Goal: Task Accomplishment & Management: Manage account settings

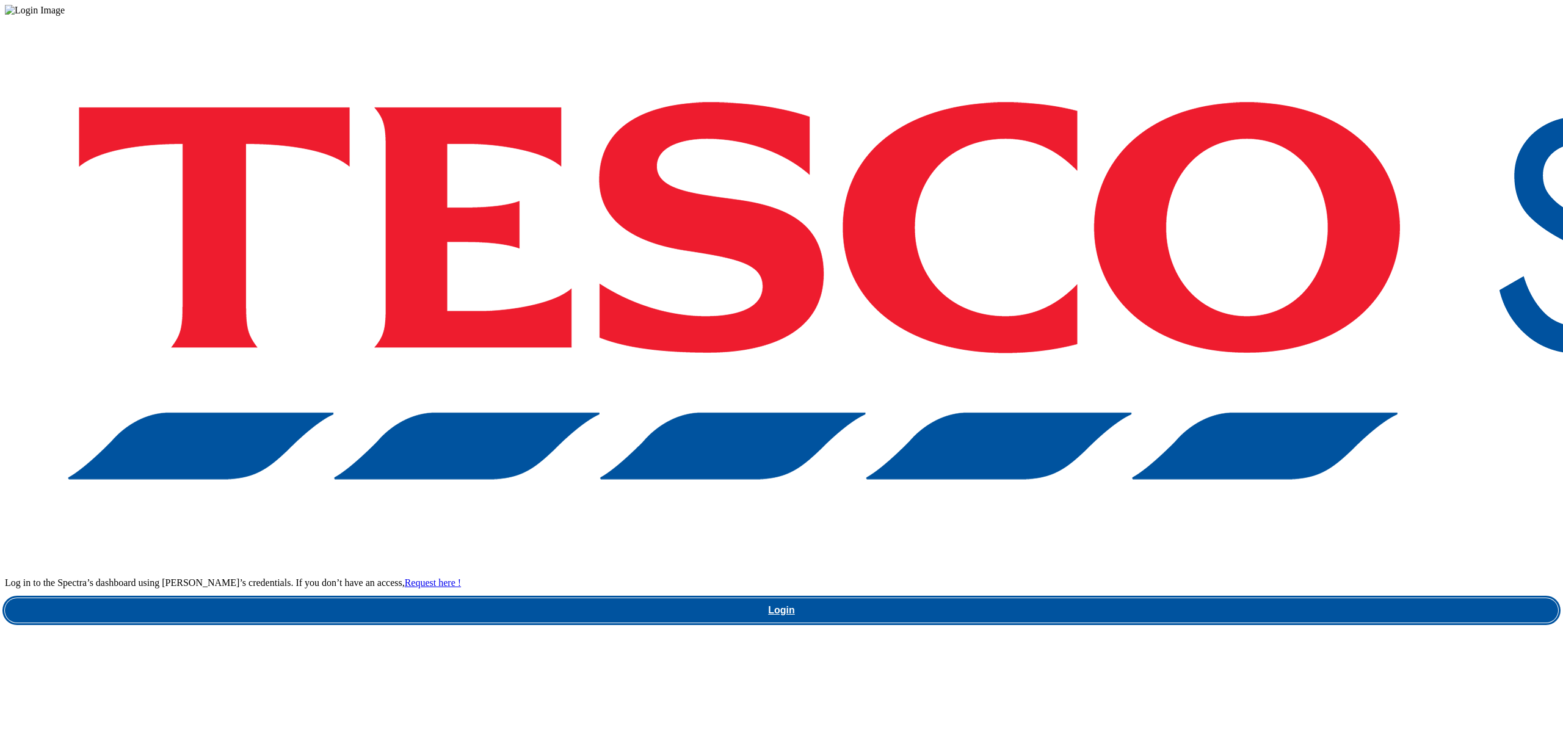
click at [1230, 598] on link "Login" at bounding box center [781, 610] width 1553 height 24
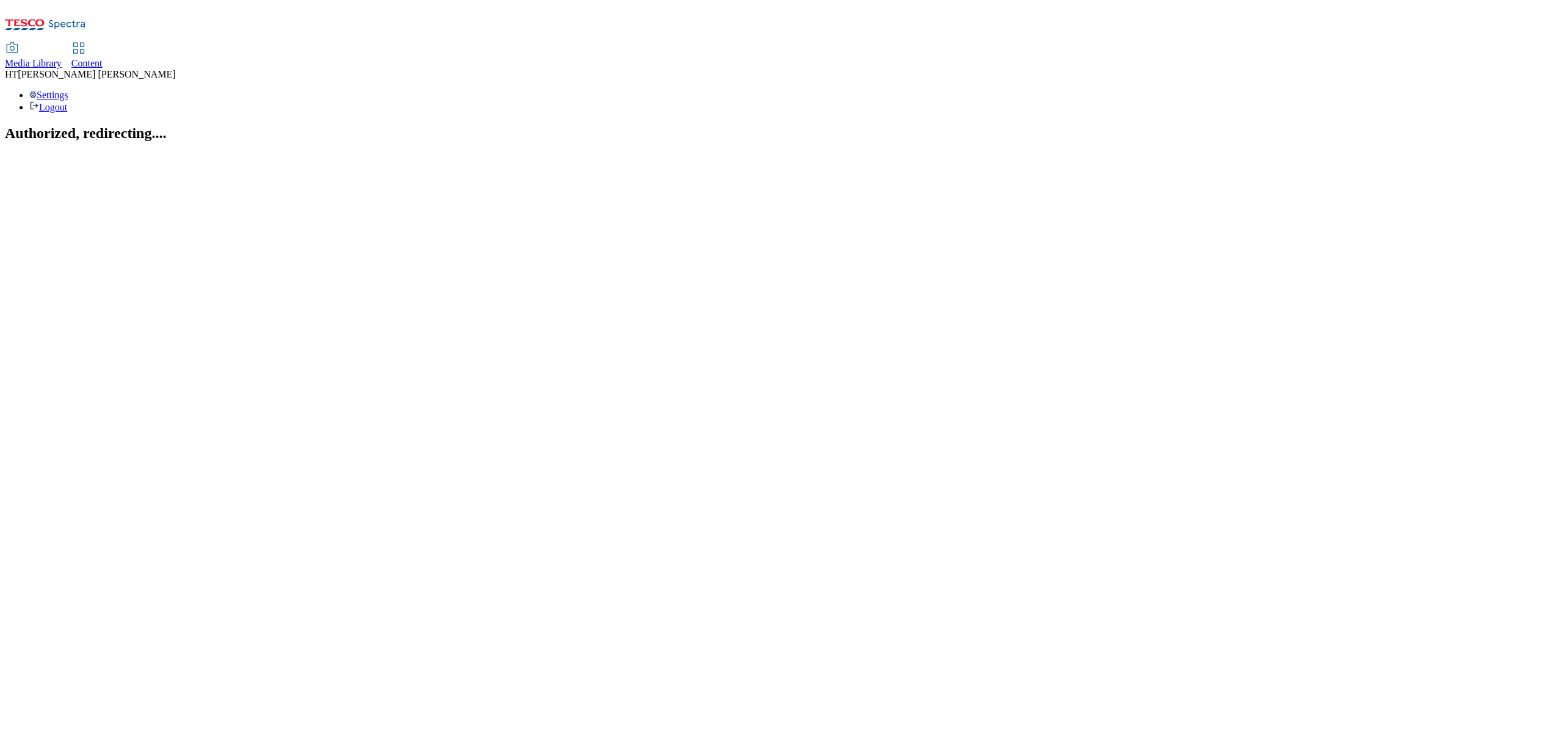
click at [103, 58] on span "Content" at bounding box center [86, 63] width 31 height 10
select select "ghs-[GEOGRAPHIC_DATA]"
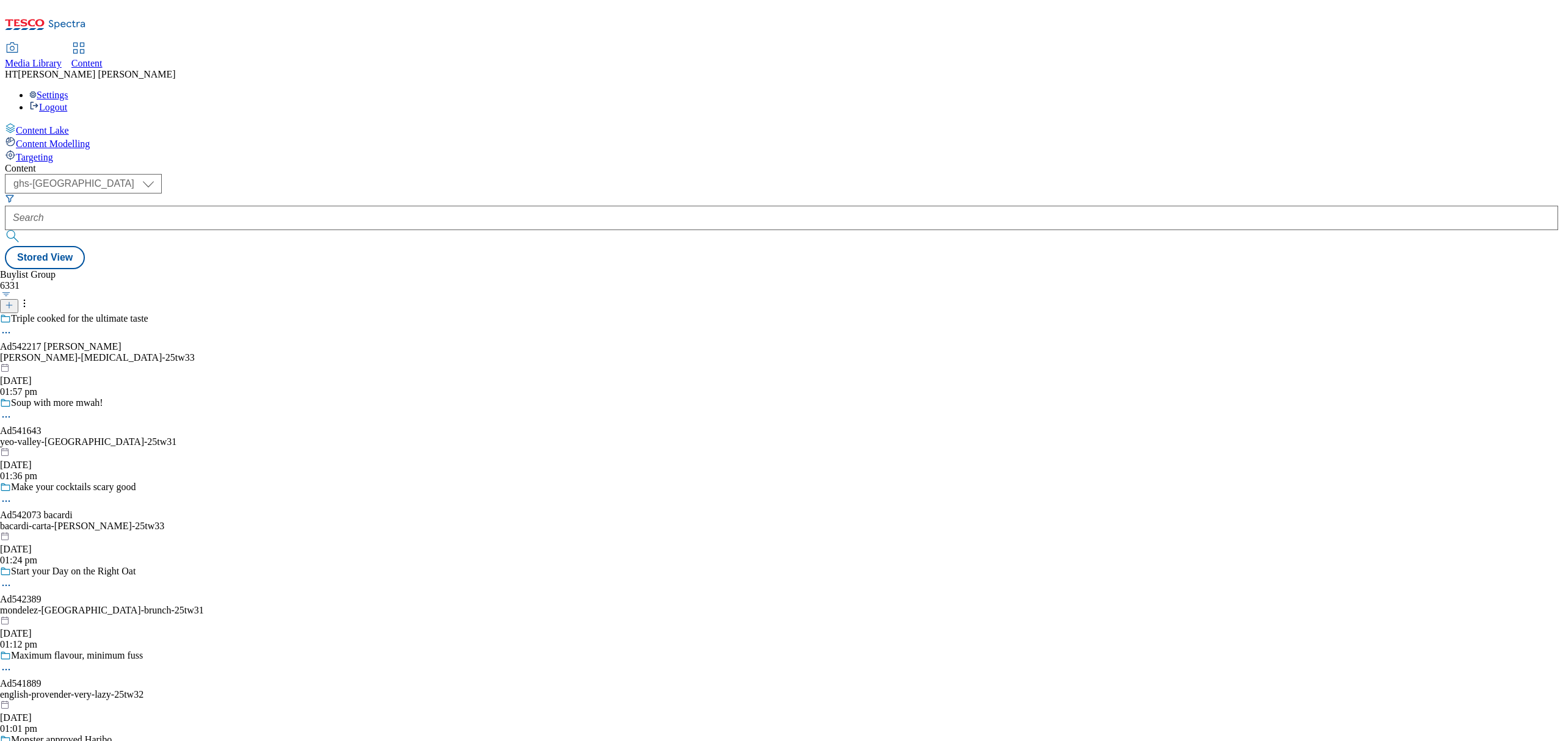
click at [13, 301] on icon at bounding box center [9, 305] width 9 height 9
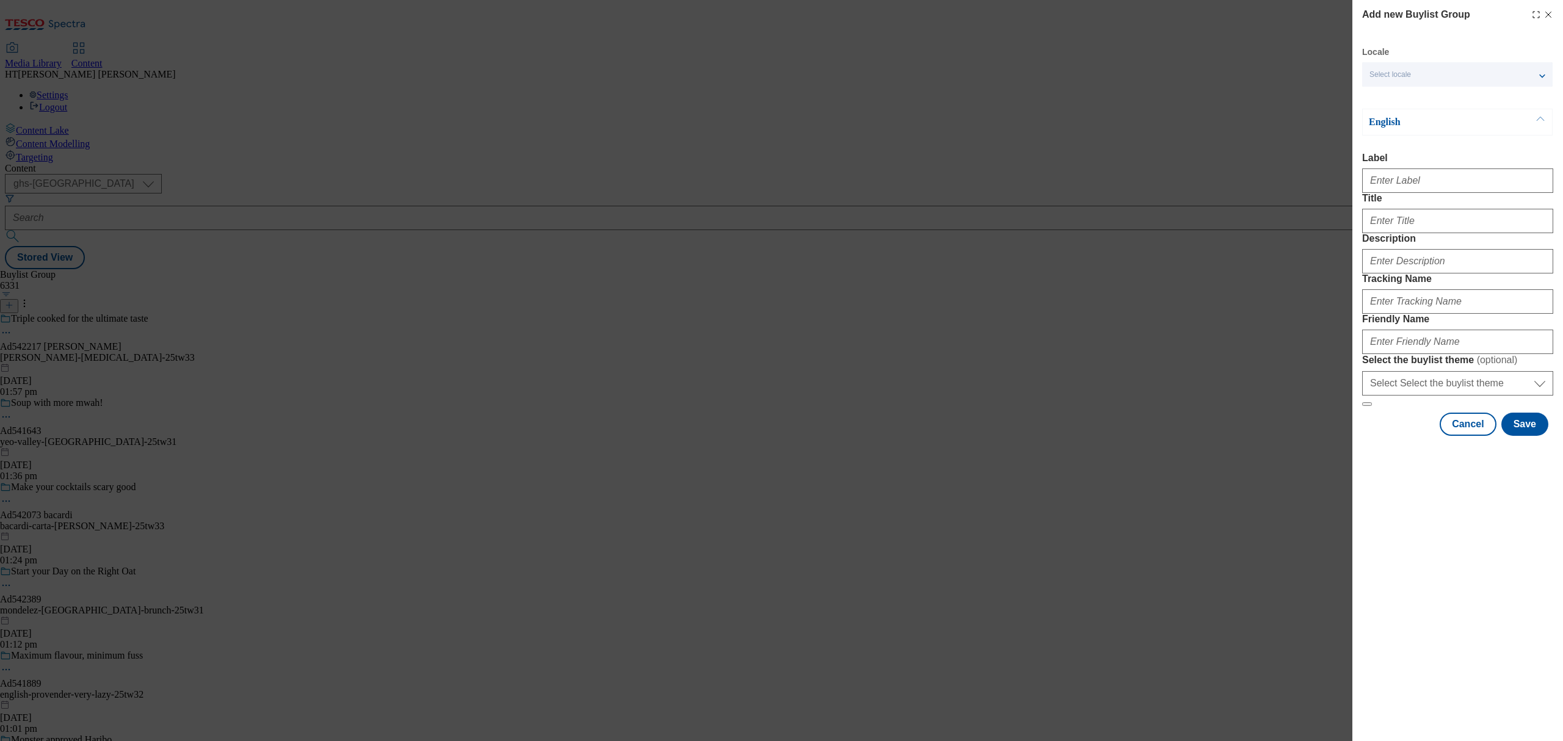
click at [1441, 71] on div "Select locale" at bounding box center [1457, 74] width 190 height 24
click at [1444, 31] on div "Add new Buylist Group Locale Select locale English Welsh English Label Title De…" at bounding box center [1457, 221] width 191 height 429
click at [1402, 182] on input "Label" at bounding box center [1457, 181] width 191 height 24
paste input "542028"
type input "ad542028"
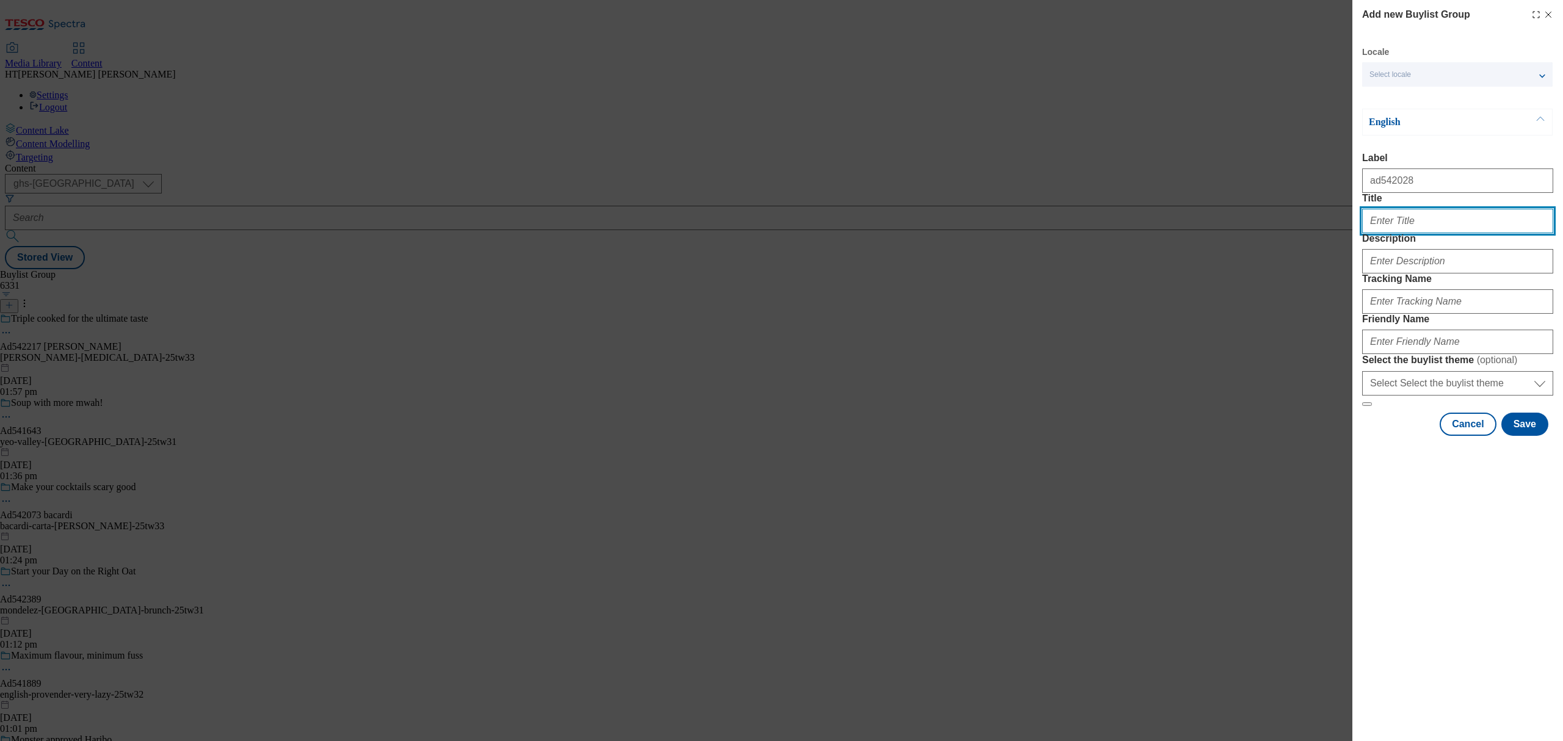
click at [1388, 233] on input "Title" at bounding box center [1457, 221] width 191 height 24
click at [1442, 233] on input "Title" at bounding box center [1457, 221] width 191 height 24
paste input "[PERSON_NAME] Sale Di Mare Lager"
type input "[PERSON_NAME] Sale Di Mare Lager"
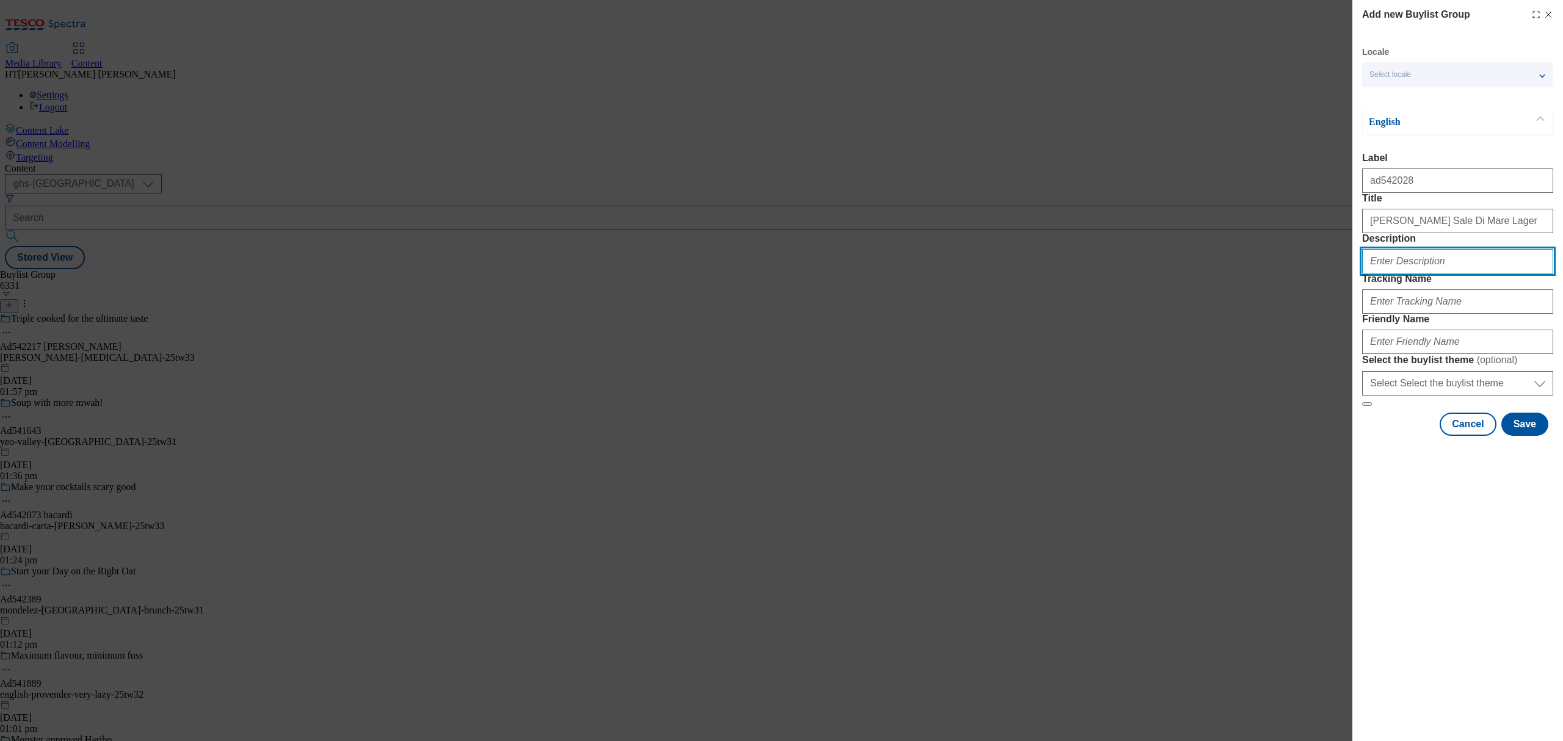
click at [1394, 274] on input "Description" at bounding box center [1457, 261] width 191 height 24
paste input "[PERSON_NAME] Sale Di Mare Lager"
type input "[PERSON_NAME] Sale Di Mare Lager"
click at [1398, 314] on input "Tracking Name" at bounding box center [1457, 301] width 191 height 24
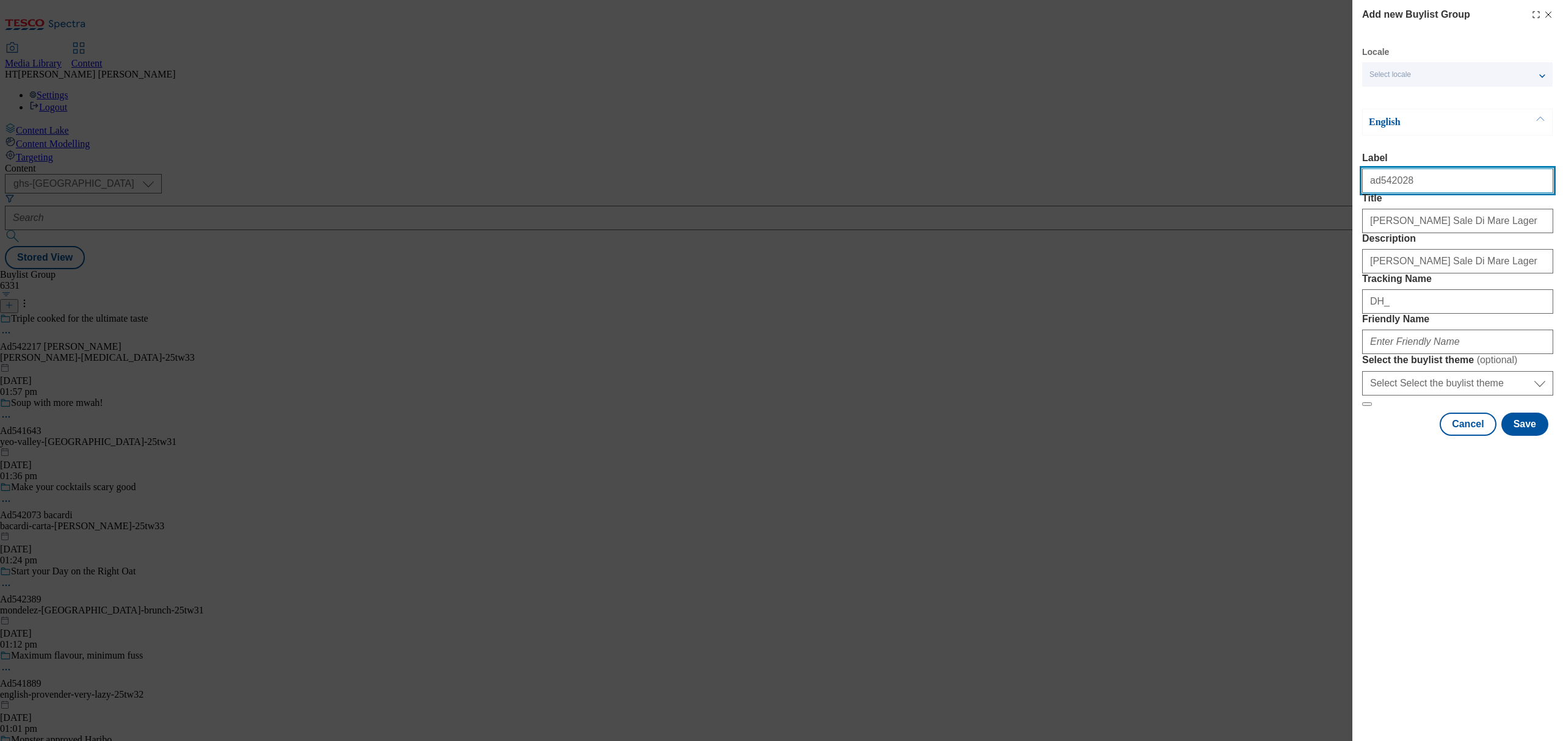
click at [1393, 183] on input "ad542028" at bounding box center [1457, 181] width 191 height 24
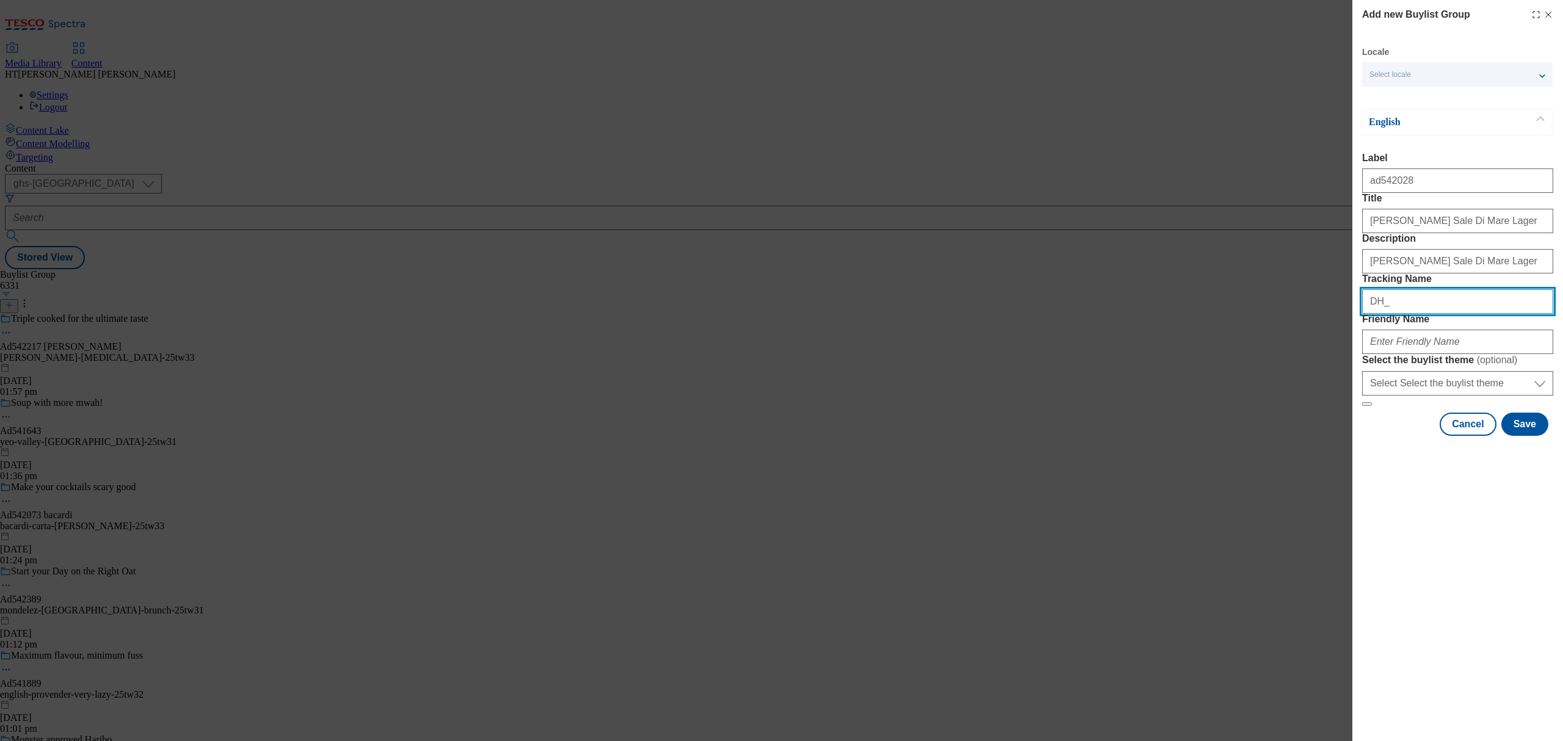
click at [1415, 314] on input "DH_" at bounding box center [1457, 301] width 191 height 24
paste input "ad542028"
type input "DH_ad542028"
click at [1391, 354] on div "Modal" at bounding box center [1457, 339] width 191 height 29
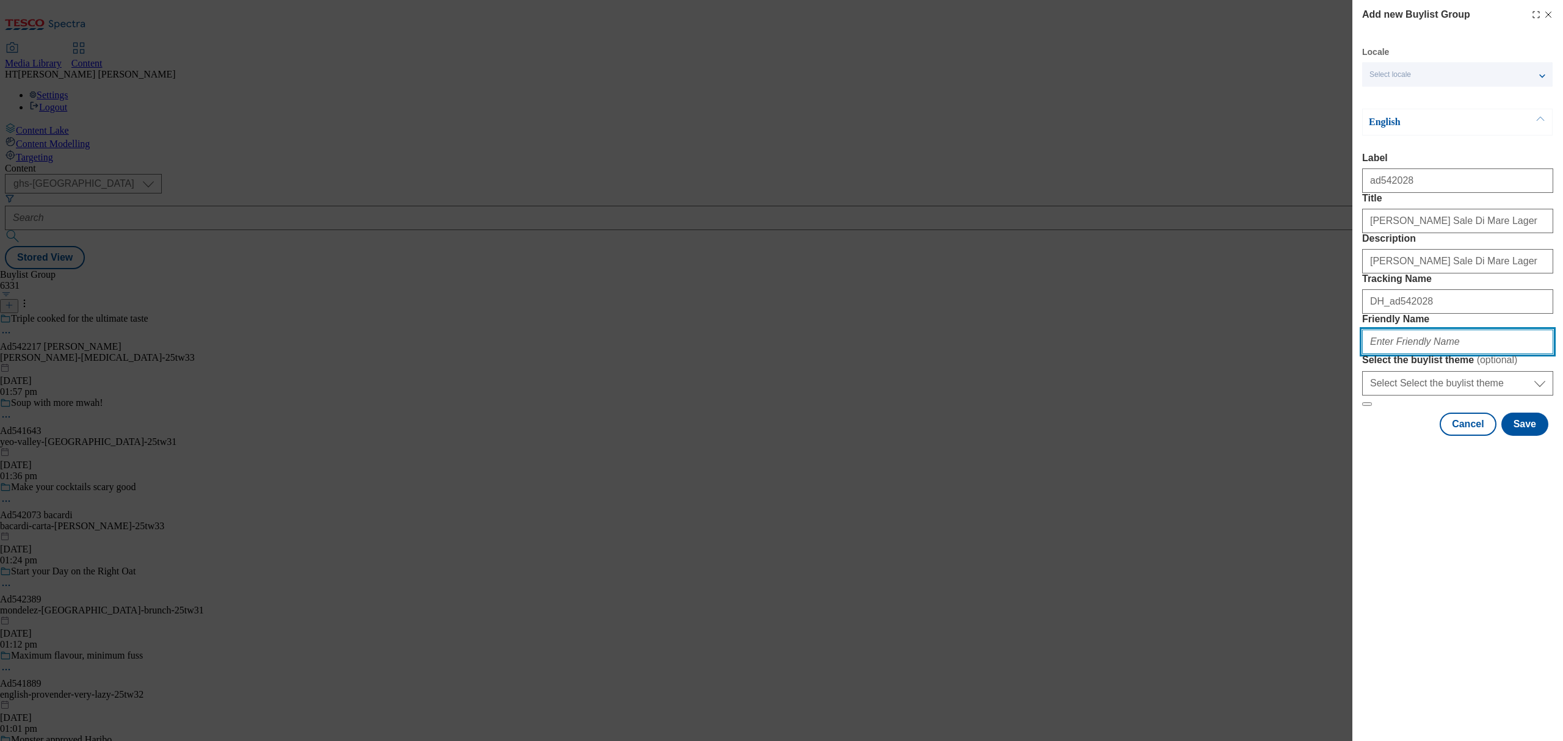
click at [1395, 354] on input "Friendly Name" at bounding box center [1457, 342] width 191 height 24
type input "birramoretti"
click at [1388, 396] on select "Select Select the buylist theme default fandf" at bounding box center [1457, 383] width 191 height 24
click at [1362, 396] on select "Select Select the buylist theme default fandf" at bounding box center [1457, 383] width 191 height 24
drag, startPoint x: 1529, startPoint y: 546, endPoint x: 1525, endPoint y: 535, distance: 11.8
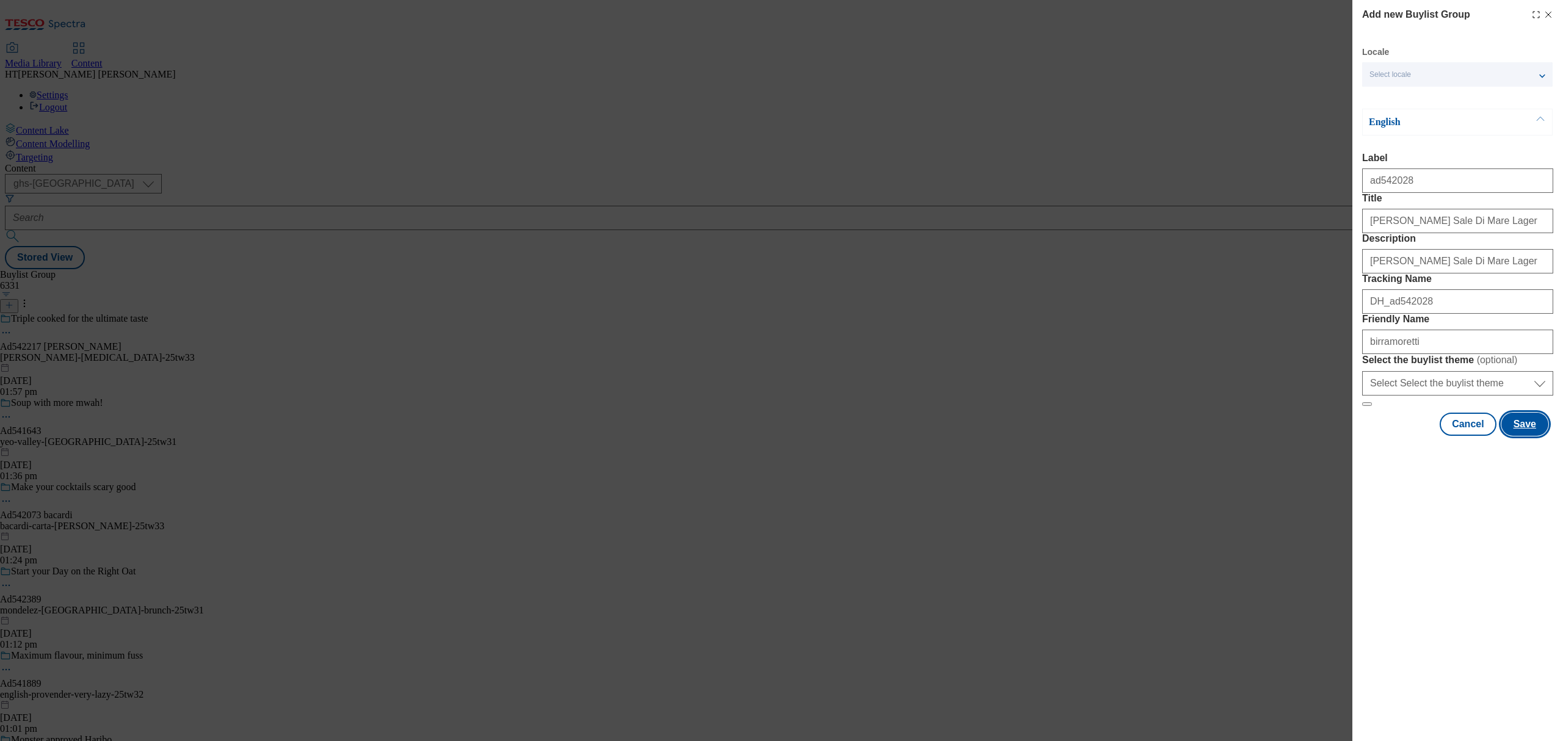
click at [1527, 436] on button "Save" at bounding box center [1524, 424] width 47 height 23
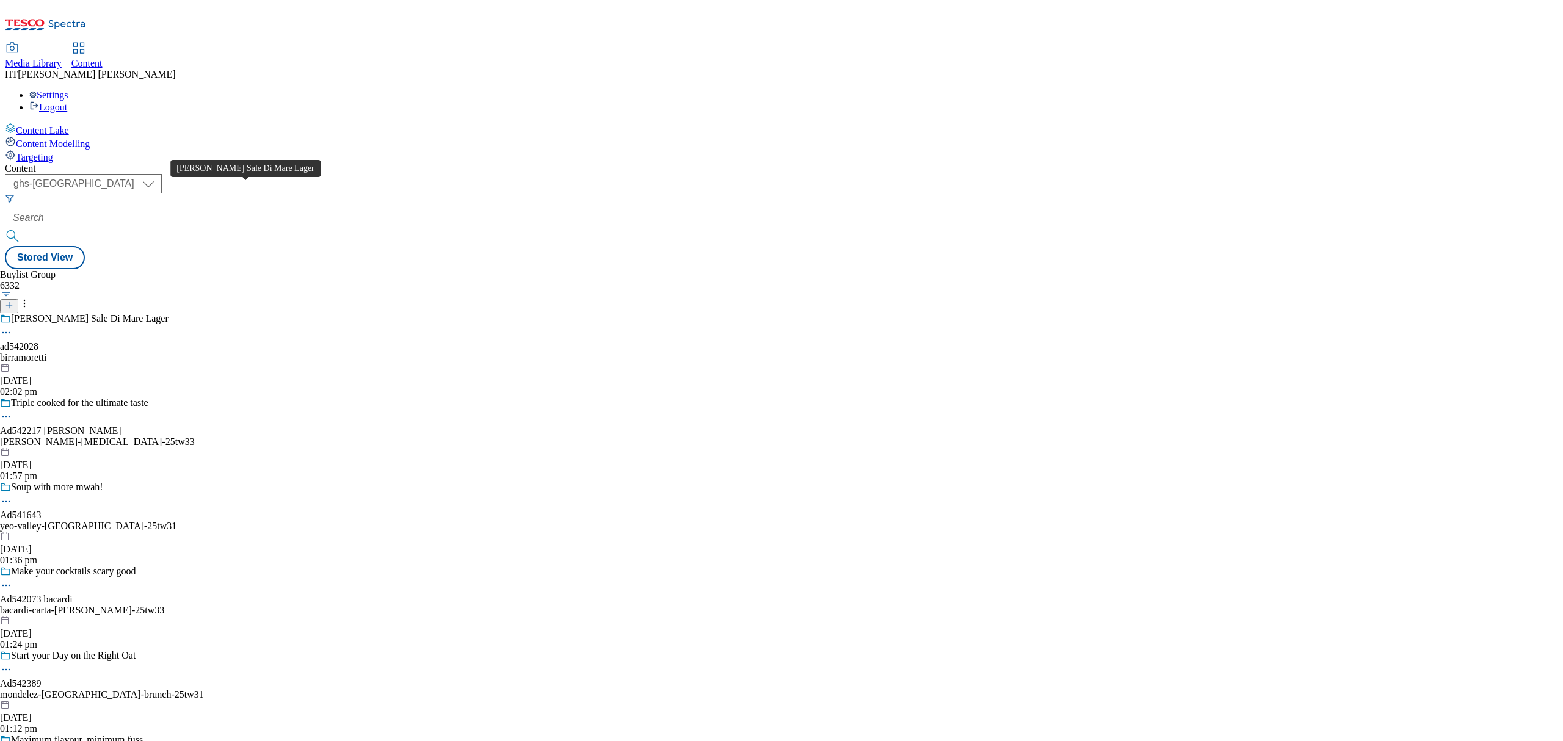
click at [204, 352] on div "birramoretti" at bounding box center [102, 357] width 204 height 11
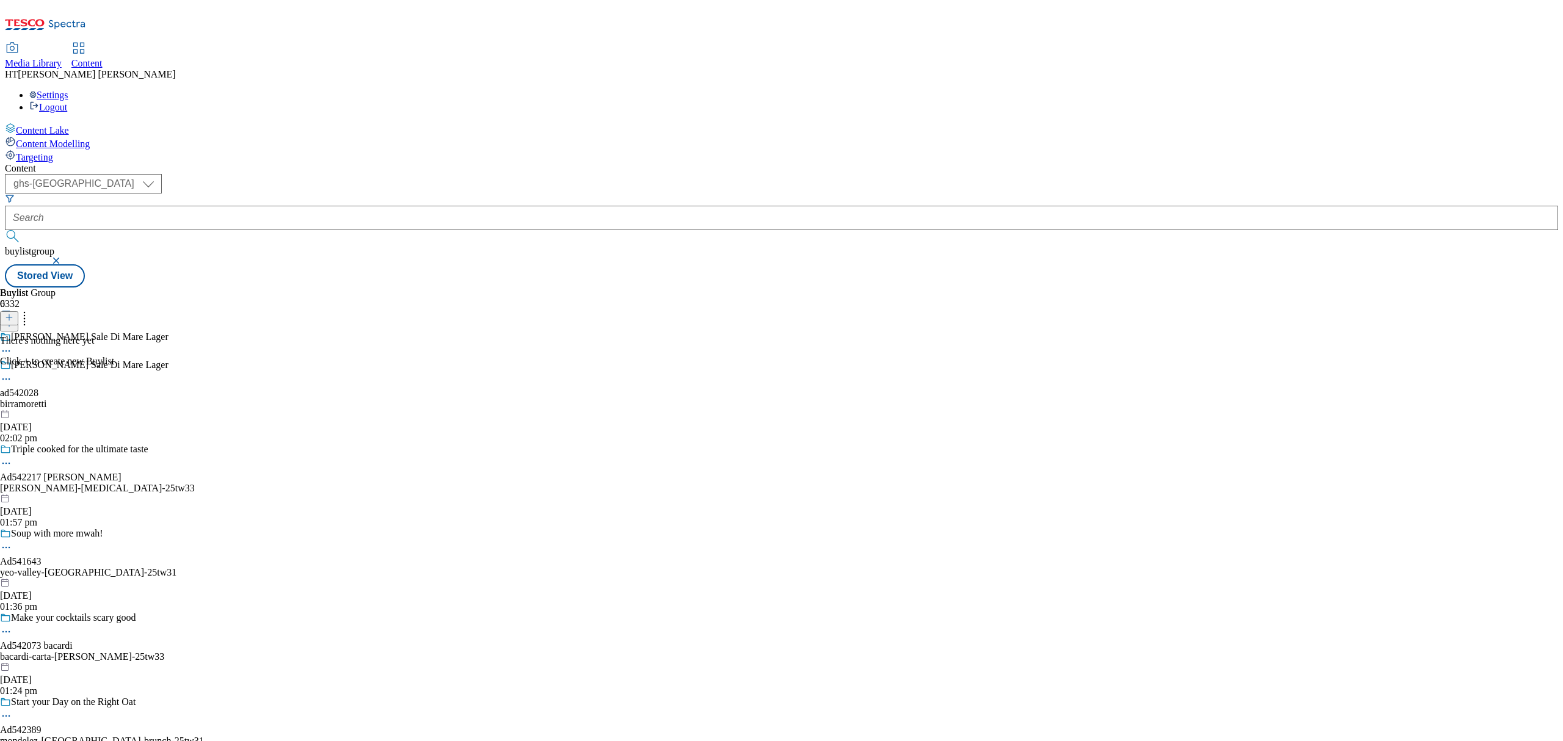
click at [13, 313] on icon at bounding box center [9, 317] width 9 height 9
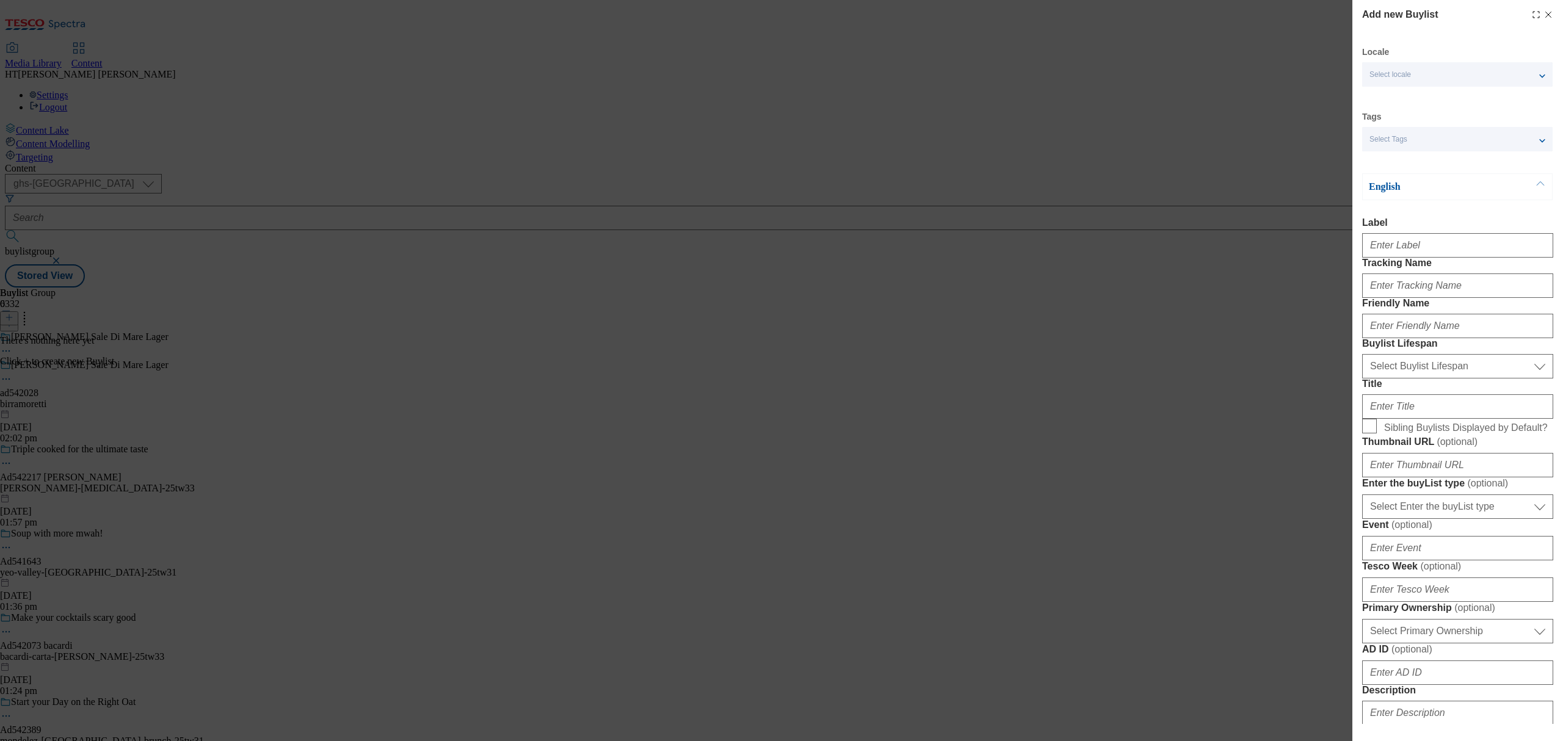
click at [1407, 74] on span "Select locale" at bounding box center [1390, 74] width 42 height 9
drag, startPoint x: 1484, startPoint y: 169, endPoint x: 1480, endPoint y: 158, distance: 12.2
click at [1484, 169] on div "Locale Select locale English Welsh Tags Select Tags fnf marketplace whoosh ghs …" at bounding box center [1457, 574] width 191 height 1057
click at [1400, 137] on span "Select Tags" at bounding box center [1388, 139] width 38 height 9
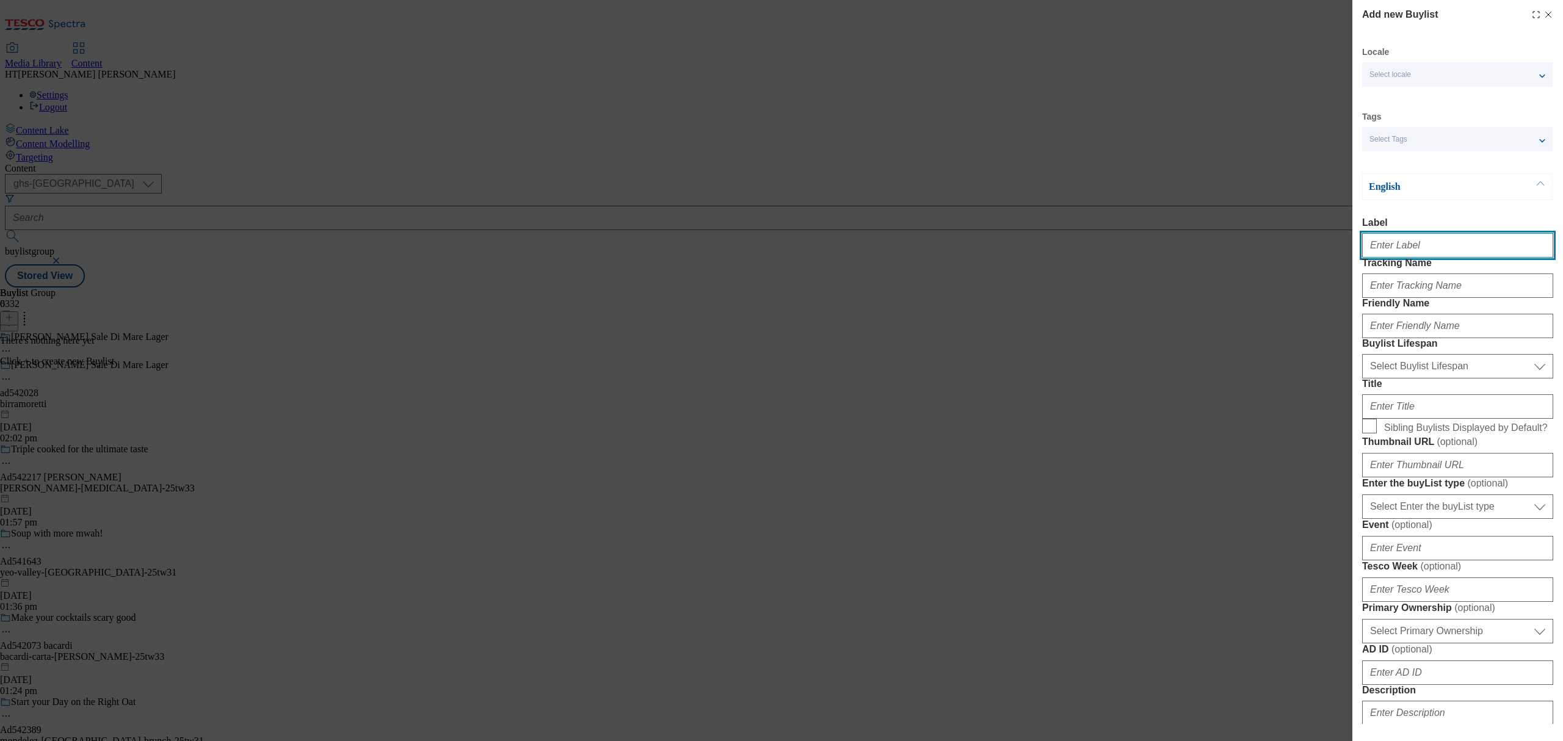
click at [1402, 253] on input "Label" at bounding box center [1457, 245] width 191 height 24
paste input "ad542028"
drag, startPoint x: 1378, startPoint y: 250, endPoint x: 1307, endPoint y: 248, distance: 71.5
click at [1311, 250] on div "Add new Buylist Locale Select locale English Welsh Tags Select Tags fnf marketp…" at bounding box center [781, 370] width 1563 height 741
type input "ad542028"
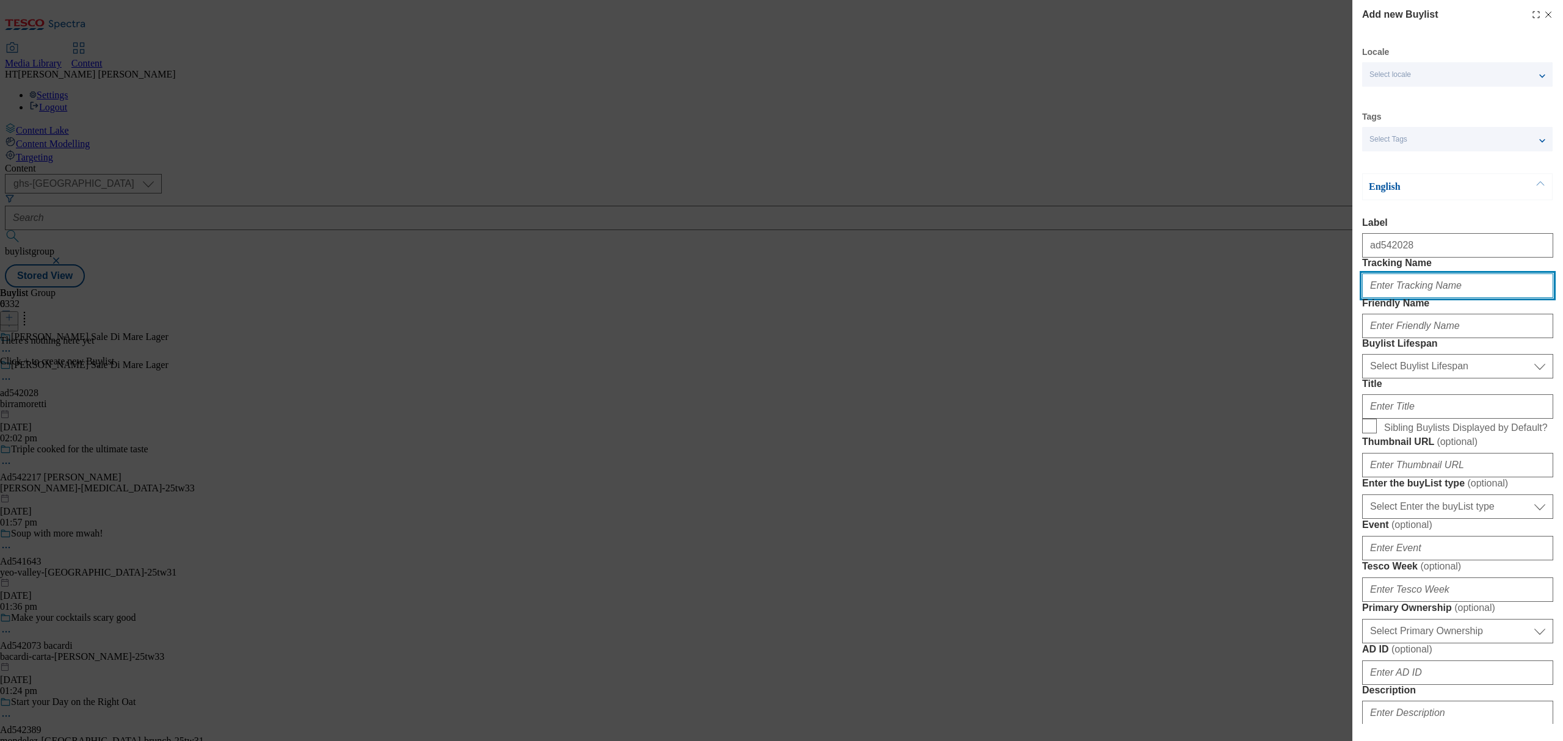
click at [1409, 298] on input "Tracking Name" at bounding box center [1457, 286] width 191 height 24
paste input "ad542028"
click at [1404, 298] on input "DH_ADad542028" at bounding box center [1457, 286] width 191 height 24
type input "DH_AD542028"
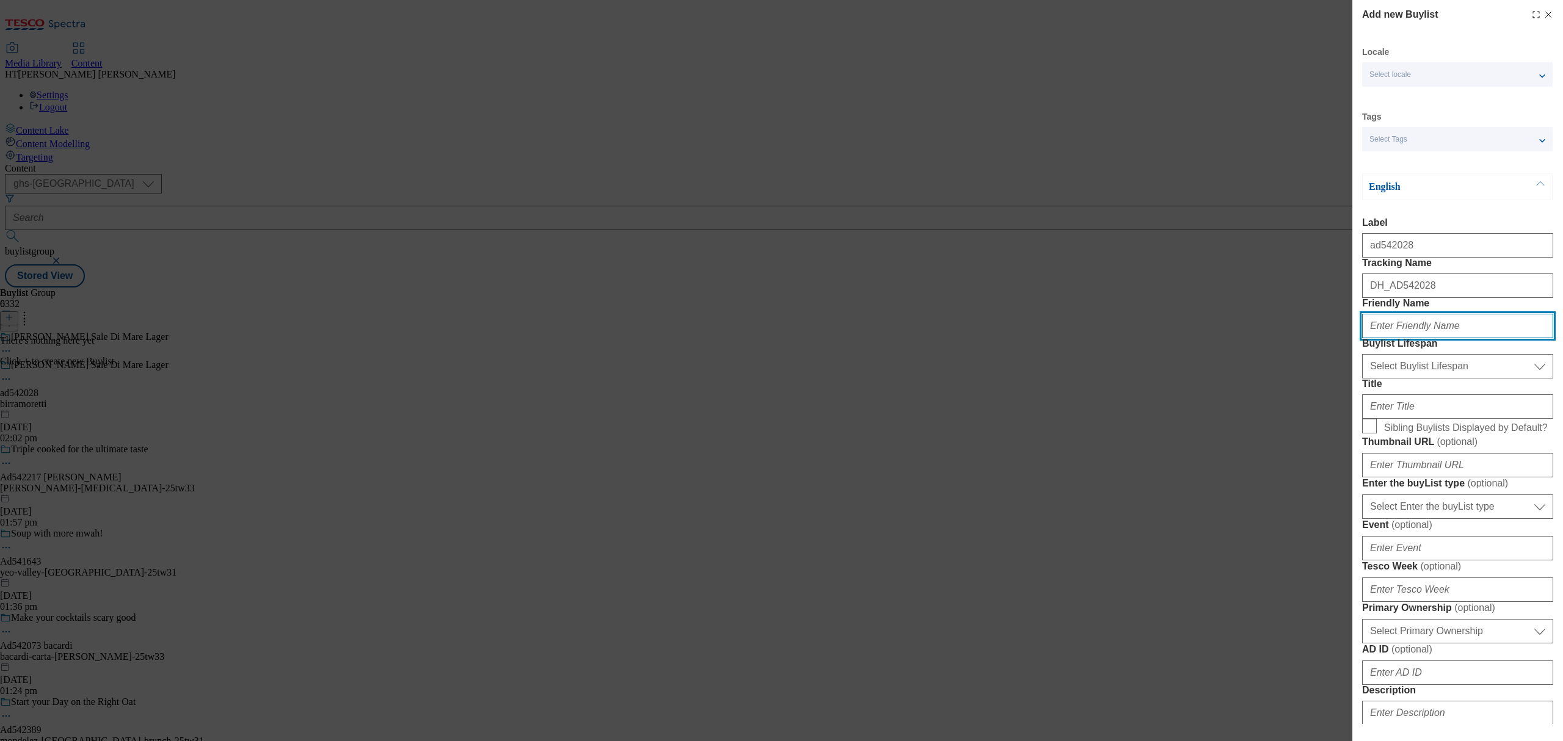
click at [1412, 338] on input "Friendly Name" at bounding box center [1457, 326] width 191 height 24
type input "b"
click at [1395, 338] on input "Friendly Name" at bounding box center [1457, 326] width 191 height 24
drag, startPoint x: 1429, startPoint y: 371, endPoint x: 1300, endPoint y: 364, distance: 128.4
click at [1302, 372] on div "Add new Buylist Locale Select locale English Welsh Tags Select Tags fnf marketp…" at bounding box center [781, 370] width 1563 height 741
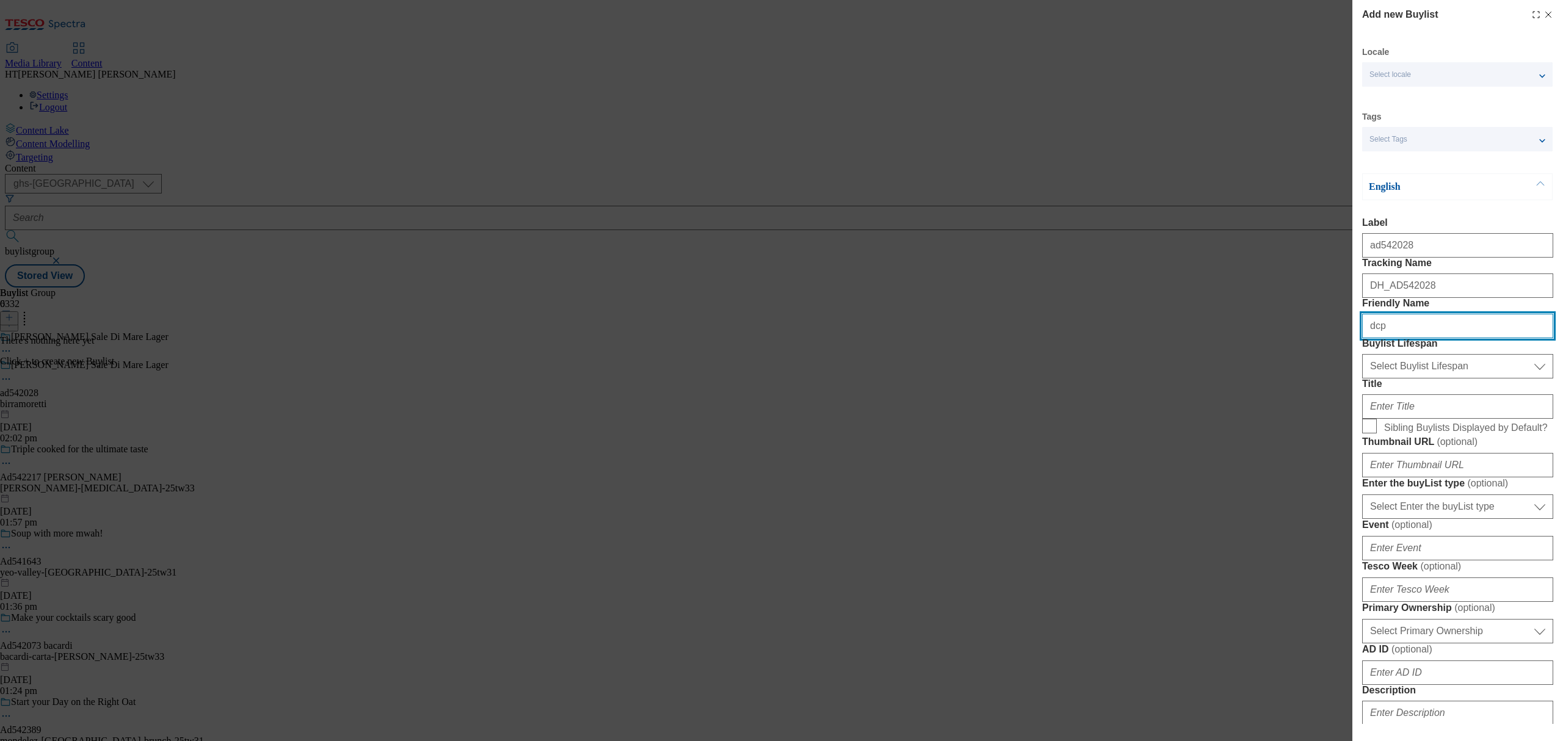
type input "dcp"
click at [1410, 379] on select "Select Buylist Lifespan evergreen seasonal tactical" at bounding box center [1457, 366] width 191 height 24
select select "tactical"
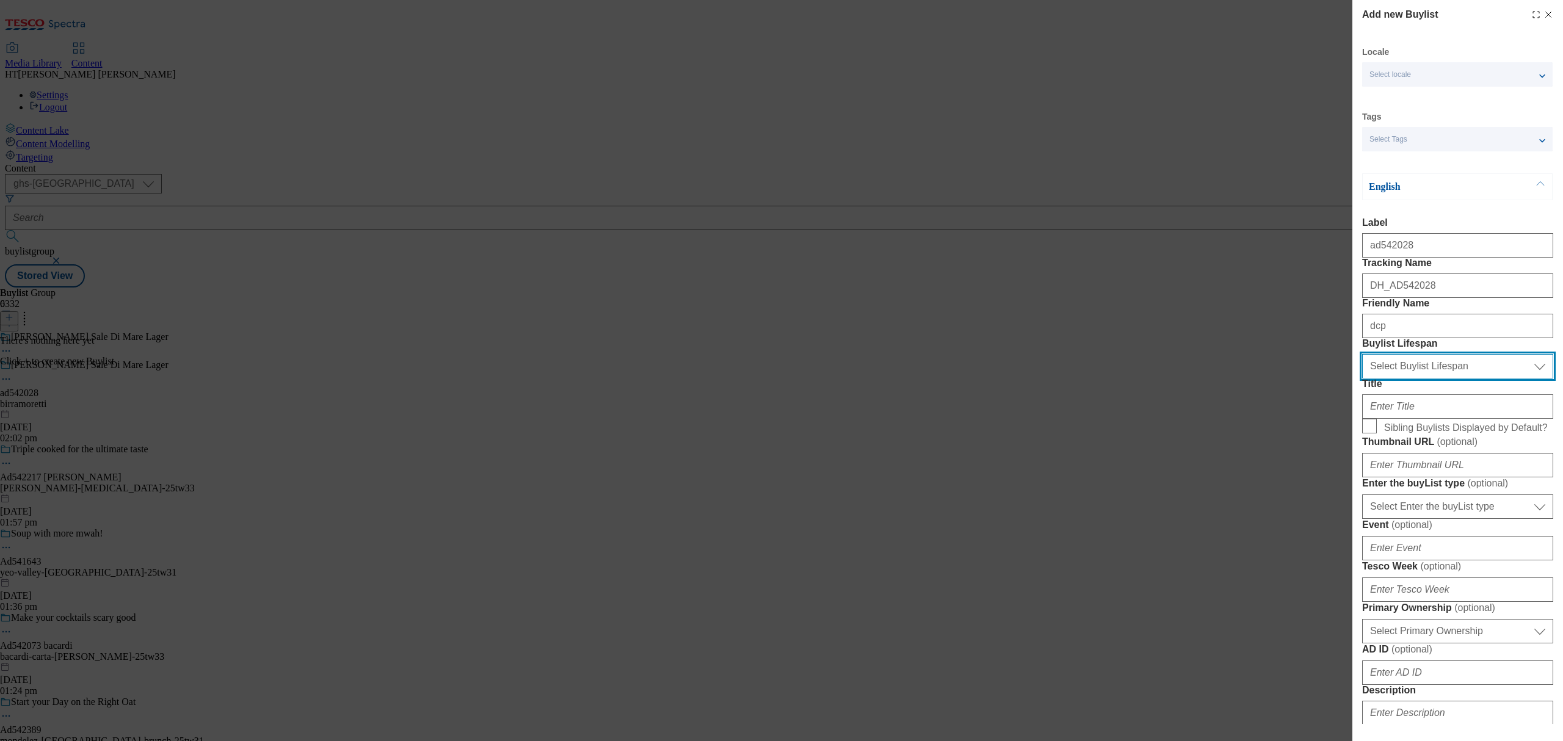
click at [1362, 379] on select "Select Buylist Lifespan evergreen seasonal tactical" at bounding box center [1457, 366] width 191 height 24
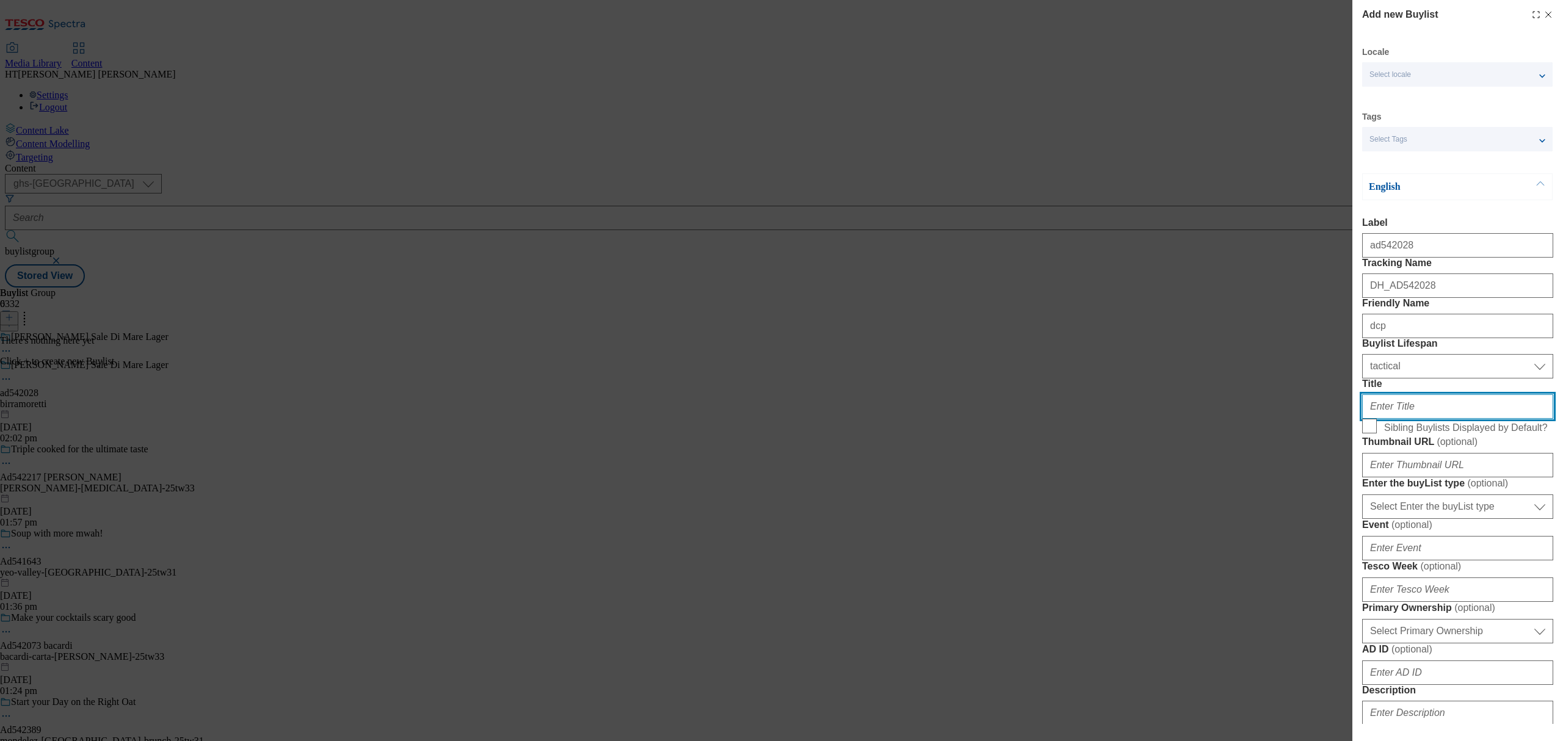
click at [1420, 419] on input "Title" at bounding box center [1457, 406] width 191 height 24
paste input "[PERSON_NAME] Sale Di Mare Lager"
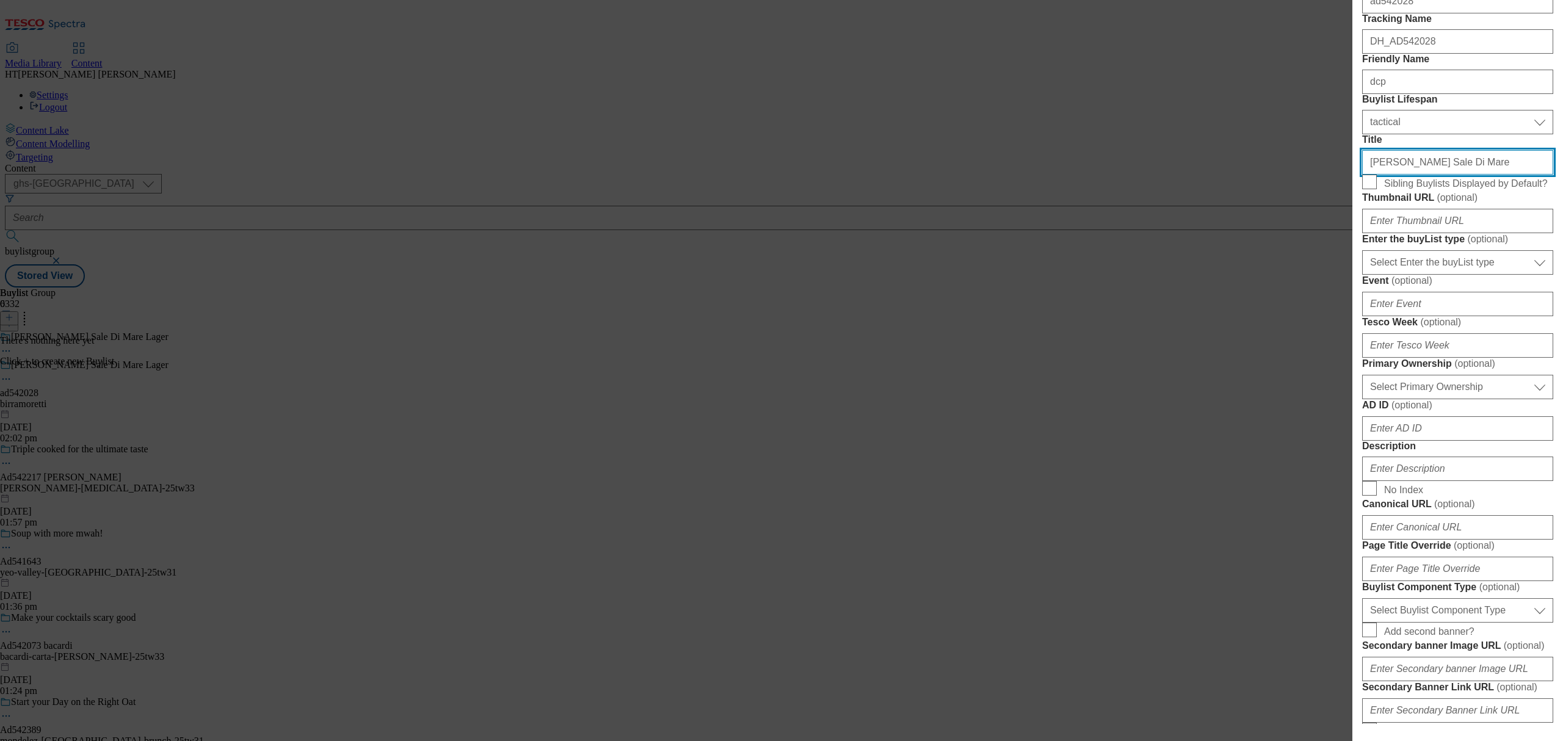
type input "[PERSON_NAME] Sale Di Mare"
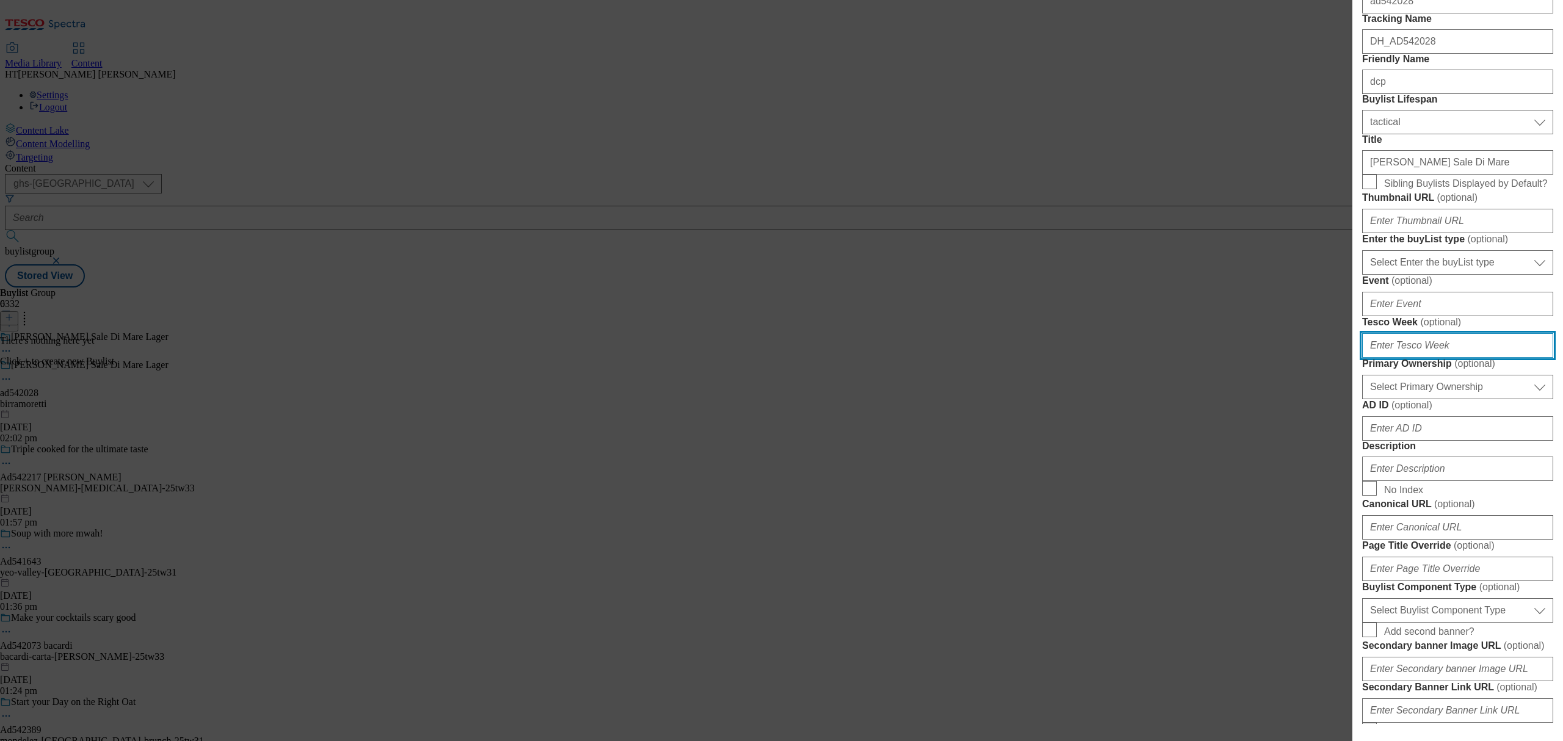
click at [1410, 358] on input "Tesco Week ( optional )" at bounding box center [1457, 345] width 191 height 24
type input "31"
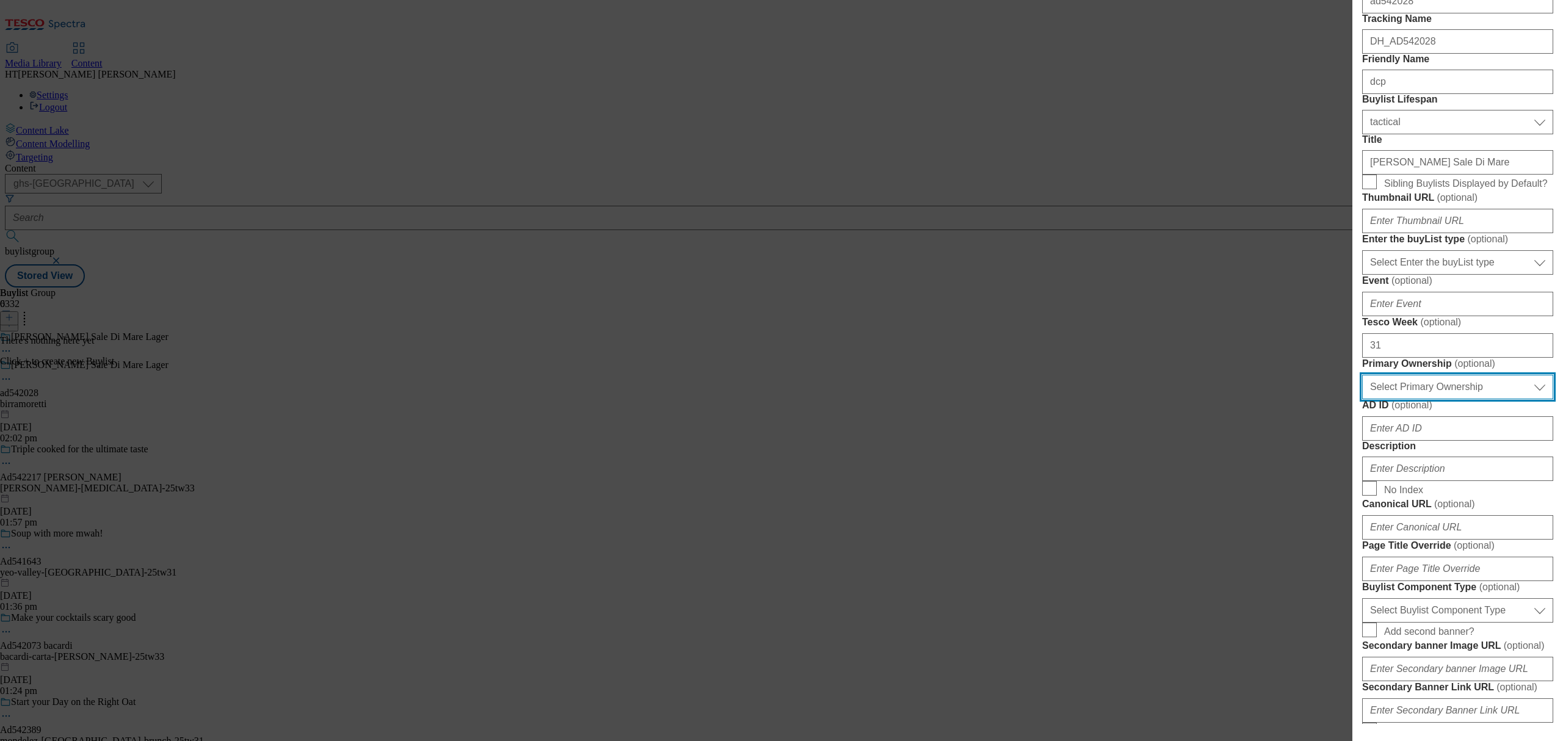
click at [1439, 399] on select "Select Primary Ownership [PERSON_NAME]" at bounding box center [1457, 387] width 191 height 24
select select "dunnhumby"
click at [1362, 399] on select "Select Primary Ownership [PERSON_NAME]" at bounding box center [1457, 387] width 191 height 24
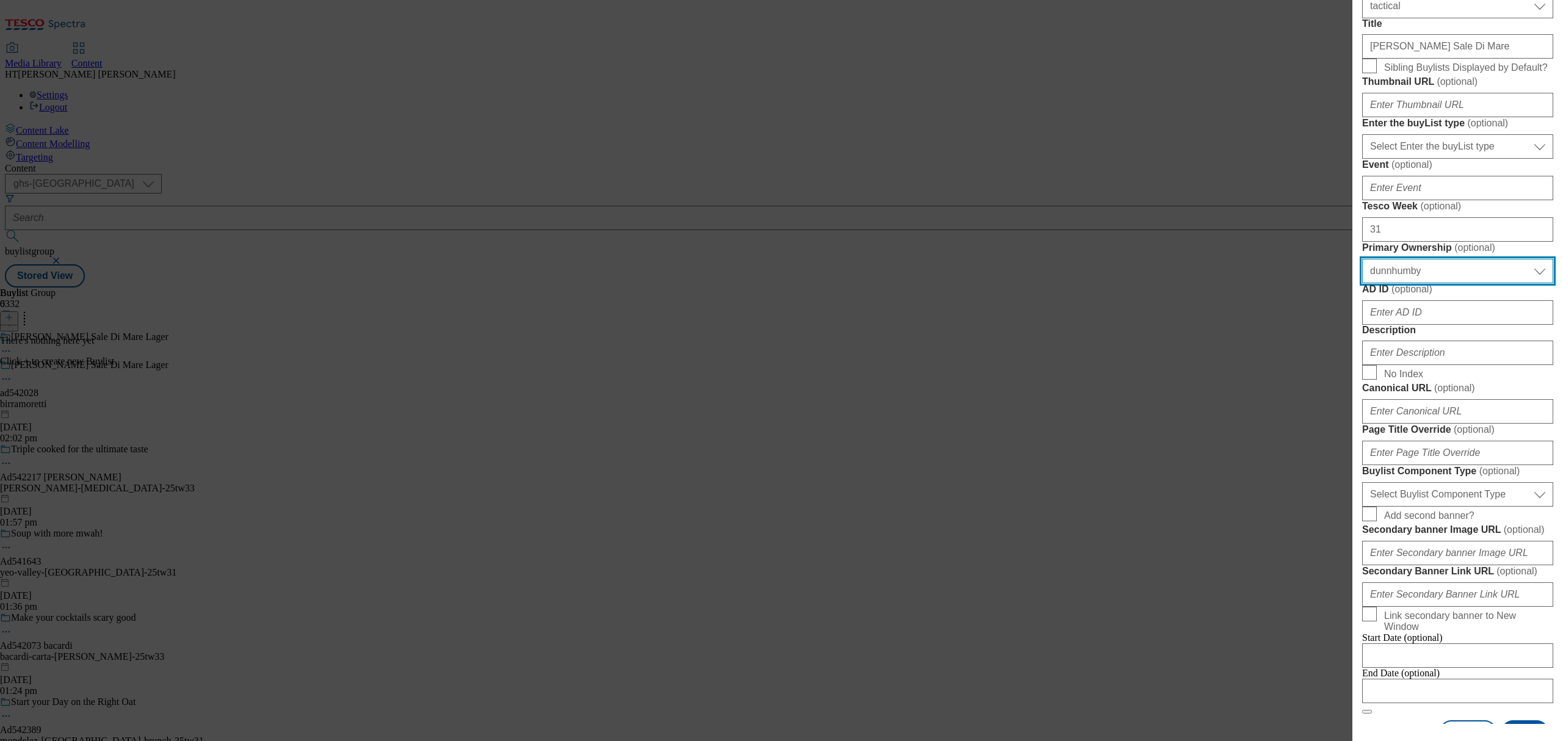
scroll to position [407, 0]
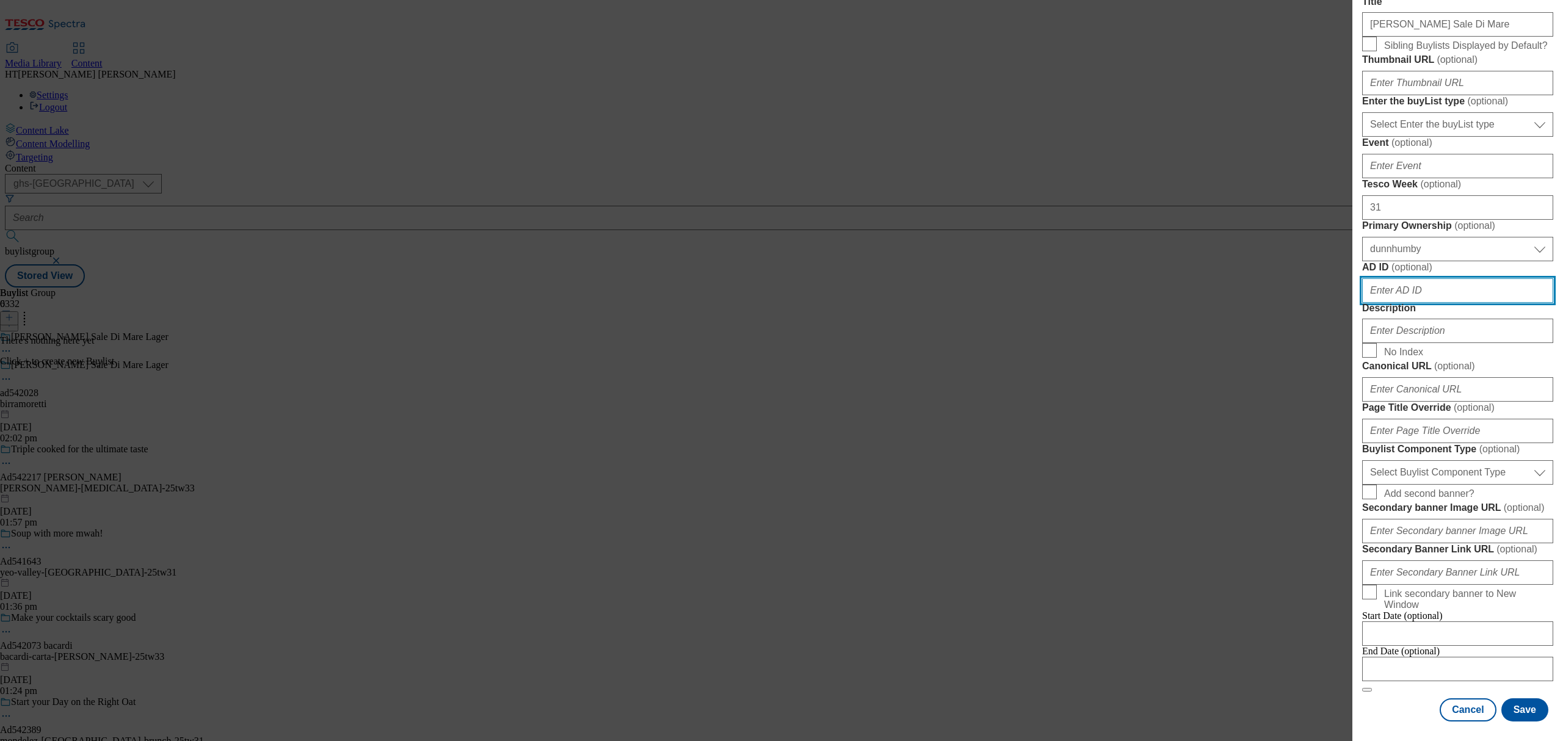
click at [1399, 303] on input "AD ID ( optional )" at bounding box center [1457, 290] width 191 height 24
paste input "[PERSON_NAME] Sale Di Mare Lager"
type input "[PERSON_NAME] Sale Di Mare Lager"
click at [1399, 303] on input "[PERSON_NAME] Sale Di Mare Lager" at bounding box center [1457, 290] width 191 height 24
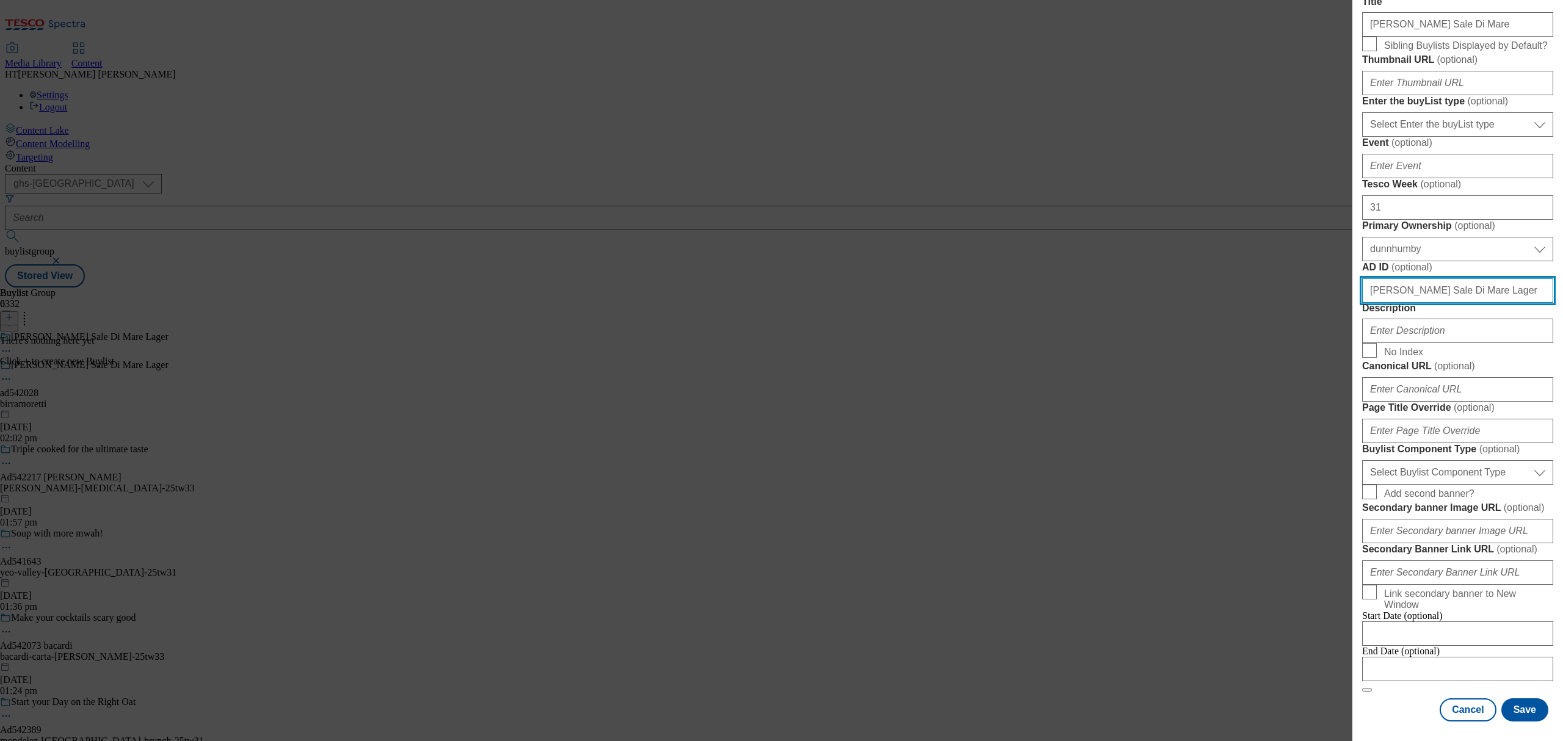
click at [1399, 303] on input "[PERSON_NAME] Sale Di Mare Lager" at bounding box center [1457, 290] width 191 height 24
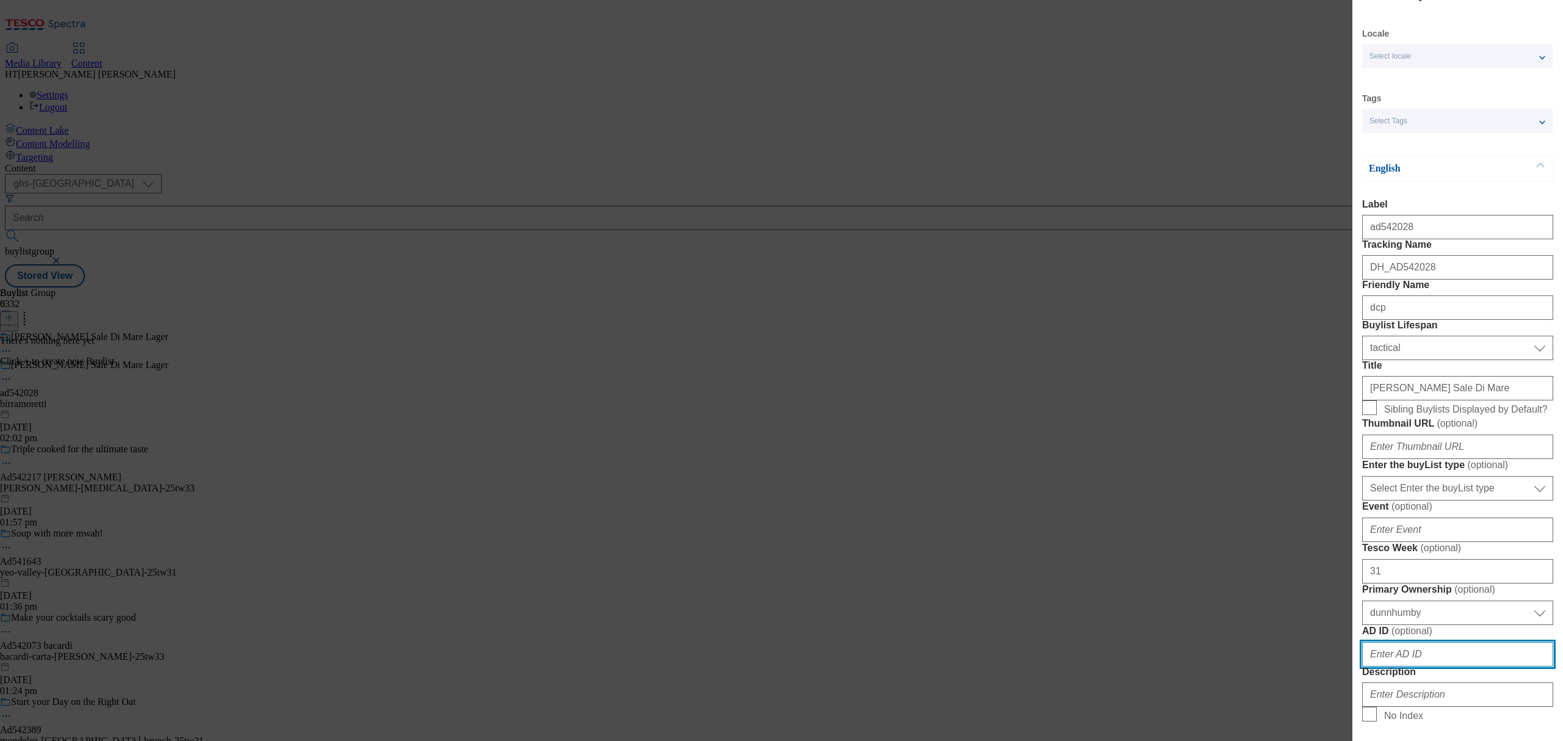
scroll to position [0, 0]
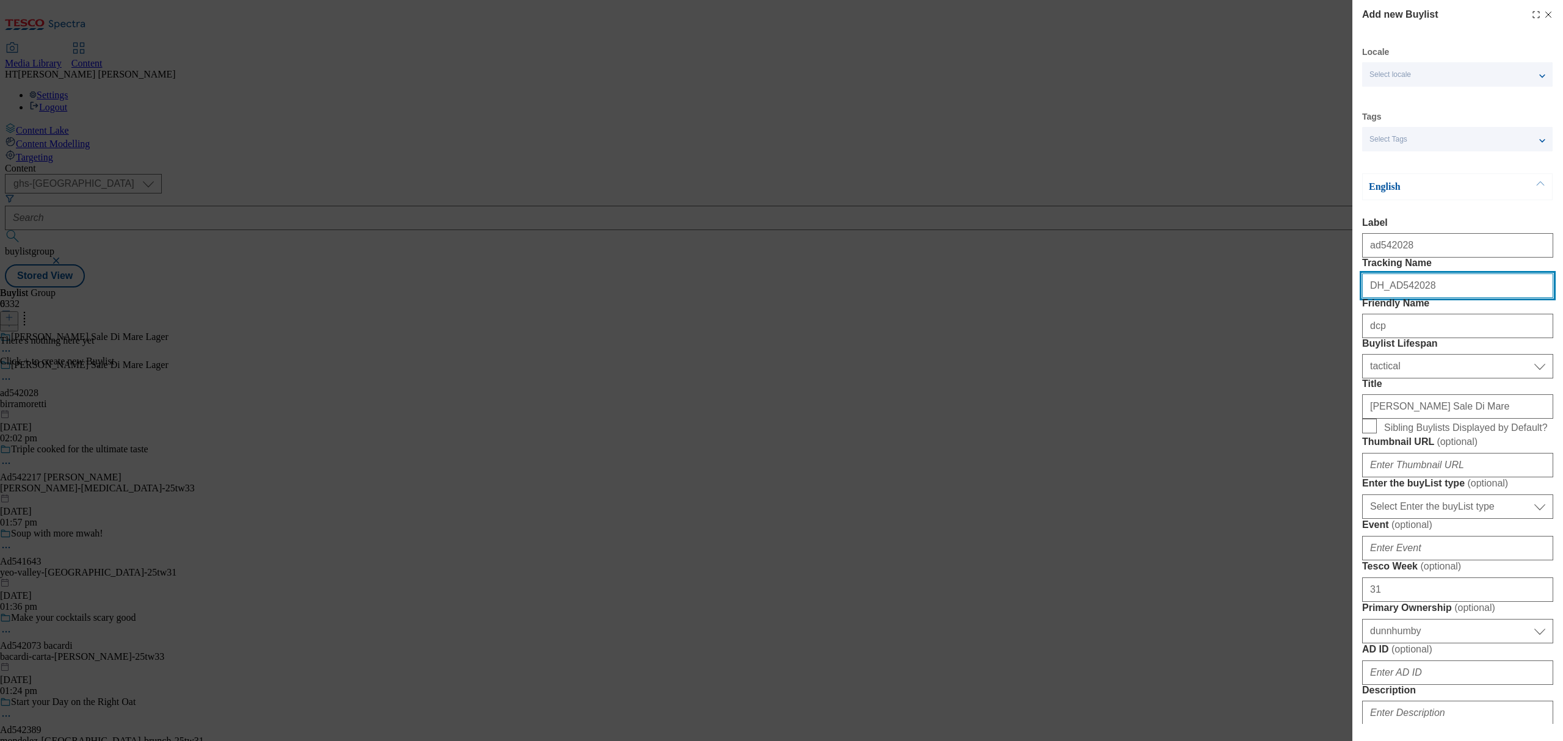
drag, startPoint x: 1432, startPoint y: 308, endPoint x: 1392, endPoint y: 311, distance: 40.5
click at [1392, 298] on input "DH_AD542028" at bounding box center [1457, 286] width 191 height 24
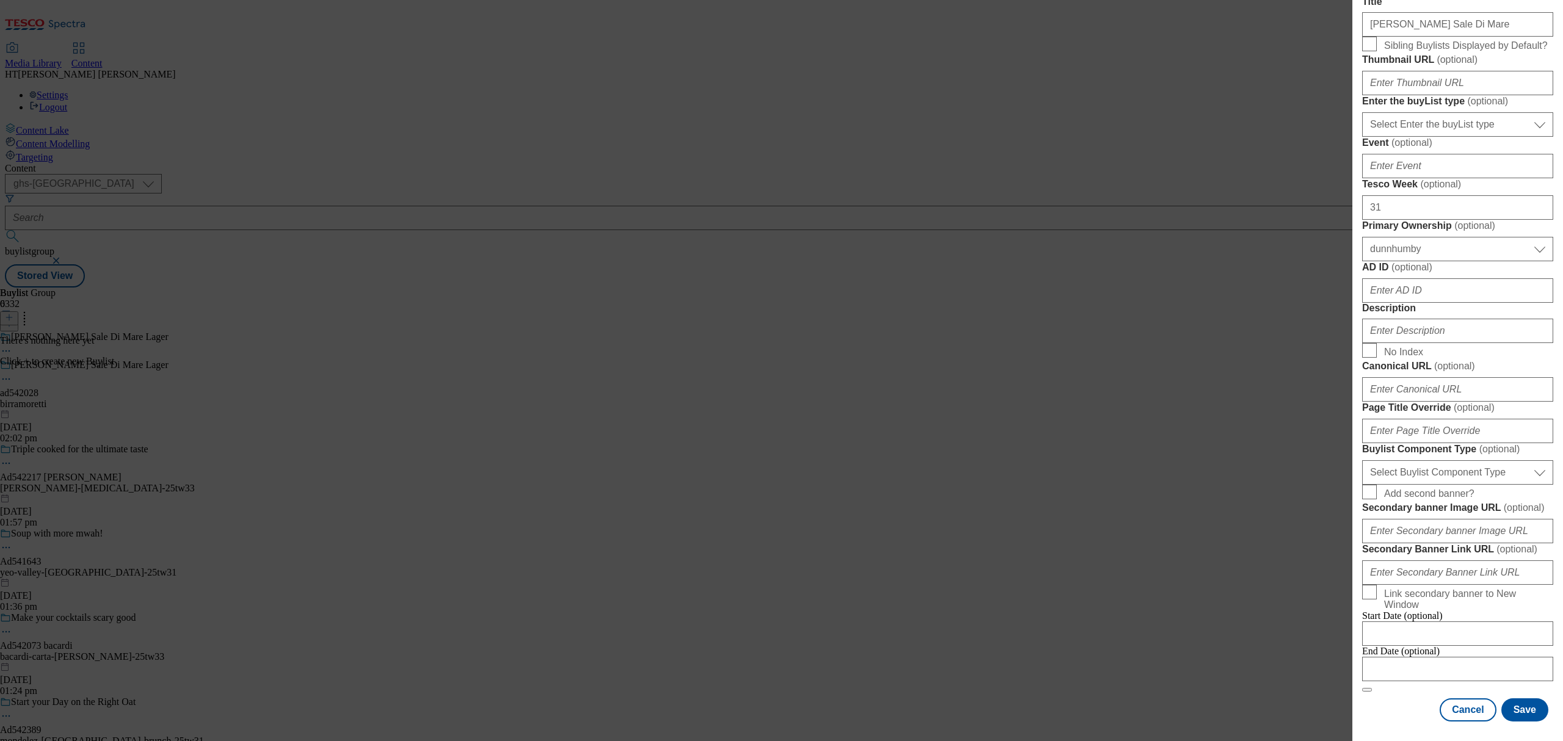
scroll to position [814, 0]
click at [1380, 278] on input "AD ID ( optional )" at bounding box center [1457, 290] width 191 height 24
paste input "542028"
type input "542028"
click at [1397, 319] on input "Description" at bounding box center [1457, 331] width 191 height 24
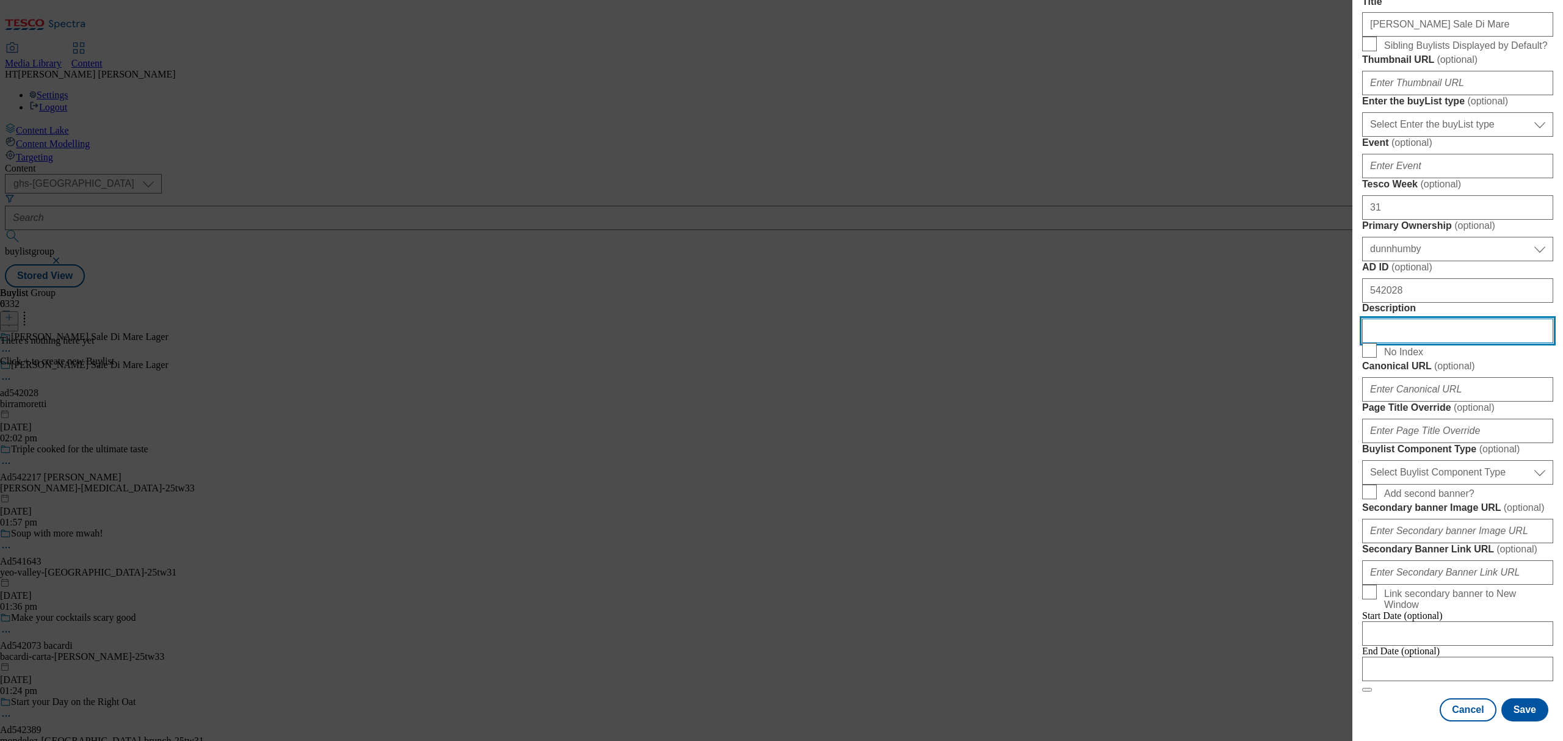
drag, startPoint x: 1381, startPoint y: 140, endPoint x: 1355, endPoint y: 140, distance: 25.6
click at [1355, 140] on div "Add new Buylist Locale Select locale English Welsh Tags Select Tags fnf marketp…" at bounding box center [1457, 362] width 211 height 724
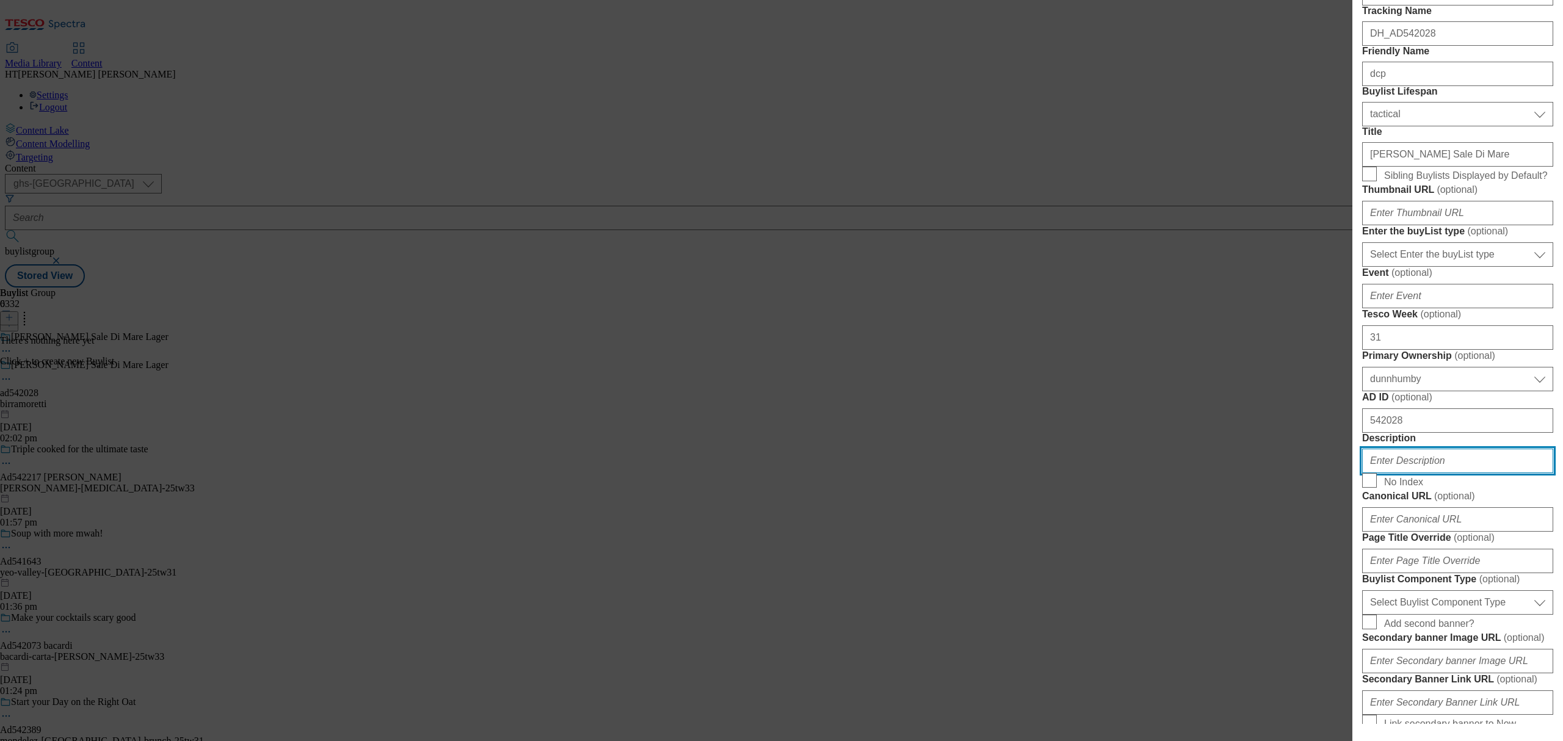
scroll to position [244, 0]
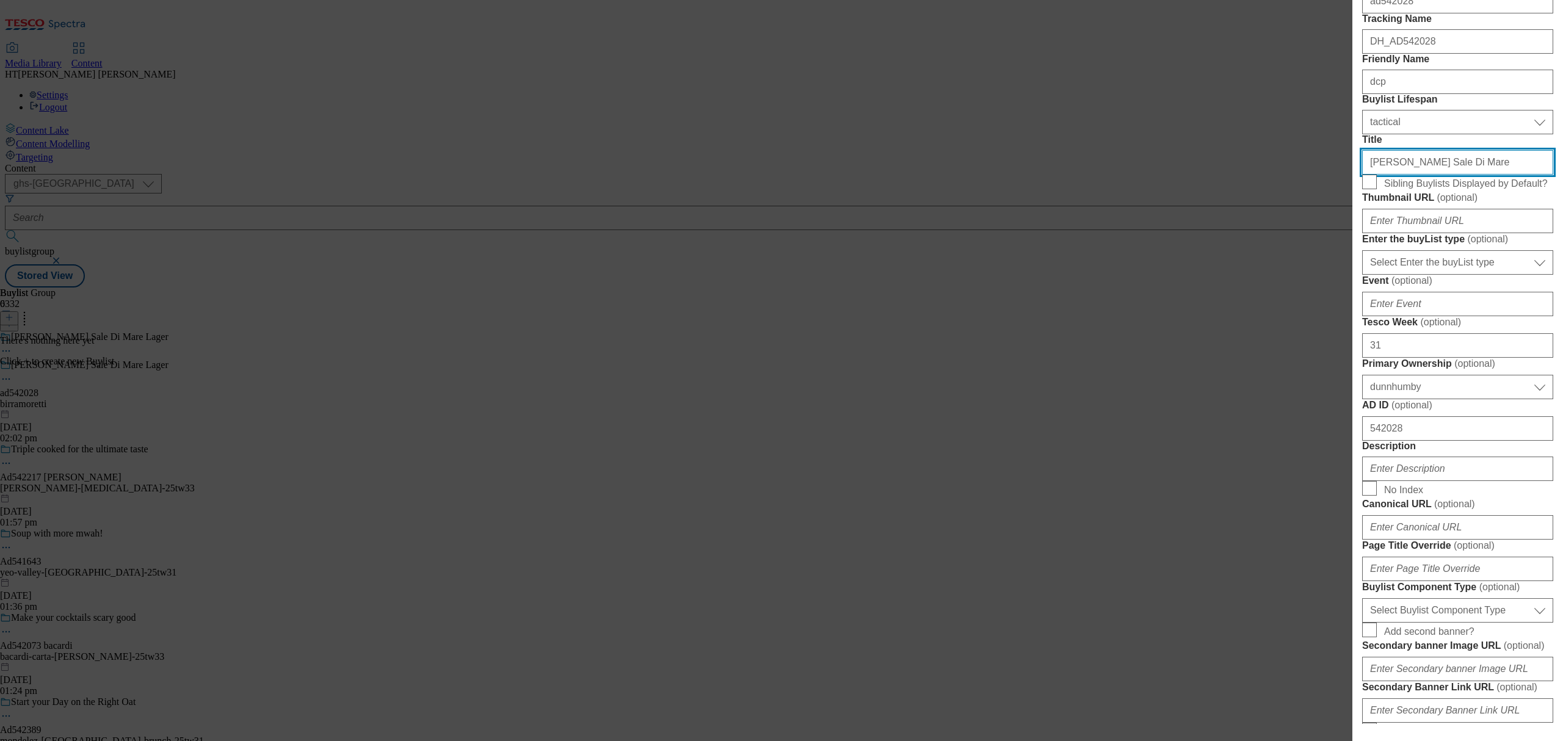
click at [1388, 175] on input "[PERSON_NAME] Sale Di Mare" at bounding box center [1457, 162] width 191 height 24
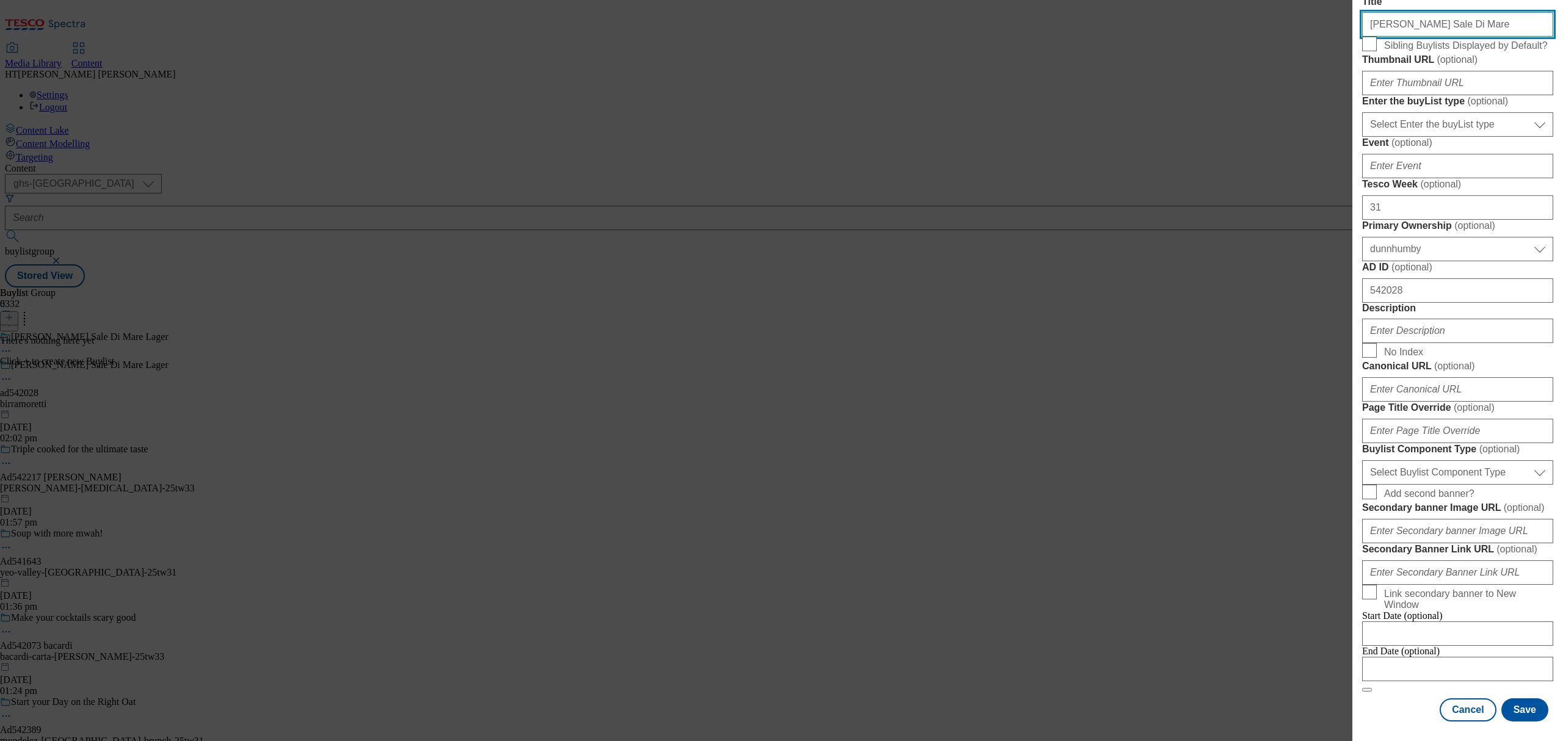
scroll to position [836, 0]
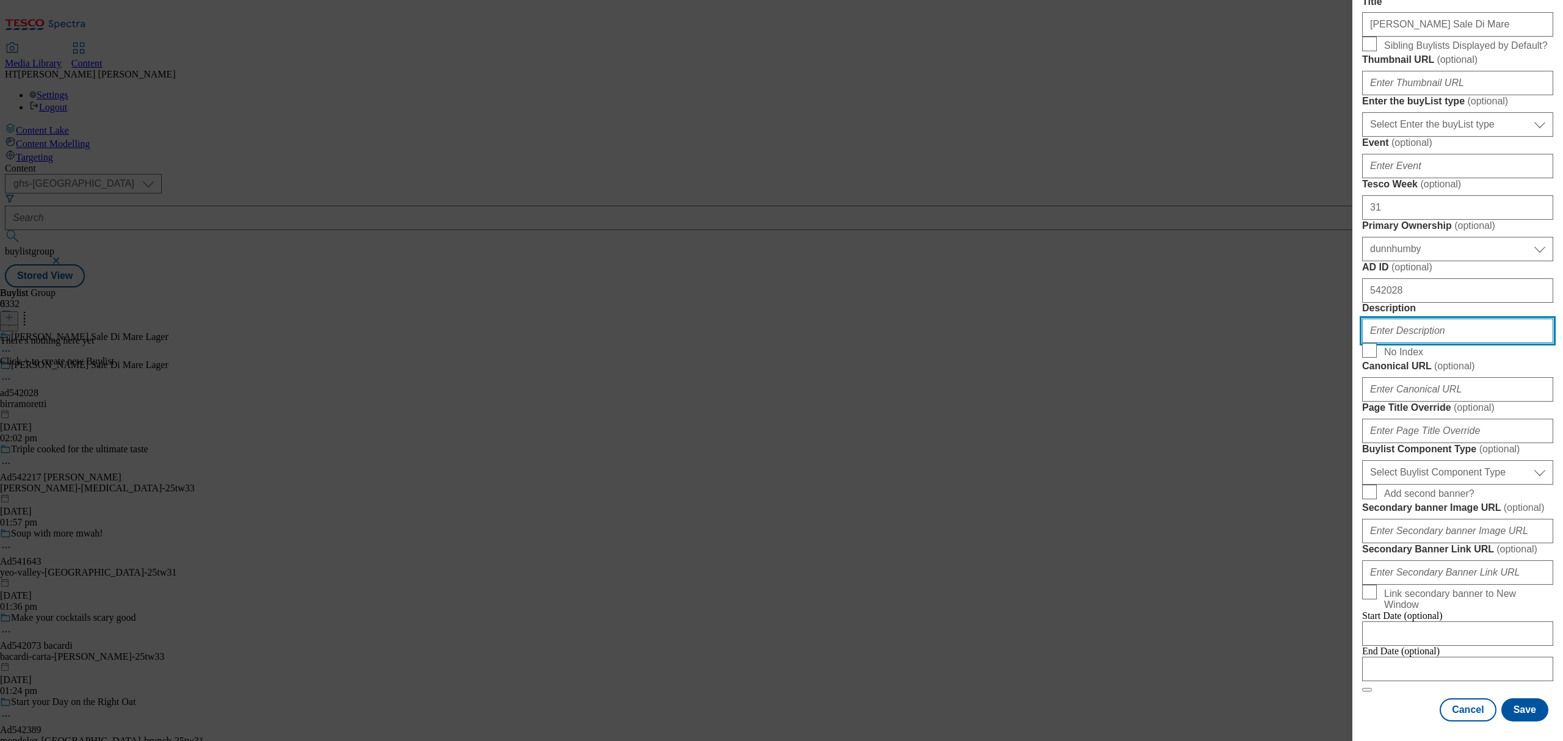
click at [1418, 319] on input "Description" at bounding box center [1457, 331] width 191 height 24
paste input "[PERSON_NAME] Sale Di Mare"
type input "[PERSON_NAME] Sale Di Mare"
click at [1529, 698] on button "Save" at bounding box center [1524, 709] width 47 height 23
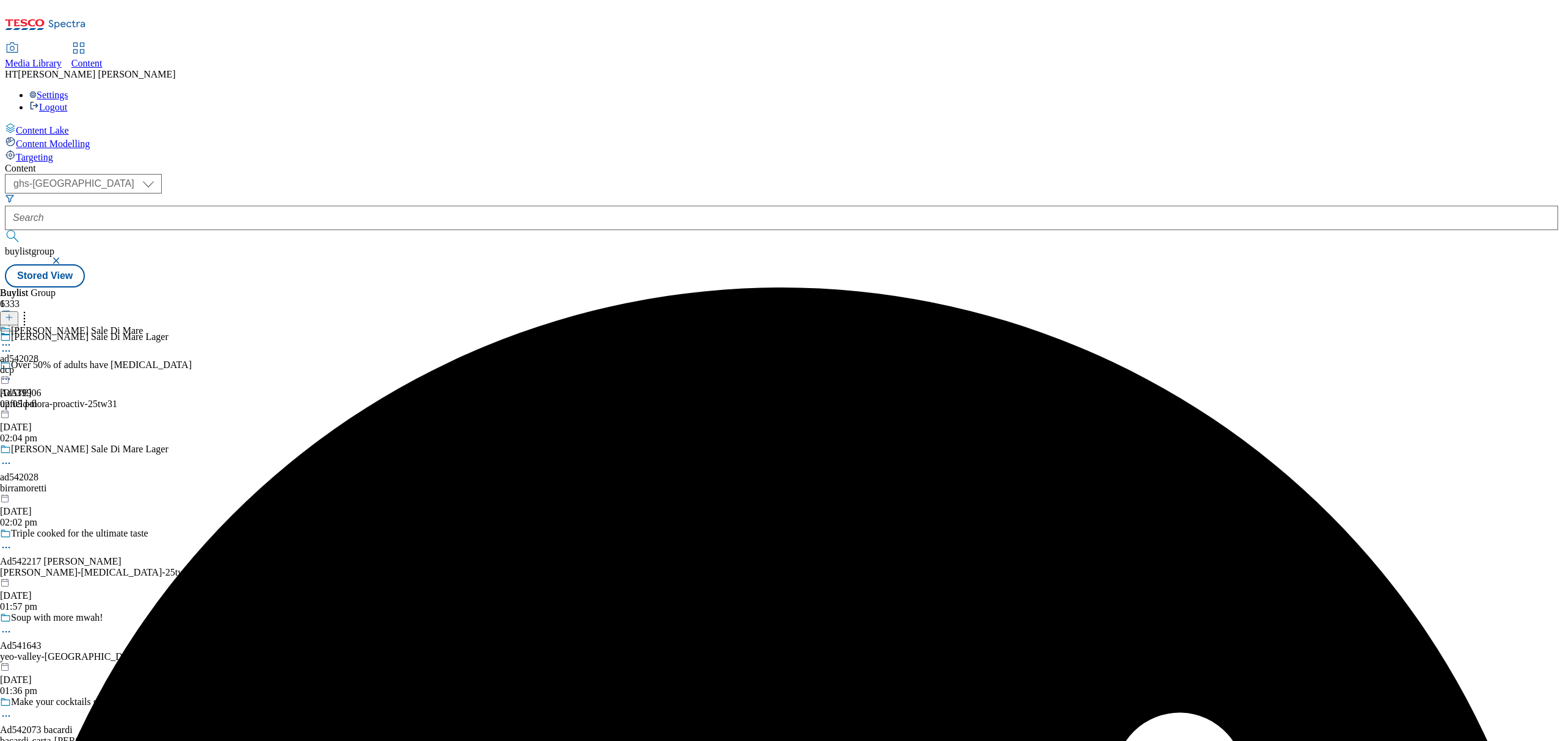
click at [143, 325] on div "[PERSON_NAME] Sale Di Mare ad542028 dcp [DATE] 02:05 pm" at bounding box center [71, 367] width 143 height 84
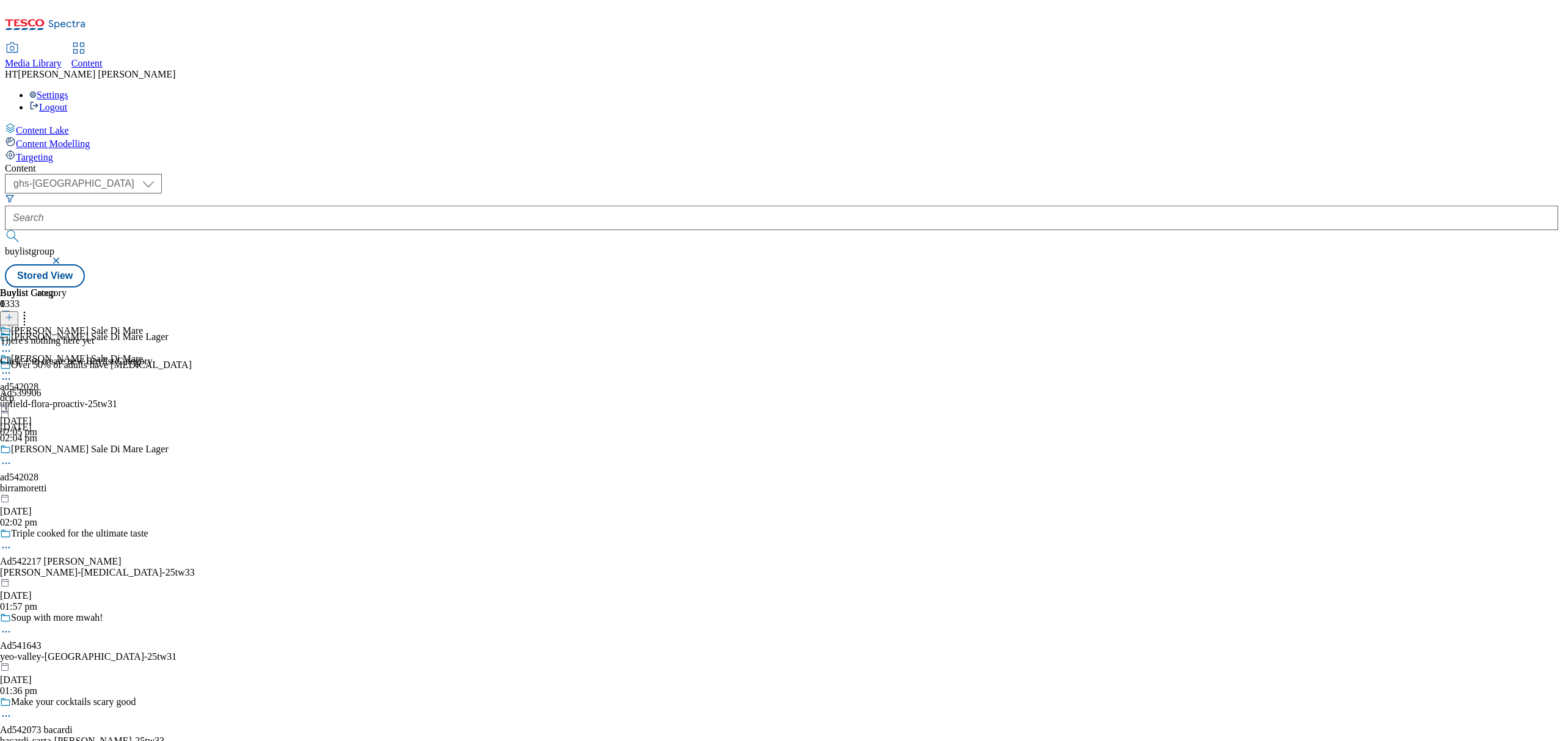
click at [13, 313] on icon at bounding box center [9, 317] width 9 height 9
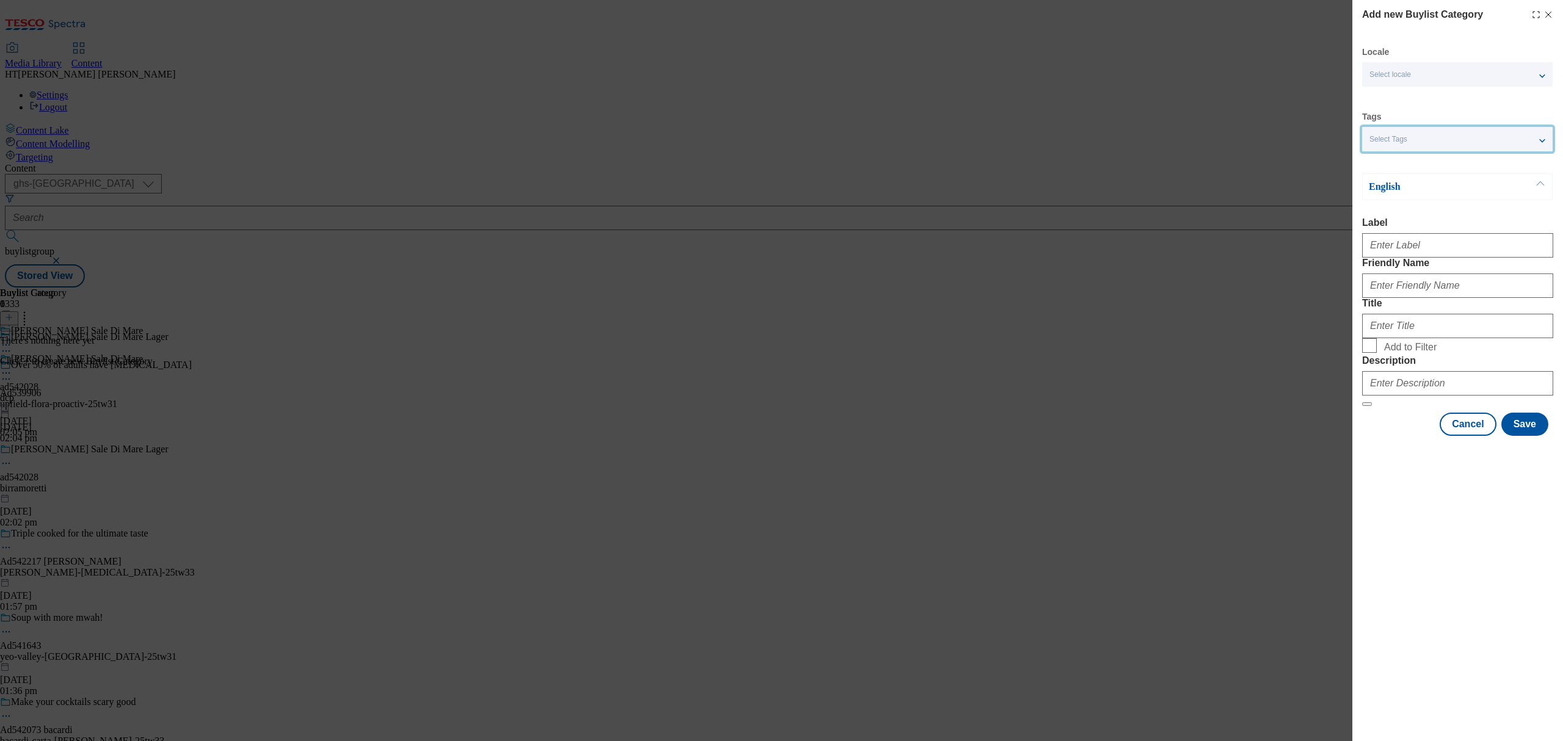
click at [1396, 131] on div "Select Tags" at bounding box center [1457, 139] width 190 height 24
click at [1421, 128] on div "Select Tags" at bounding box center [1457, 139] width 190 height 24
click at [1416, 74] on div "Select locale" at bounding box center [1457, 74] width 190 height 24
click at [1407, 298] on input "Friendly Name" at bounding box center [1457, 286] width 191 height 24
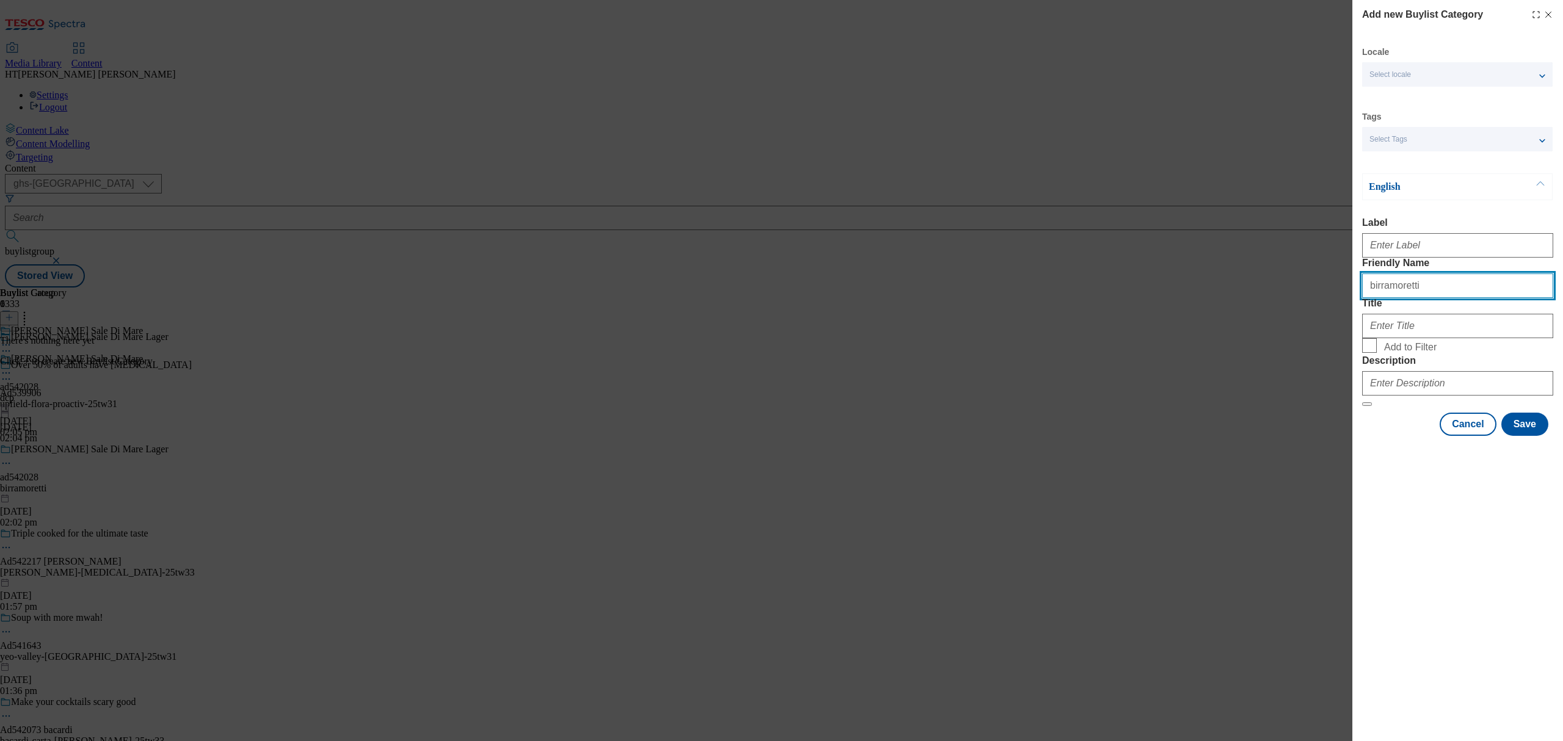
type input "birramoretti"
click at [1407, 338] on div "Modal" at bounding box center [1457, 323] width 191 height 29
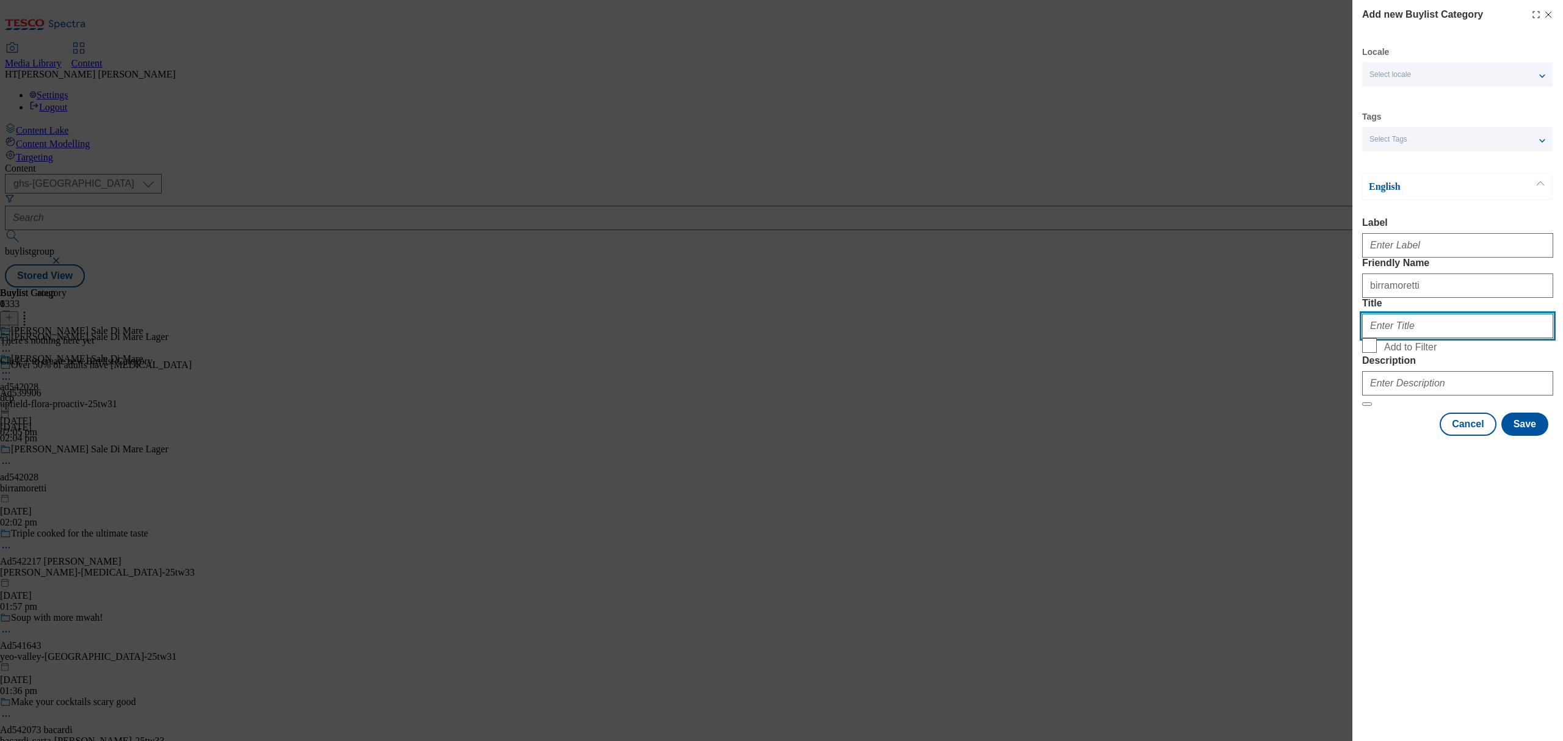
click at [1402, 338] on input "Title" at bounding box center [1457, 326] width 191 height 24
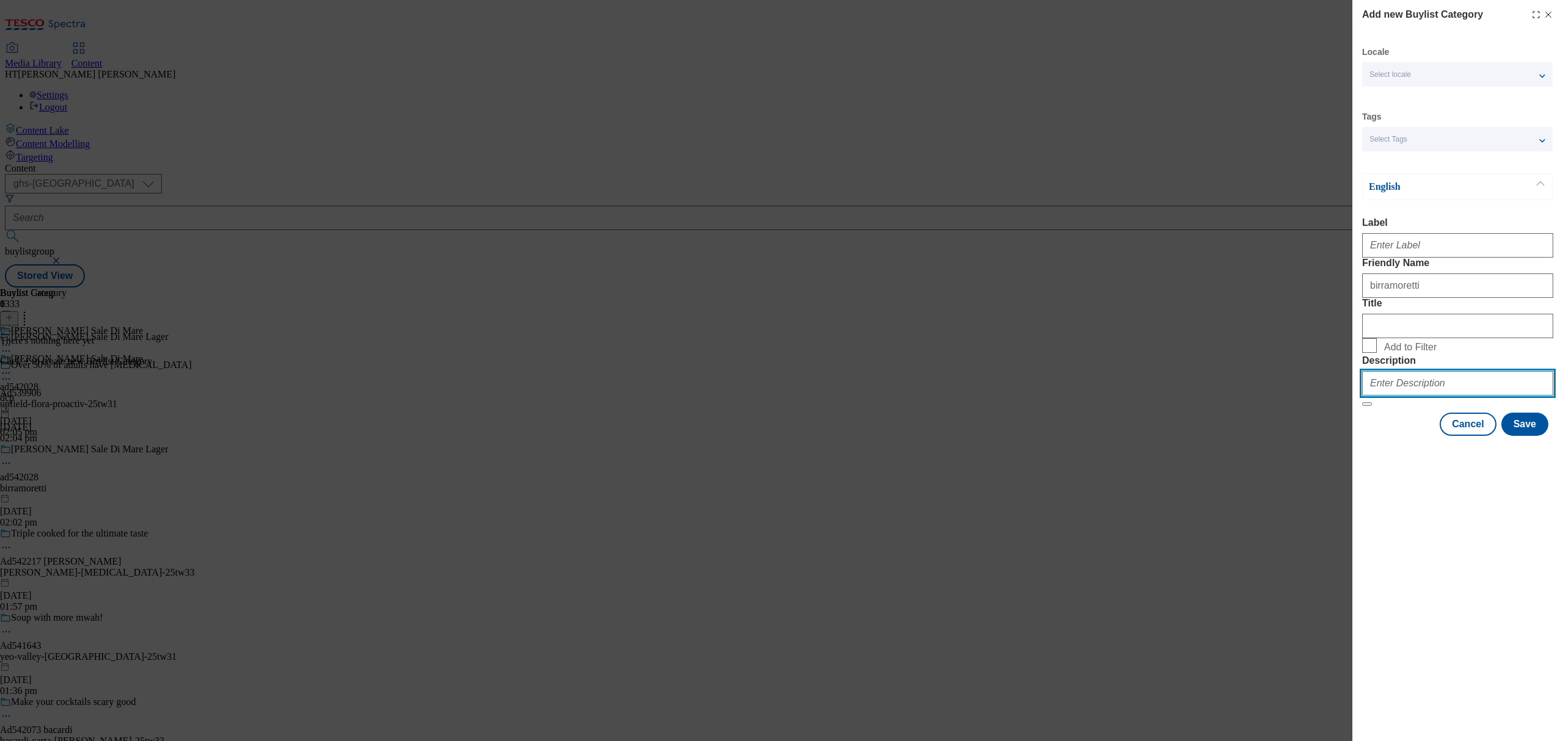
click at [1415, 396] on input "Description" at bounding box center [1457, 383] width 191 height 24
click at [1536, 436] on button "Save" at bounding box center [1524, 424] width 47 height 23
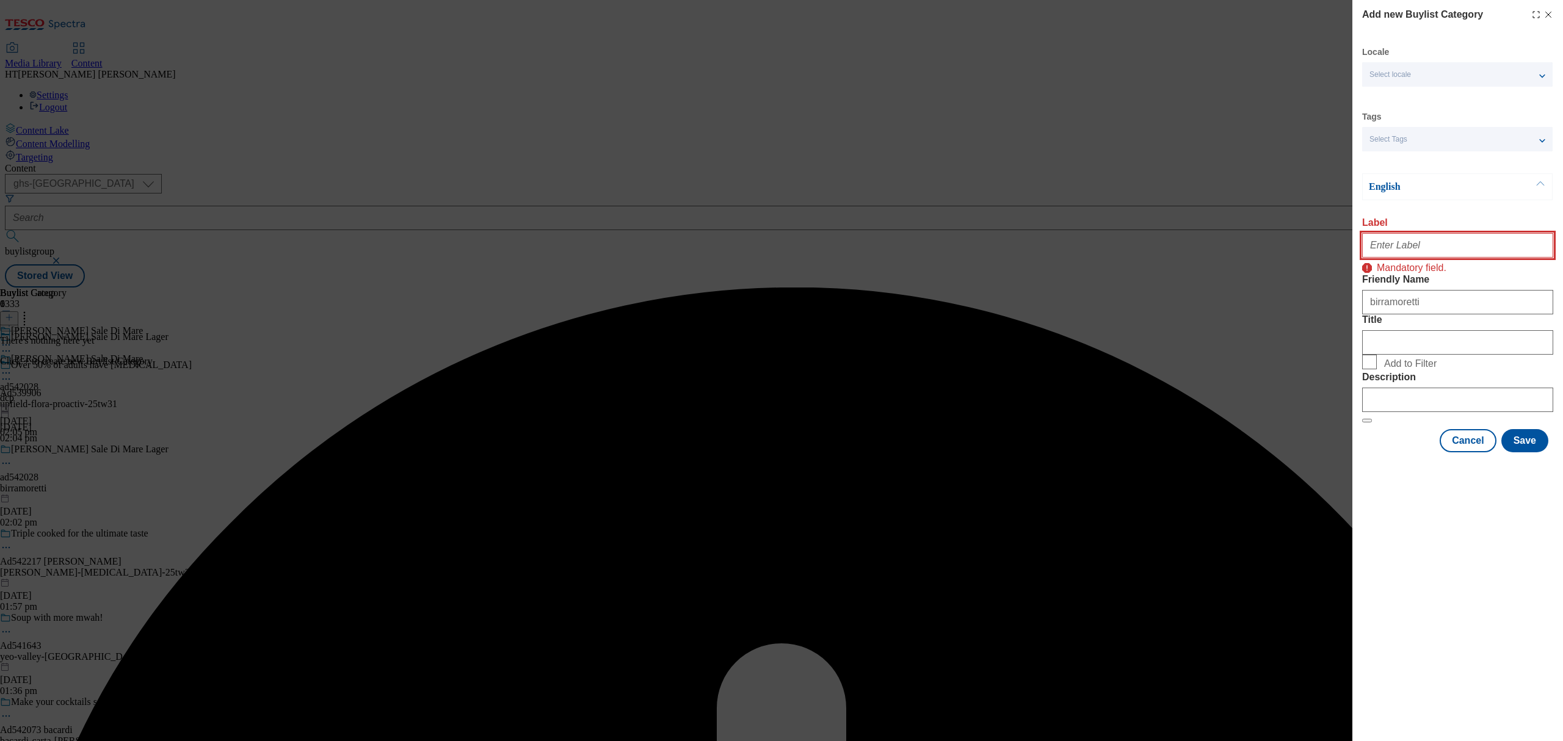
click at [1393, 250] on input "Label" at bounding box center [1457, 245] width 191 height 24
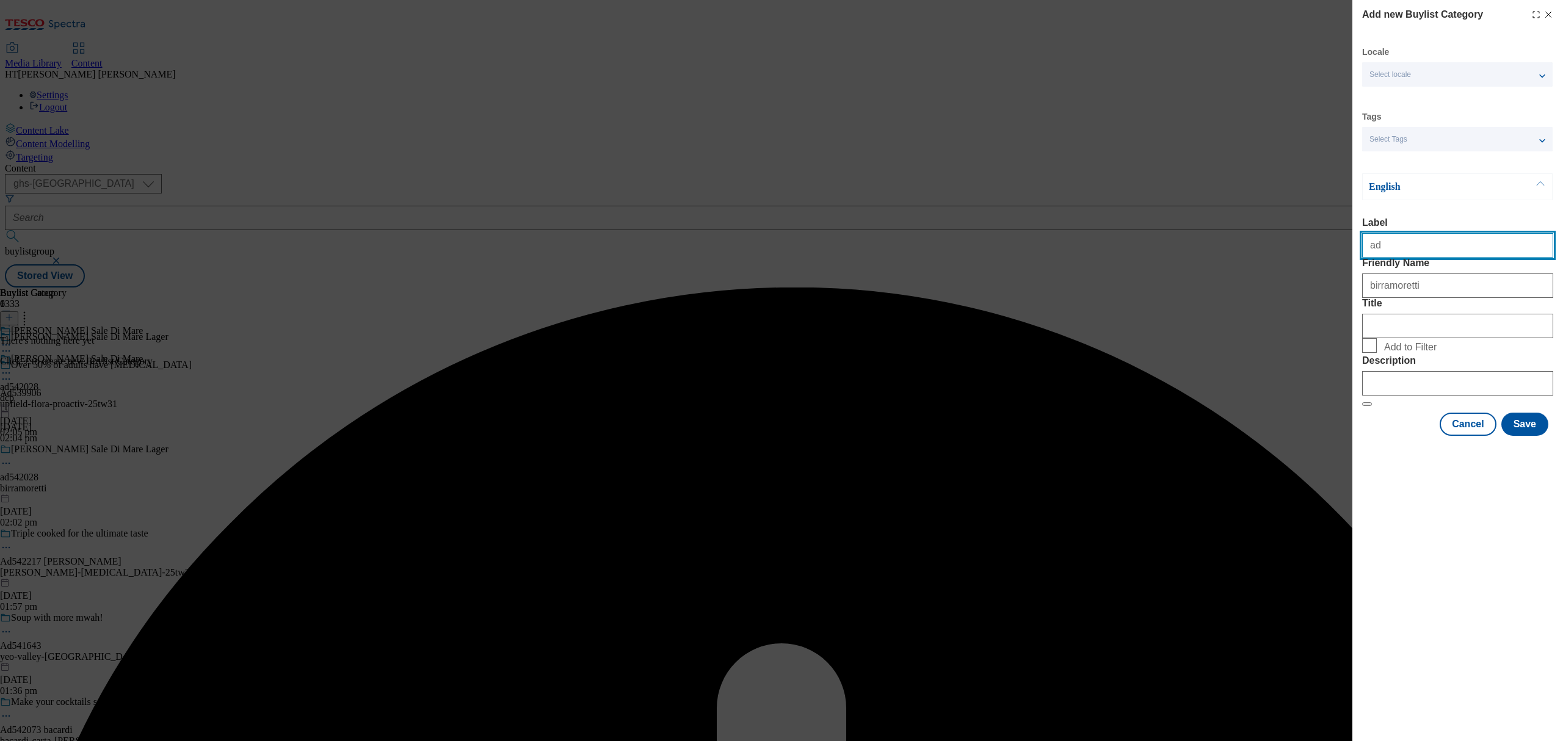
paste input "[PERSON_NAME] Sale Di Mare"
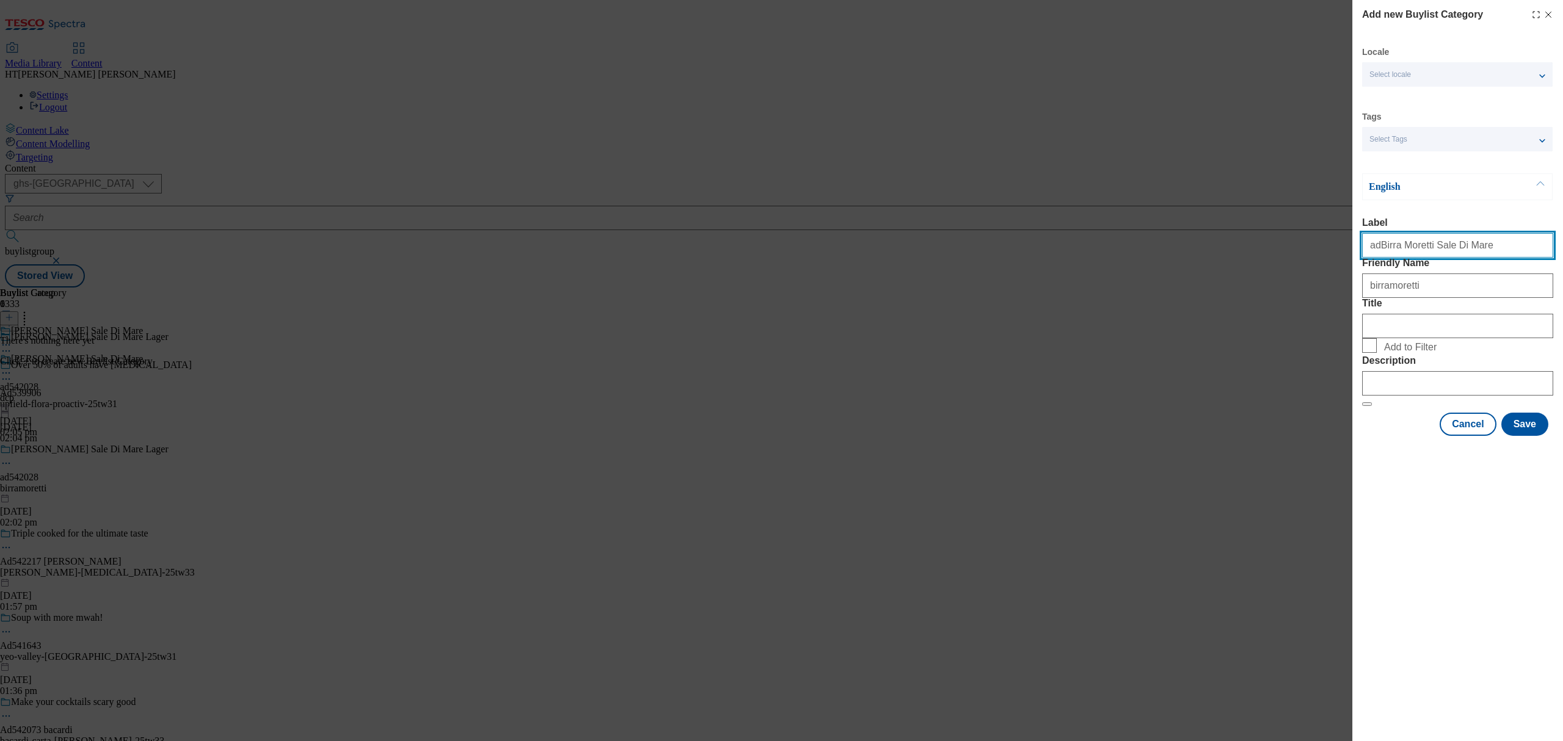
drag, startPoint x: 1473, startPoint y: 253, endPoint x: 1221, endPoint y: 267, distance: 251.9
click at [1221, 267] on div "Add new Buylist Category Locale Select locale English Welsh Tags Select Tags fn…" at bounding box center [781, 370] width 1563 height 741
paste input "542028"
type input "ad542028"
click at [1526, 436] on button "Save" at bounding box center [1524, 424] width 47 height 23
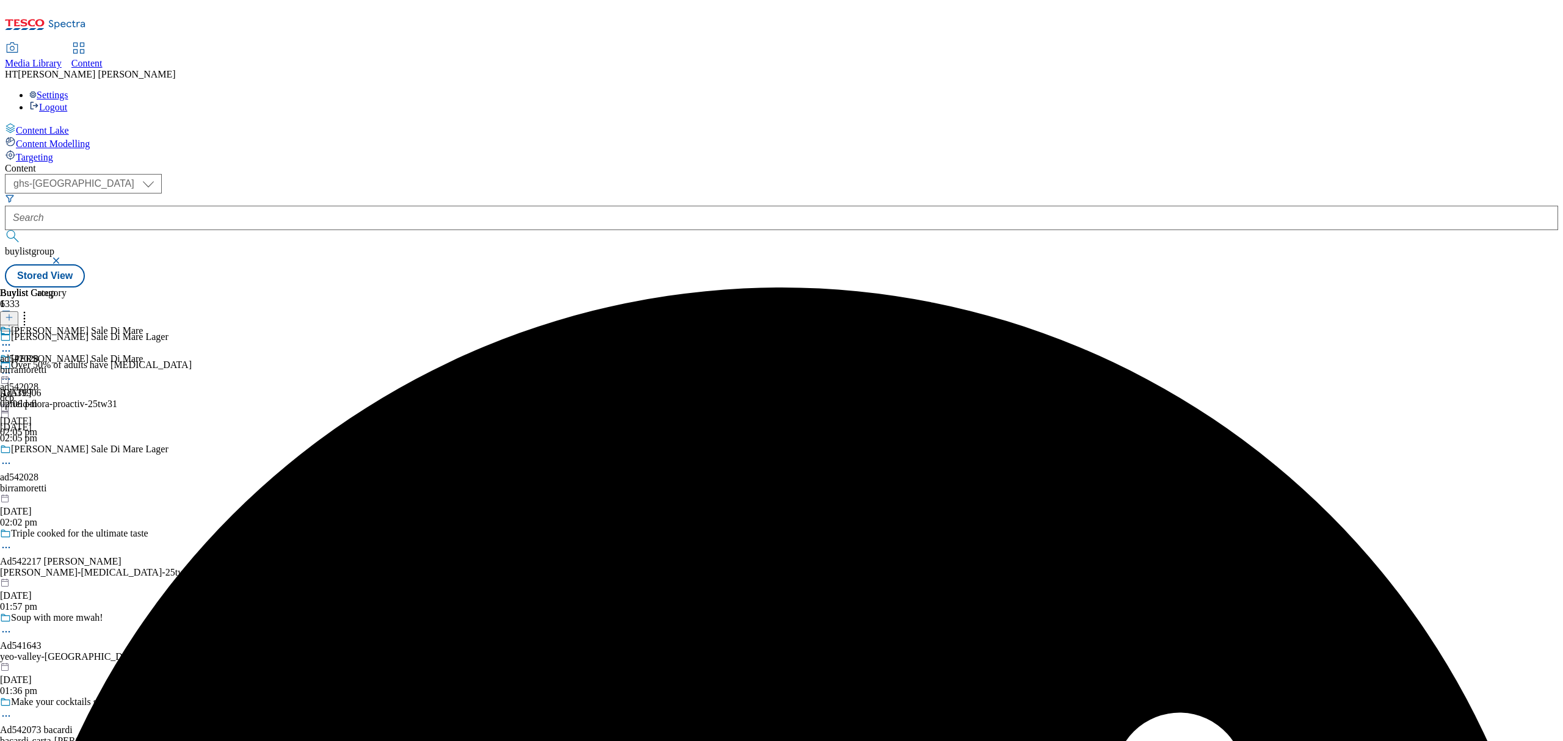
click at [204, 483] on div "birramoretti" at bounding box center [102, 488] width 204 height 11
click at [10, 463] on circle at bounding box center [10, 464] width 2 height 2
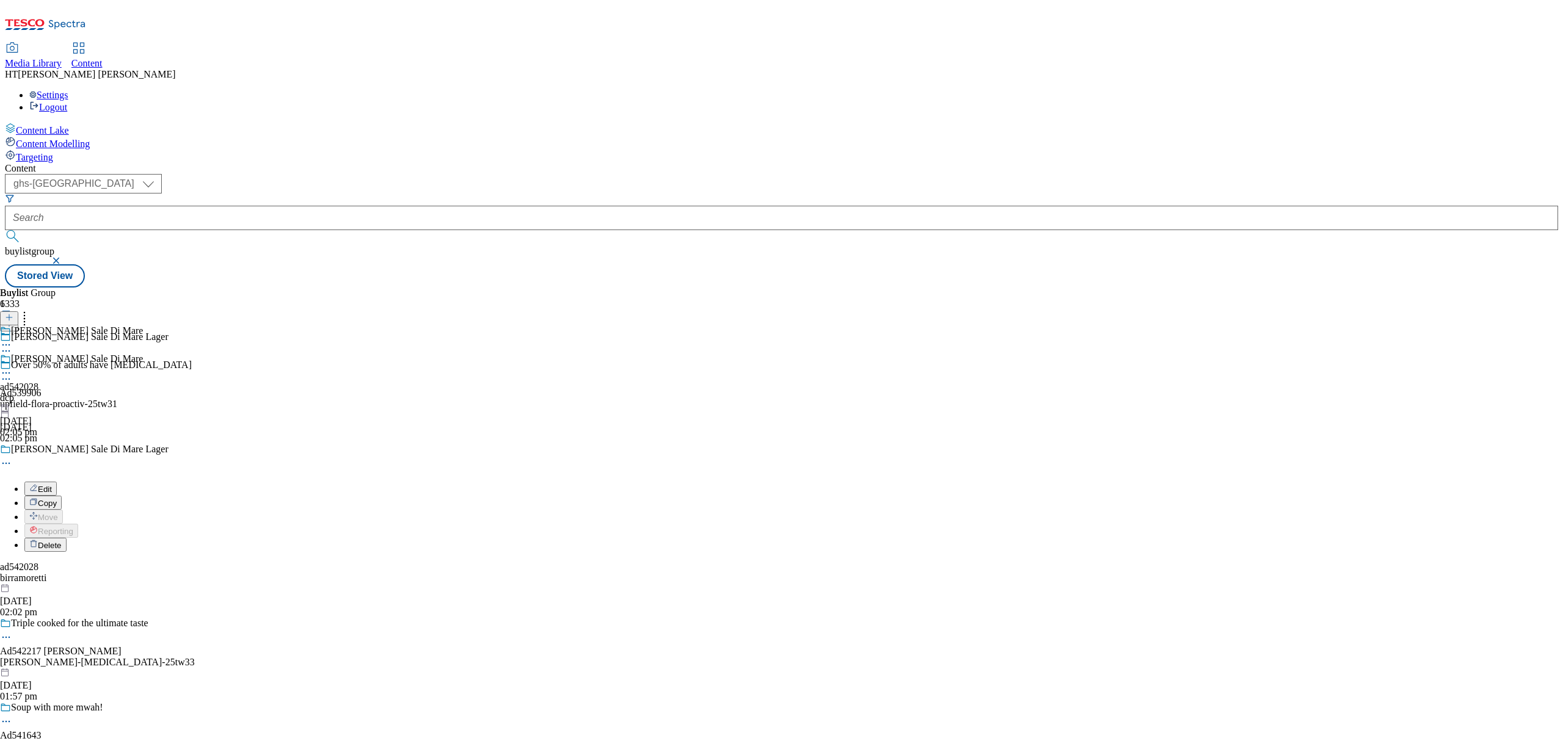
click at [57, 482] on button "Edit" at bounding box center [40, 489] width 32 height 14
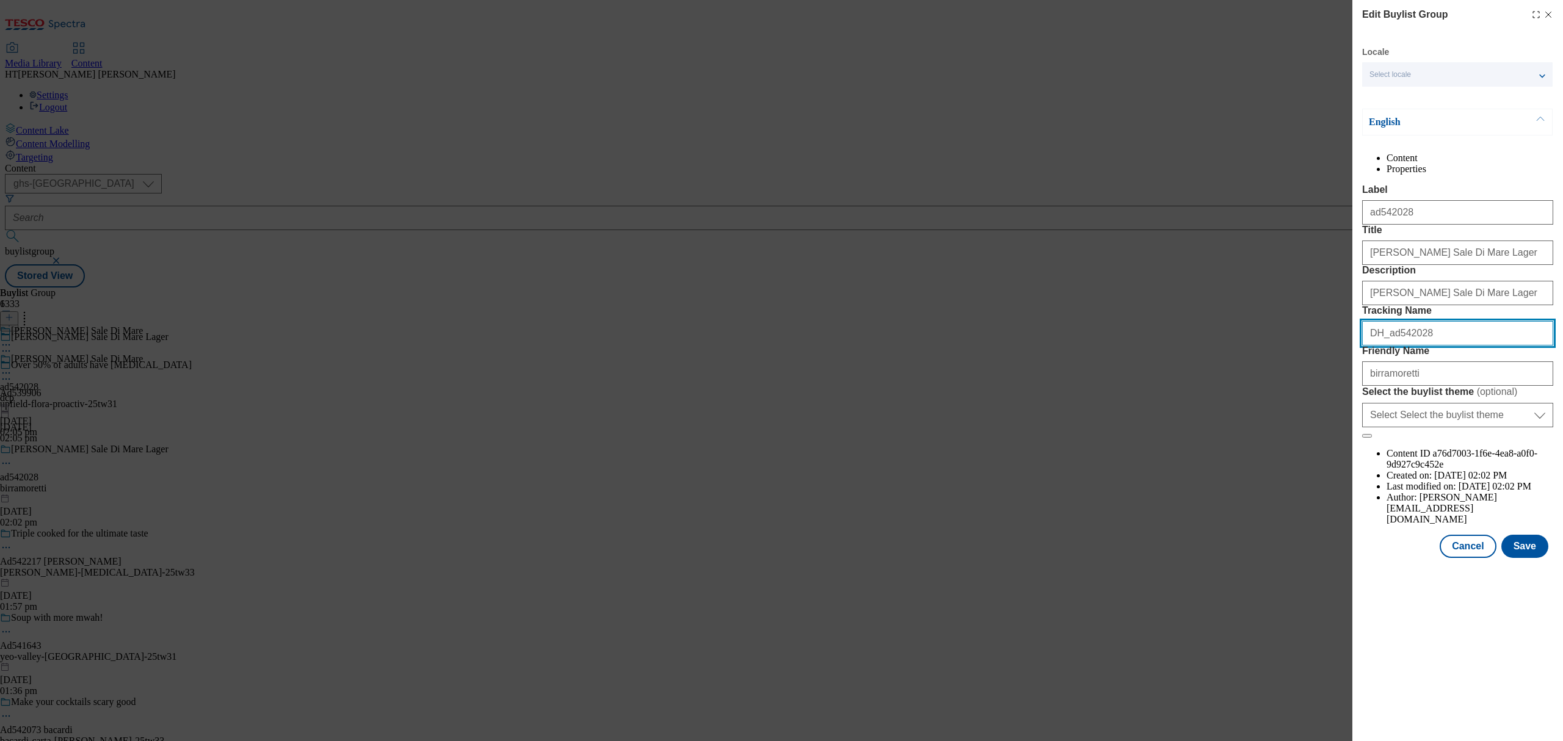
click at [1452, 346] on input "DH_ad542028" at bounding box center [1457, 333] width 191 height 24
click at [1507, 305] on input "[PERSON_NAME] Sale Di Mare Lager" at bounding box center [1457, 293] width 191 height 24
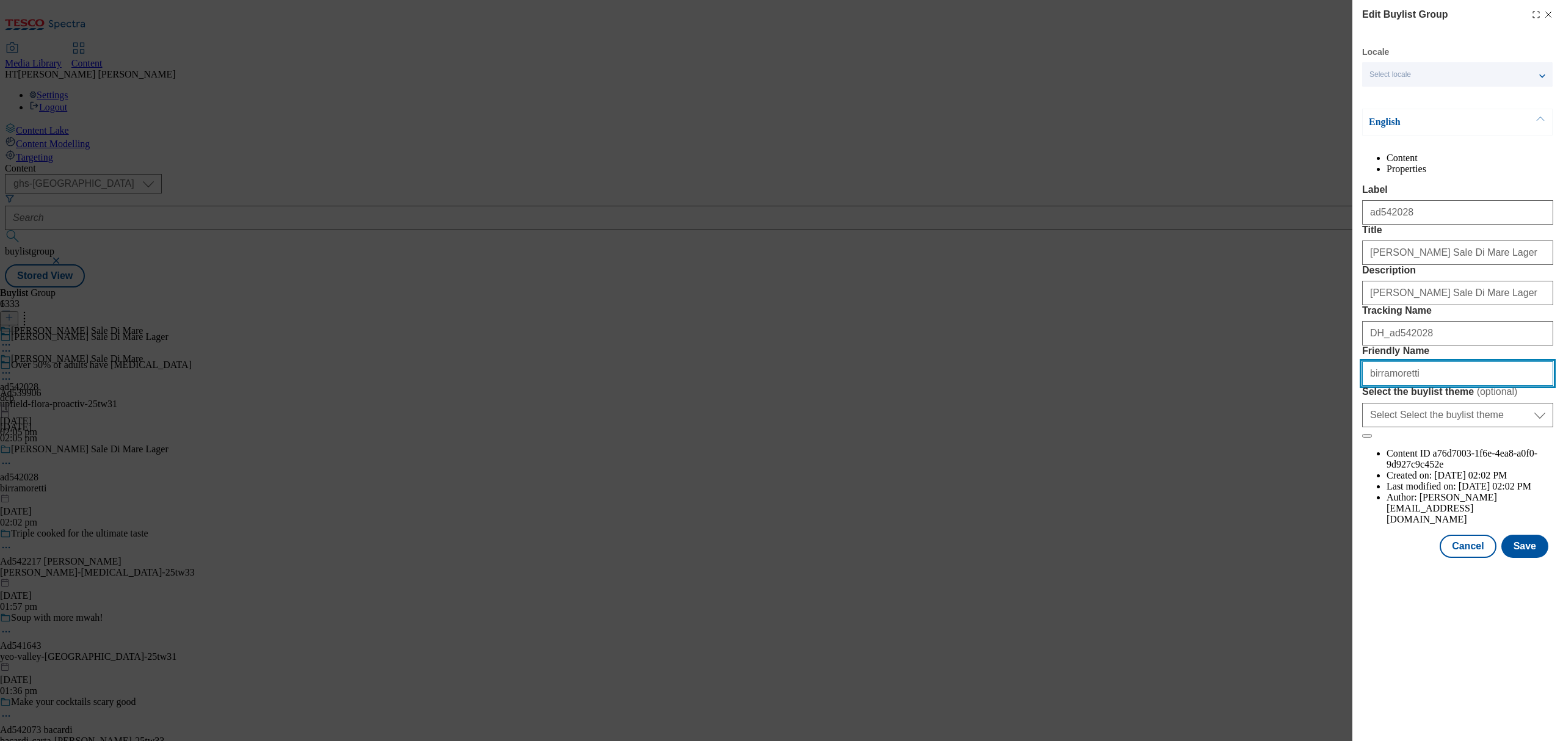
click at [1429, 386] on input "birramoretti" at bounding box center [1457, 373] width 191 height 24
type input "birramoretti_TW31"
click at [1528, 558] on button "Save" at bounding box center [1524, 546] width 47 height 23
click at [1434, 386] on input "birramoretti" at bounding box center [1457, 373] width 191 height 24
type input "birramoretti-tw31"
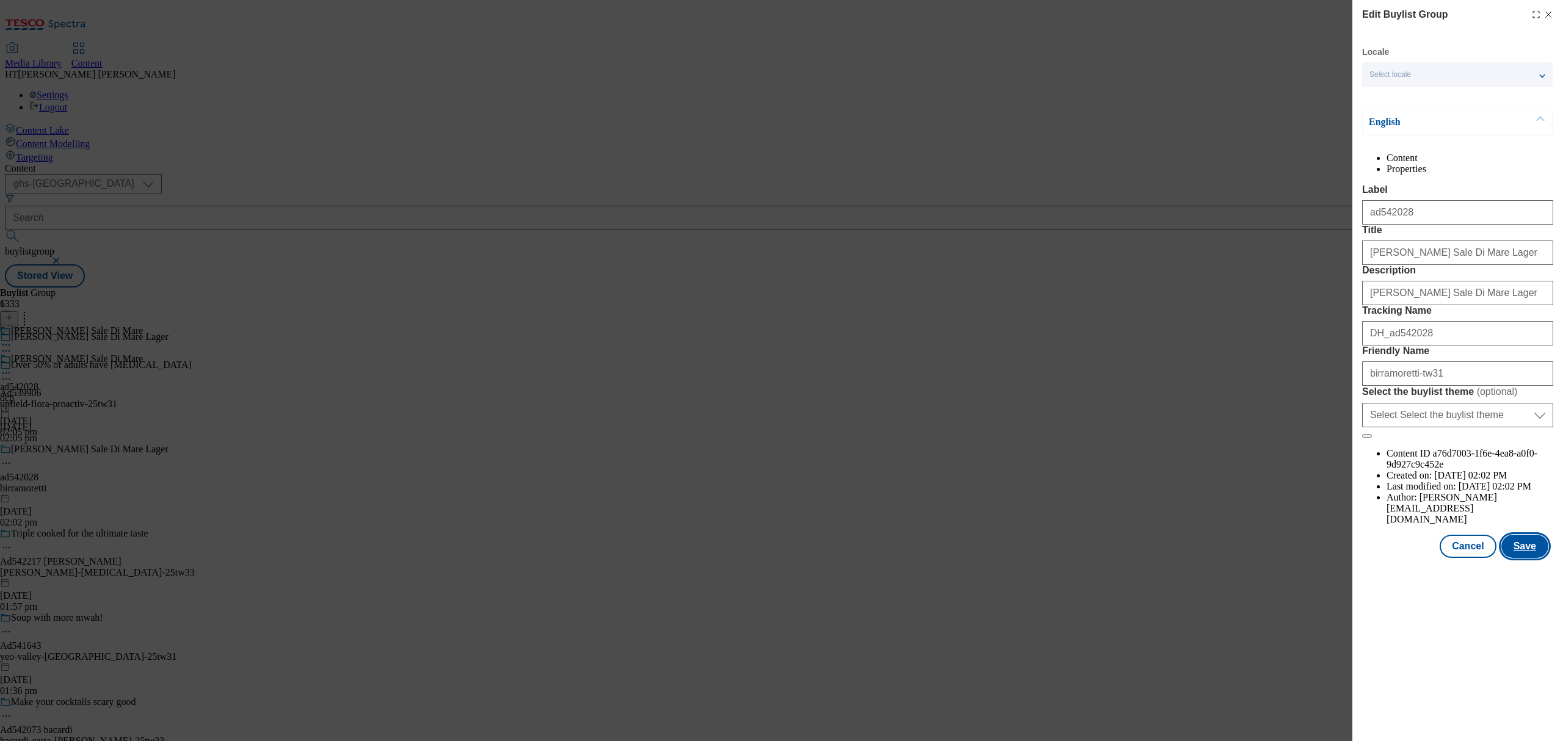
click at [1539, 558] on button "Save" at bounding box center [1524, 546] width 47 height 23
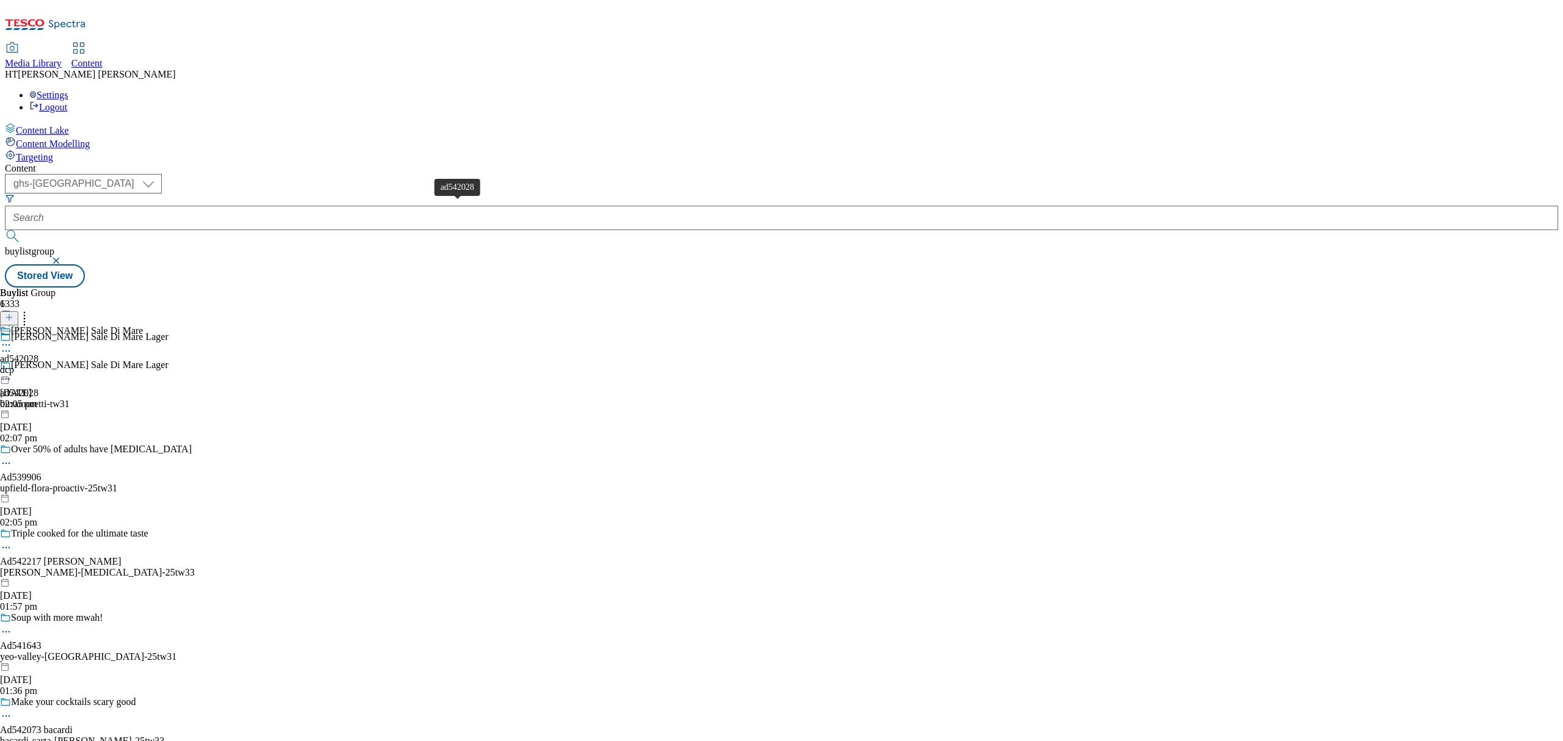
click at [38, 354] on div "ad542028" at bounding box center [19, 359] width 38 height 11
click at [12, 367] on icon at bounding box center [6, 373] width 12 height 12
click at [57, 391] on button "Edit" at bounding box center [40, 398] width 32 height 14
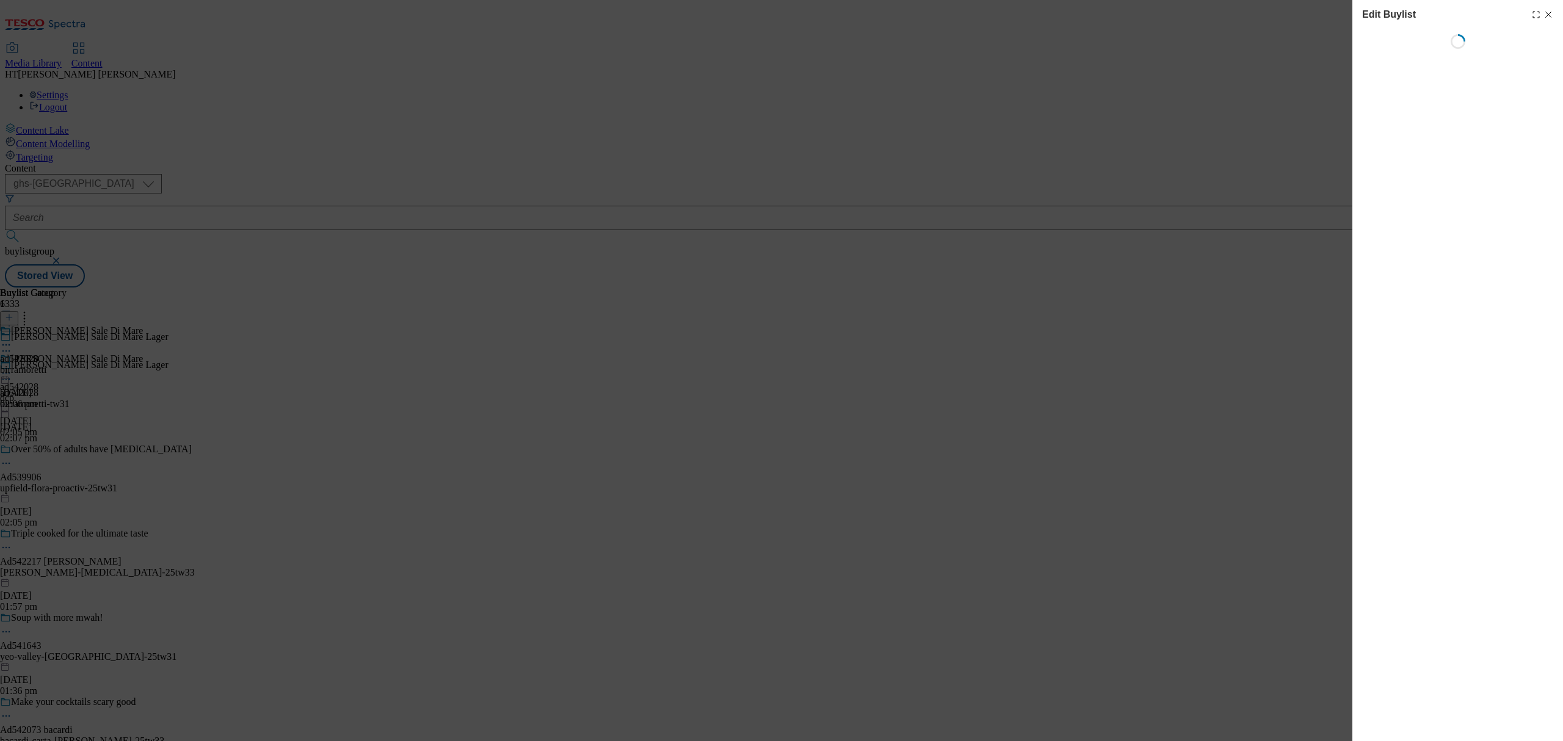
select select "tactical"
select select "dunnhumby"
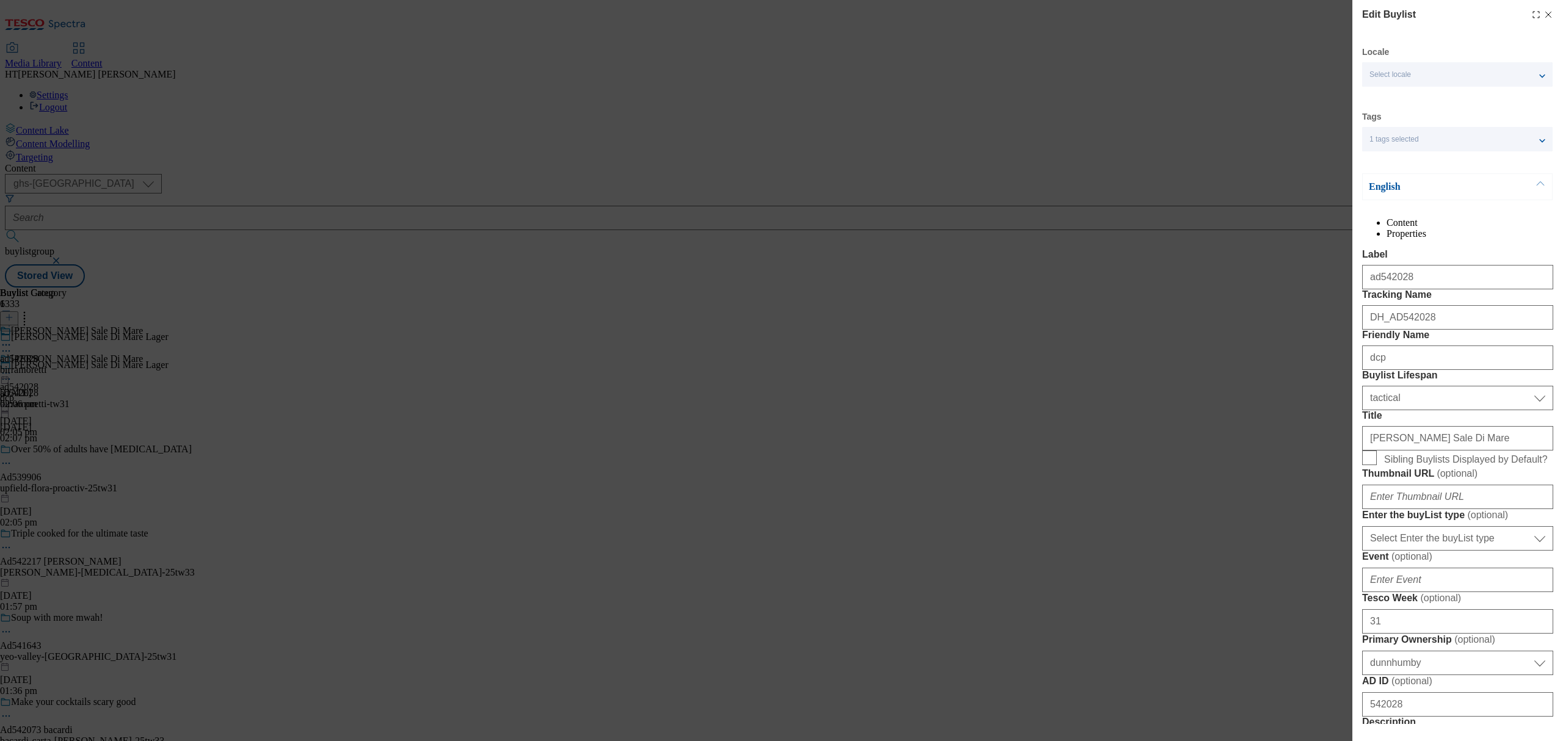
click at [667, 225] on div "Edit Buylist Locale Select locale English Welsh Tags 1 tags selected fnf market…" at bounding box center [781, 370] width 1563 height 741
click at [694, 220] on div "Edit Buylist Locale Select locale English Welsh Tags 1 tags selected fnf market…" at bounding box center [781, 370] width 1563 height 741
click at [1543, 11] on icon "Modal" at bounding box center [1548, 15] width 10 height 10
select select "tactical"
select select "dunnhumby"
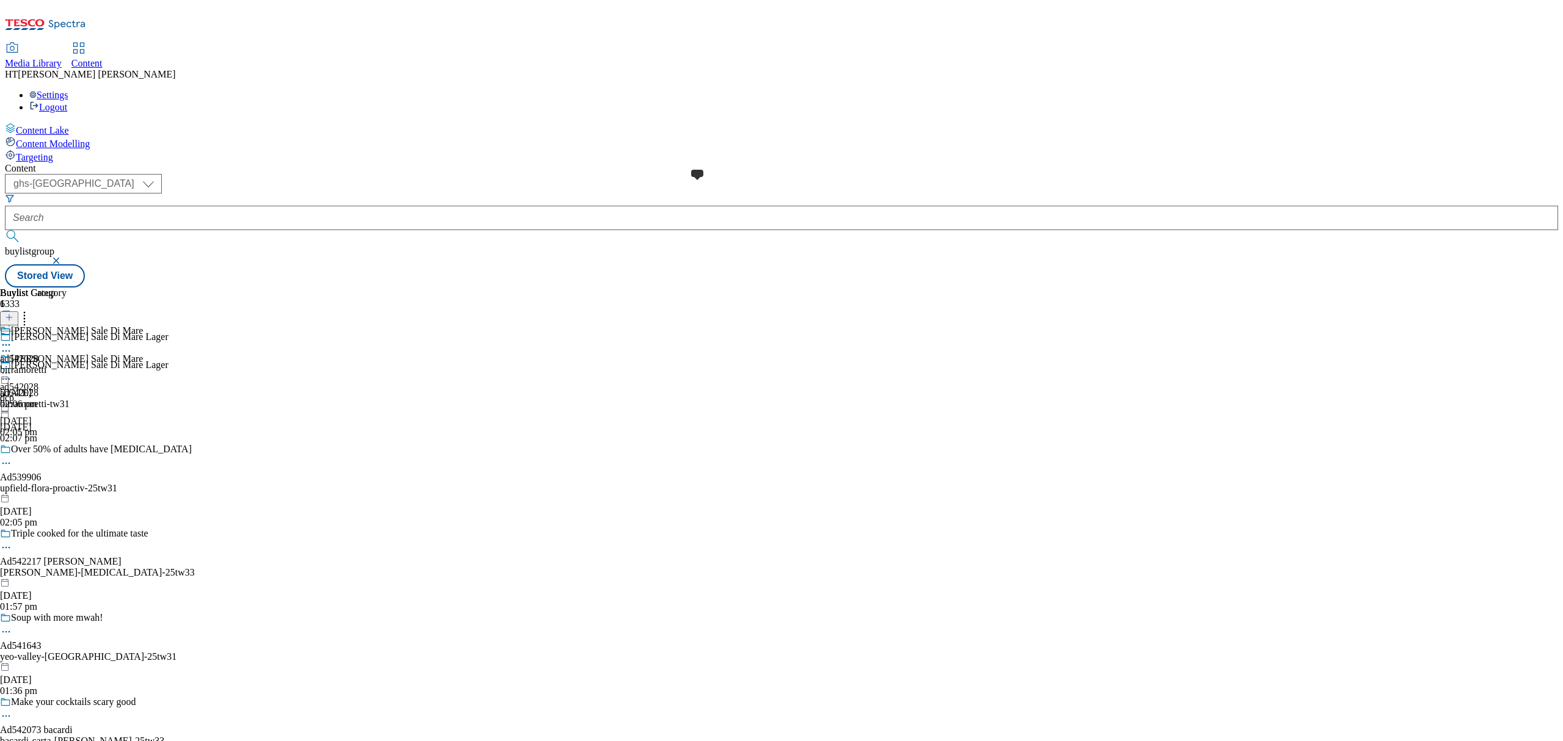
click at [11, 325] on span at bounding box center [11, 331] width 0 height 13
click at [9, 314] on line at bounding box center [9, 317] width 0 height 6
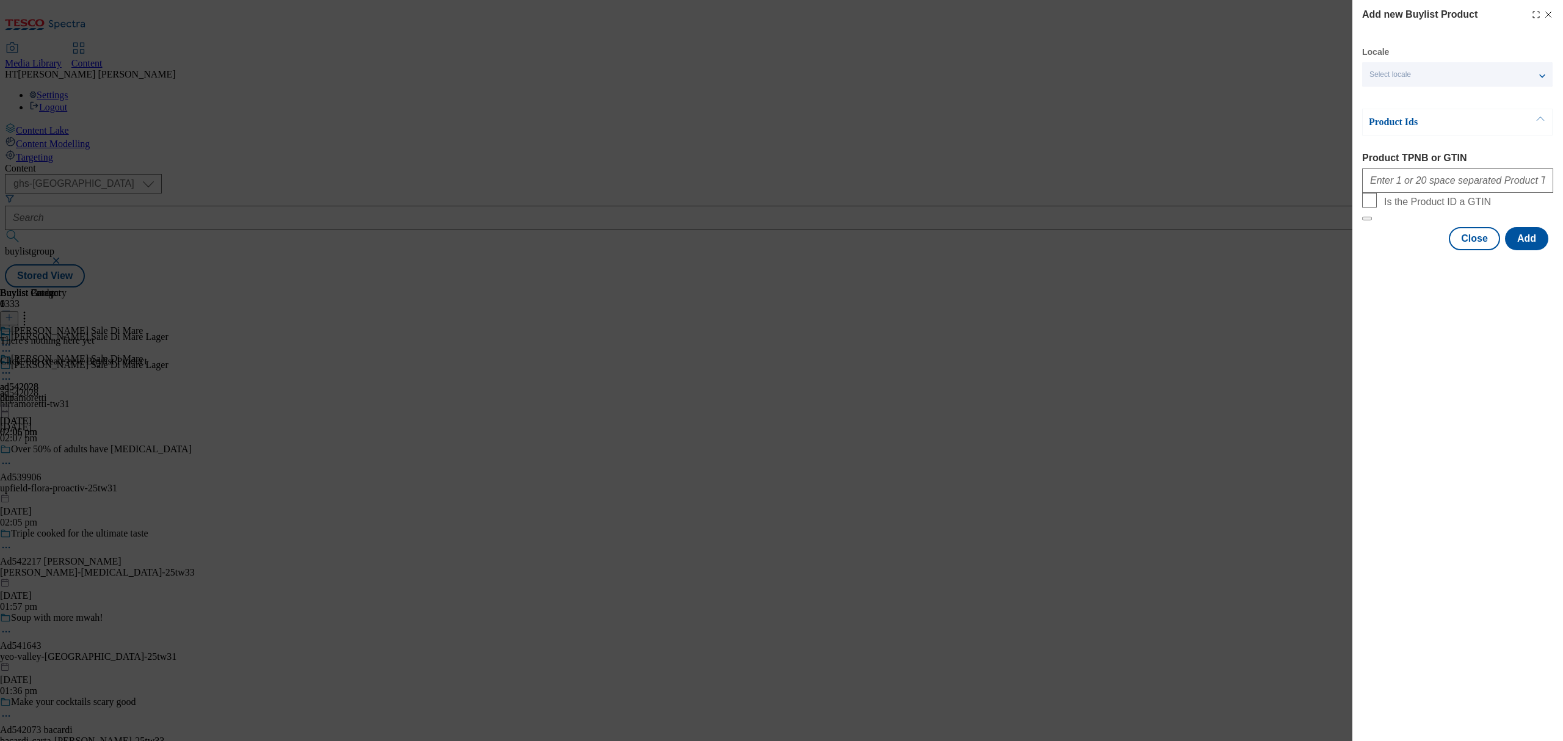
click at [1424, 56] on div "Locale Select locale English Welsh" at bounding box center [1457, 66] width 190 height 40
click at [1391, 183] on input "Product TPNB or GTIN" at bounding box center [1457, 181] width 191 height 24
paste input "92661344 80260572 93769567"
type input "92661344 80260572 93769567"
click at [1536, 250] on button "Add" at bounding box center [1526, 238] width 43 height 23
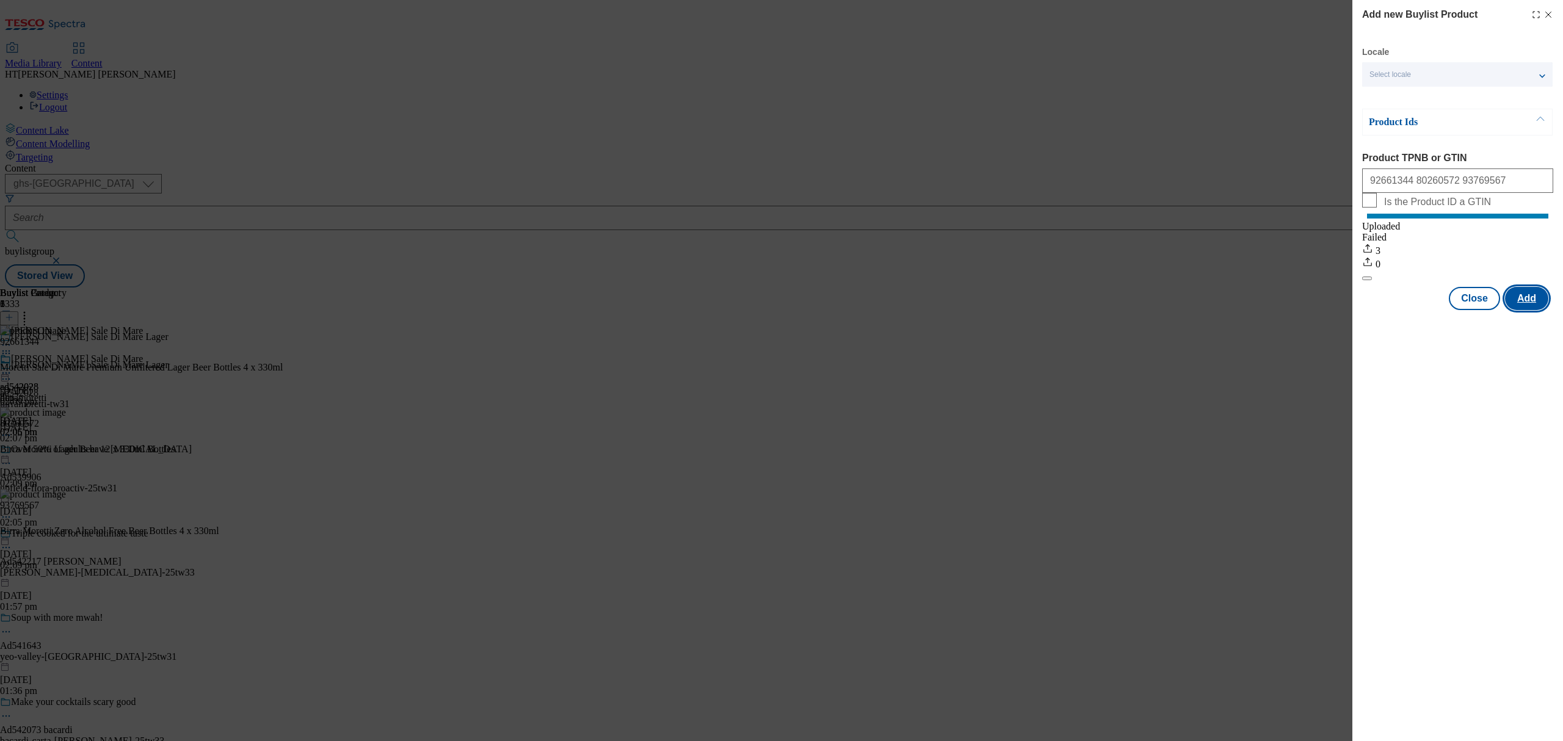
click at [1514, 310] on button "Add" at bounding box center [1526, 298] width 43 height 23
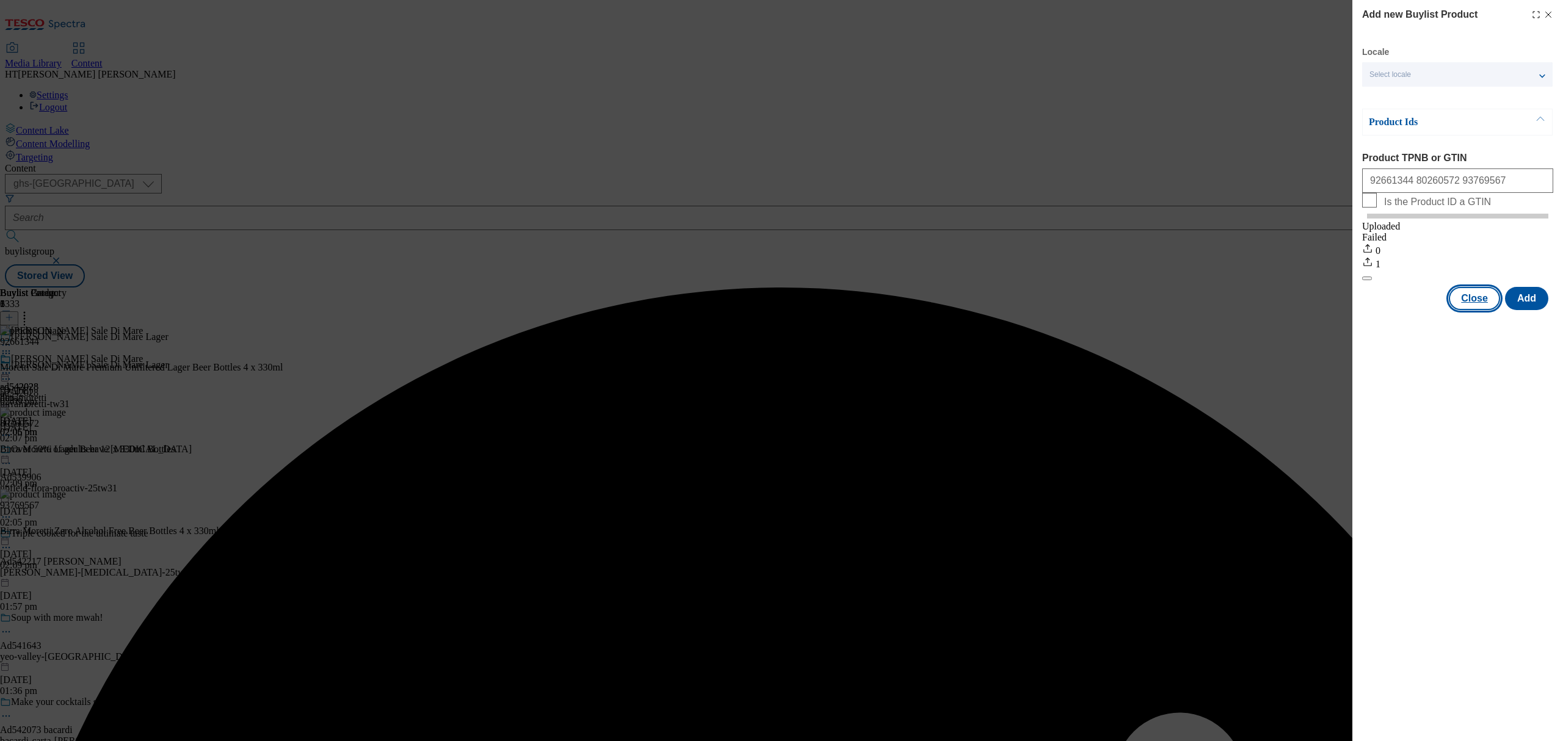
click at [1484, 310] on button "Close" at bounding box center [1474, 298] width 51 height 23
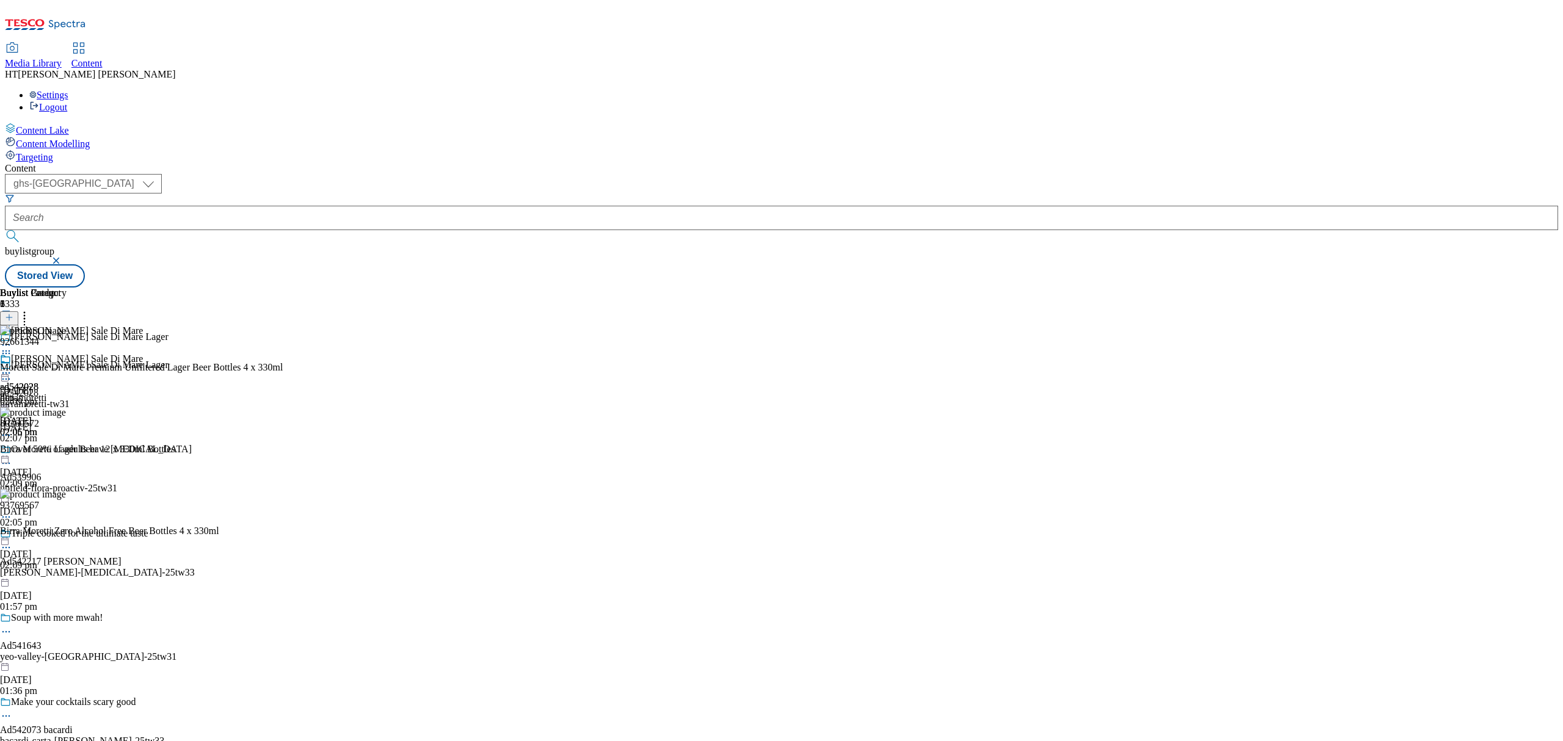
click at [143, 393] on div "dcp" at bounding box center [71, 398] width 143 height 11
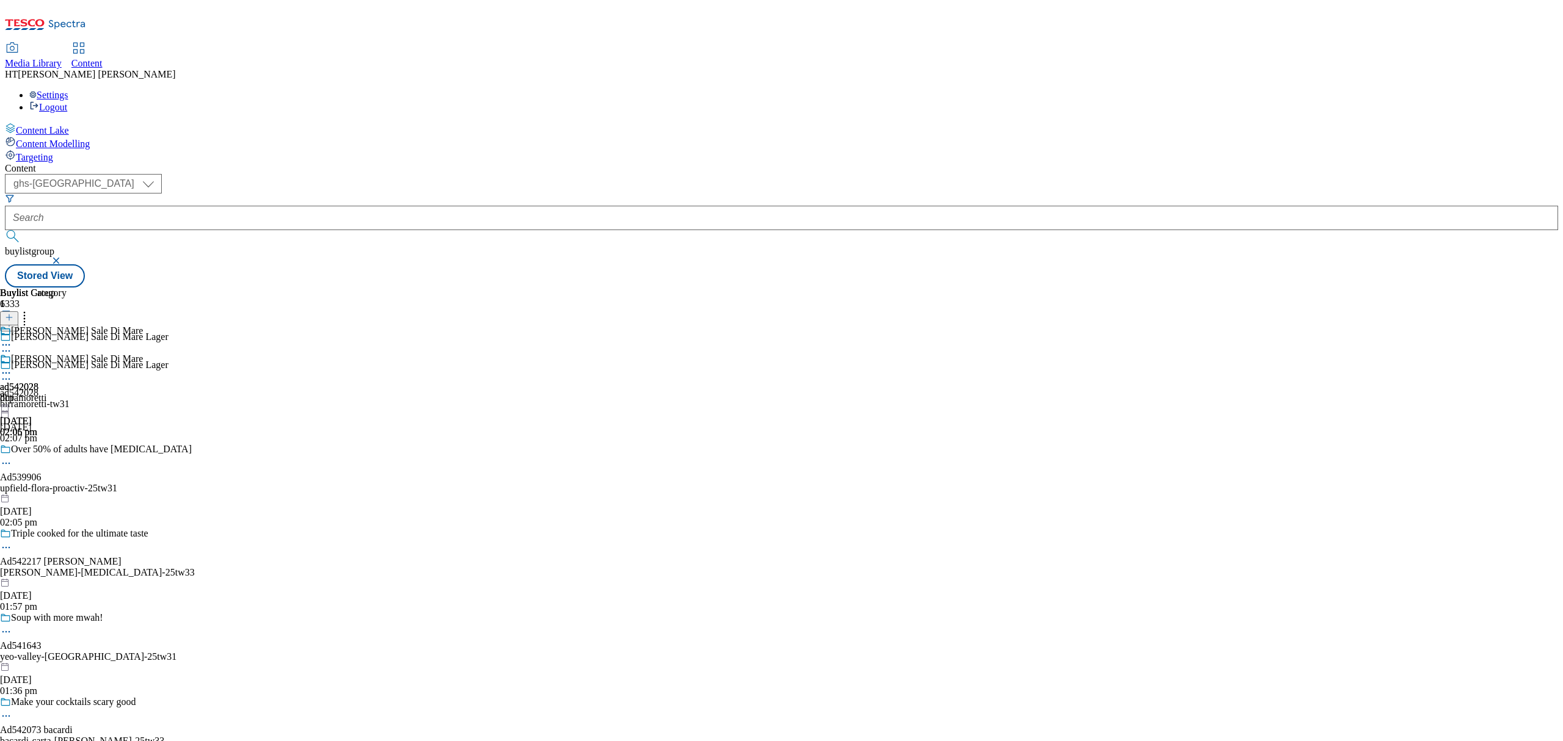
click at [67, 393] on div "birramoretti" at bounding box center [33, 398] width 67 height 11
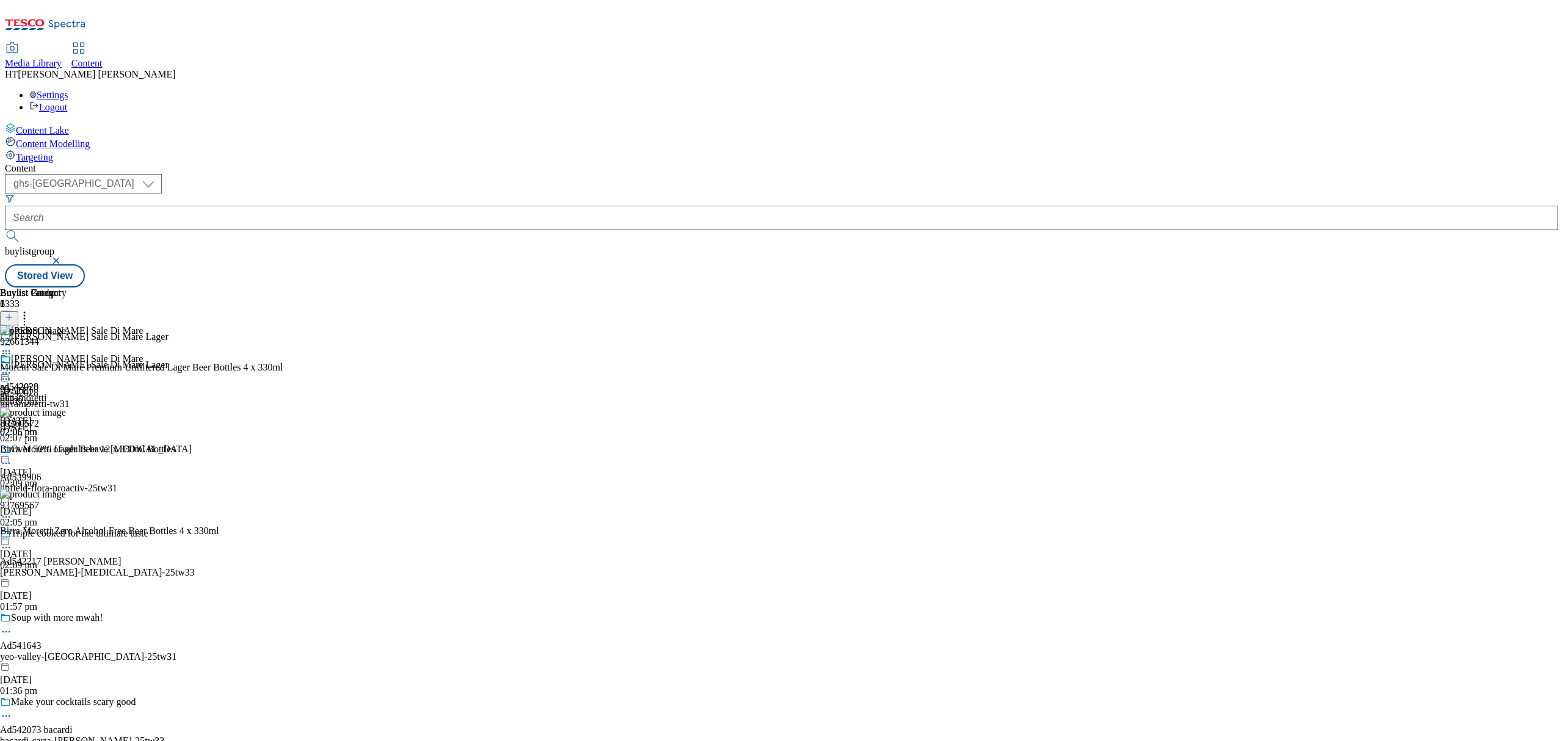
click at [12, 367] on icon at bounding box center [6, 373] width 12 height 12
click at [67, 451] on span "Preview" at bounding box center [52, 455] width 29 height 9
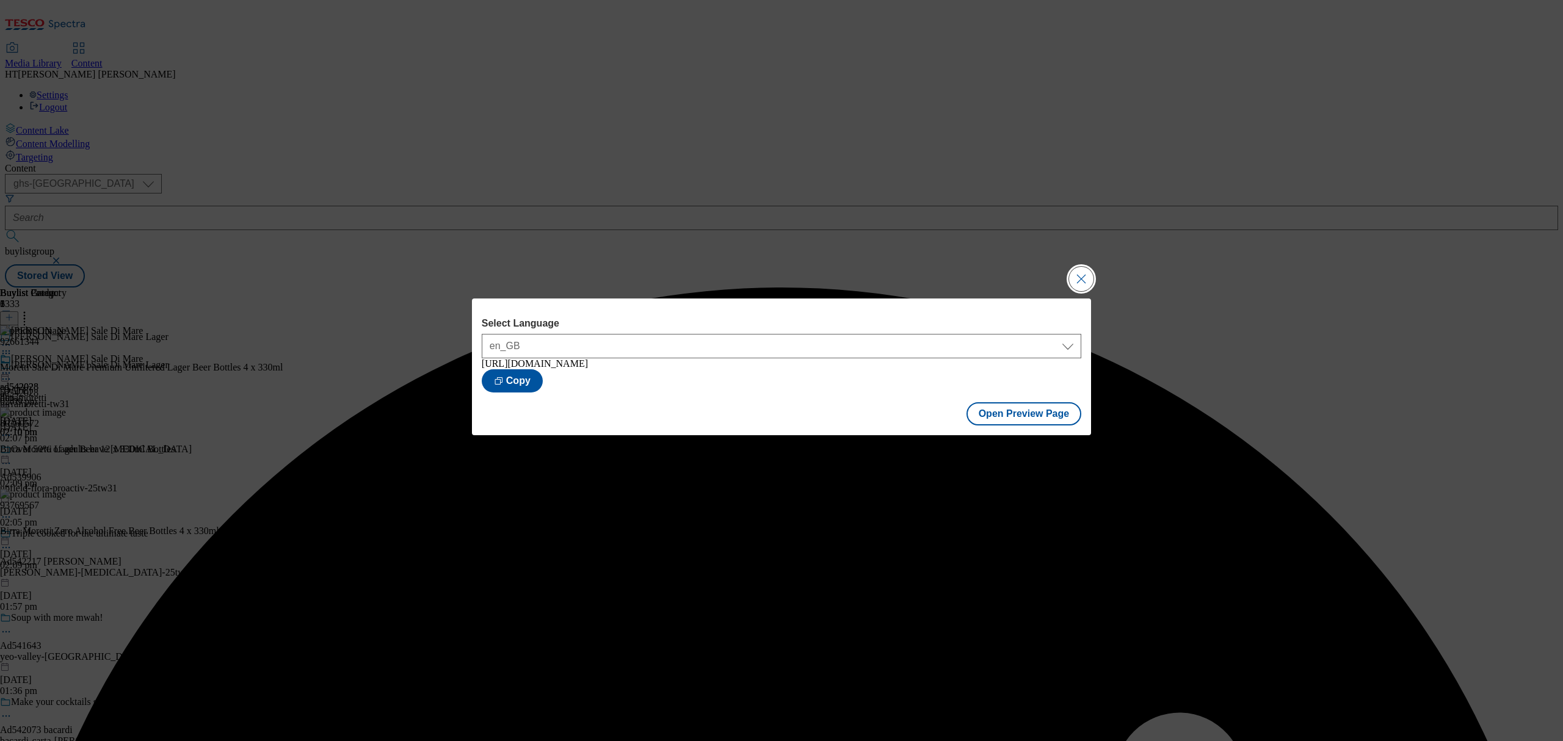
click at [1089, 272] on button "Close Modal" at bounding box center [1081, 279] width 24 height 24
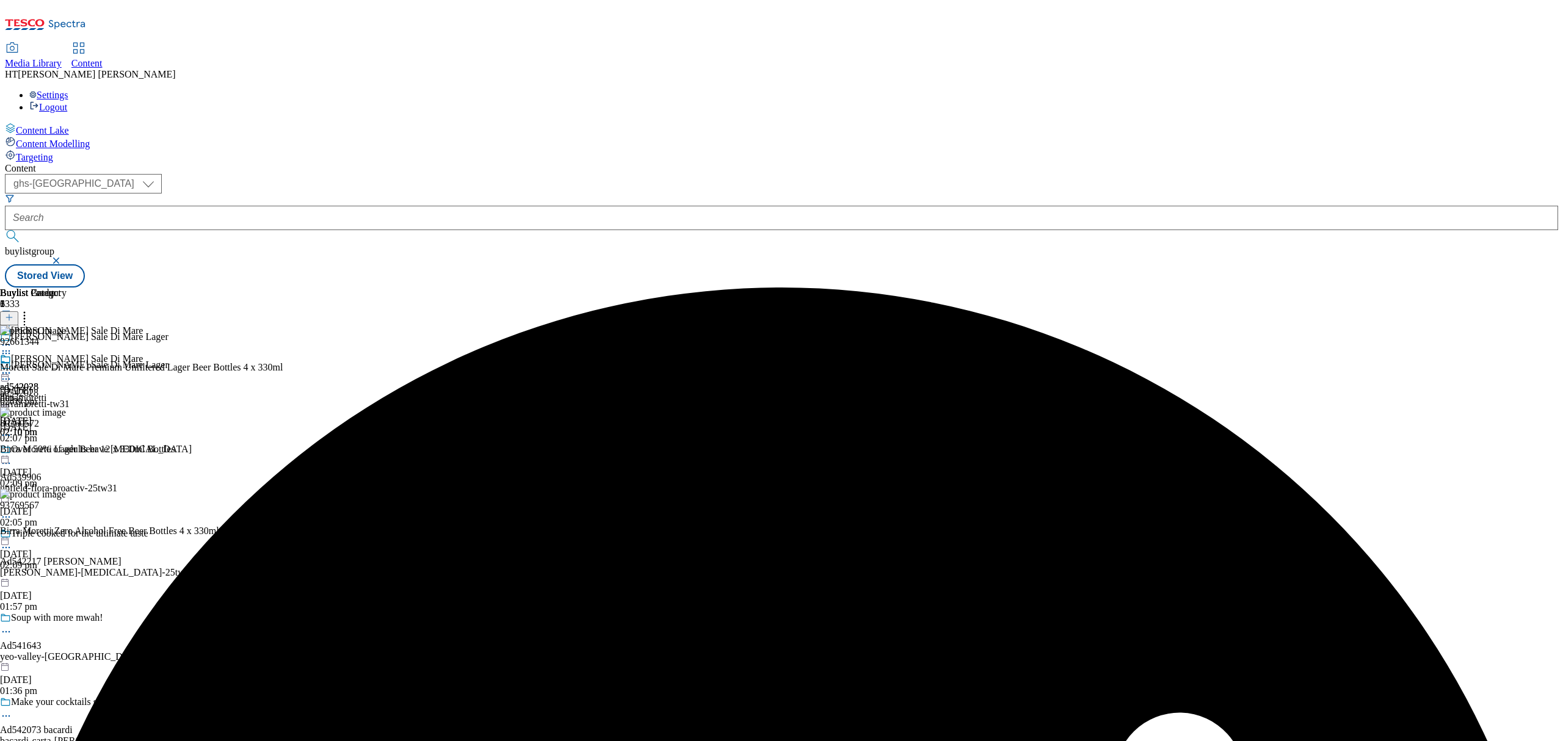
click at [12, 367] on icon at bounding box center [6, 373] width 12 height 12
click at [65, 493] on span "Publish" at bounding box center [51, 497] width 27 height 9
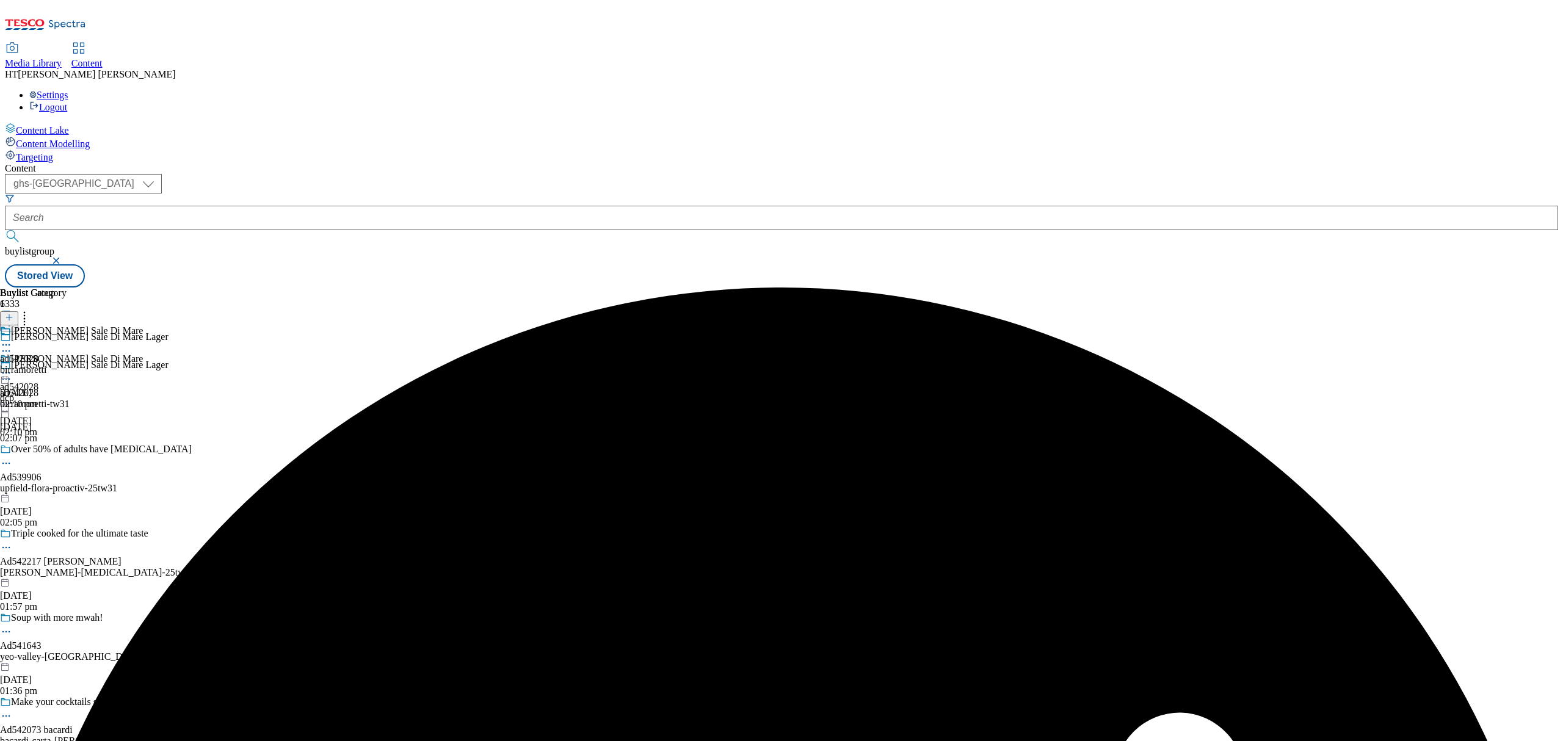
click at [67, 325] on div "ad542028 birramoretti [DATE] 02:10 pm" at bounding box center [33, 367] width 67 height 84
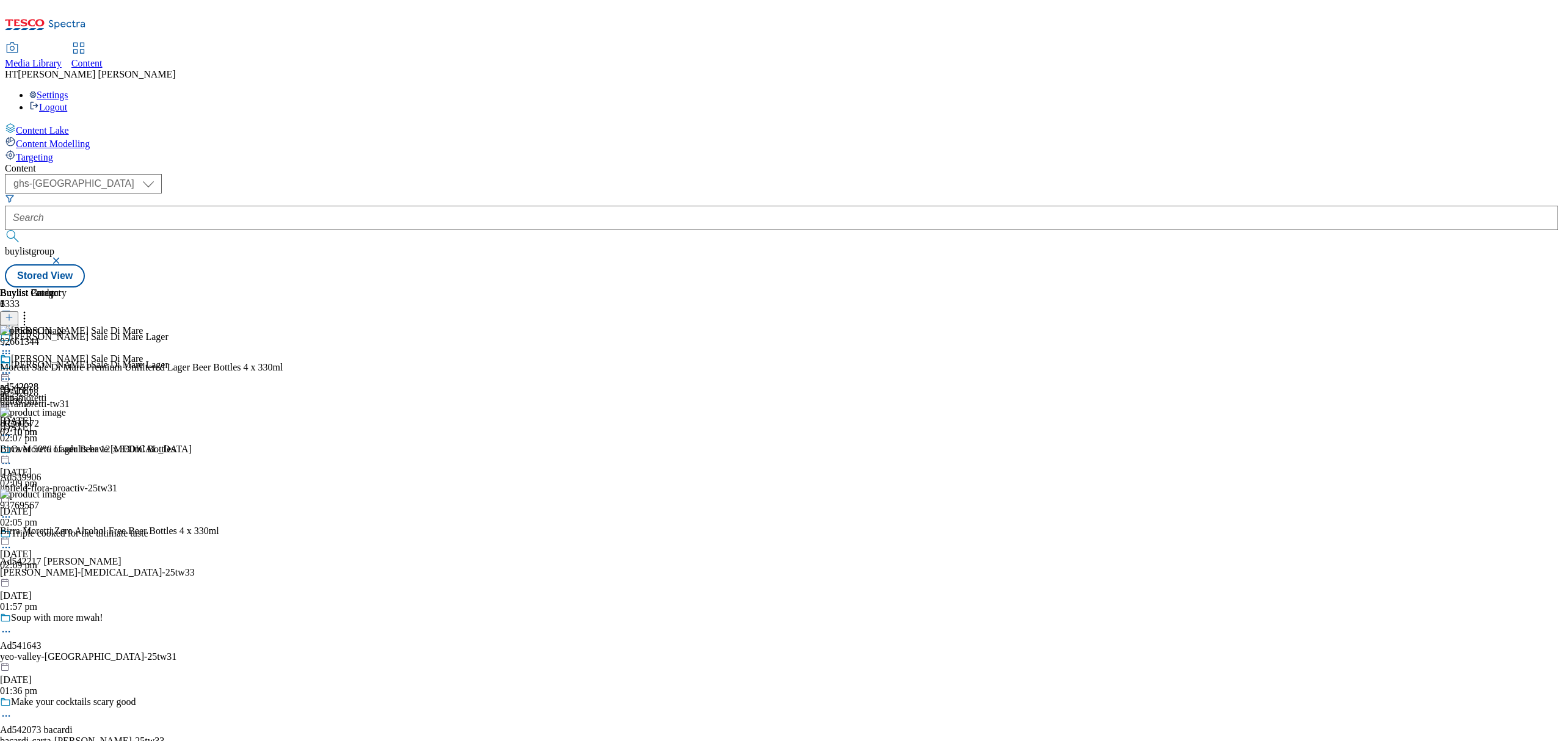
click at [12, 367] on icon at bounding box center [6, 373] width 12 height 12
click at [143, 476] on li "Open Preview Url" at bounding box center [83, 483] width 118 height 14
click at [12, 367] on icon at bounding box center [6, 373] width 12 height 12
click at [106, 476] on button "Open Preview Url" at bounding box center [65, 483] width 82 height 14
click at [67, 354] on div "ad542028 birramoretti [DATE] 02:10 pm" at bounding box center [33, 396] width 67 height 84
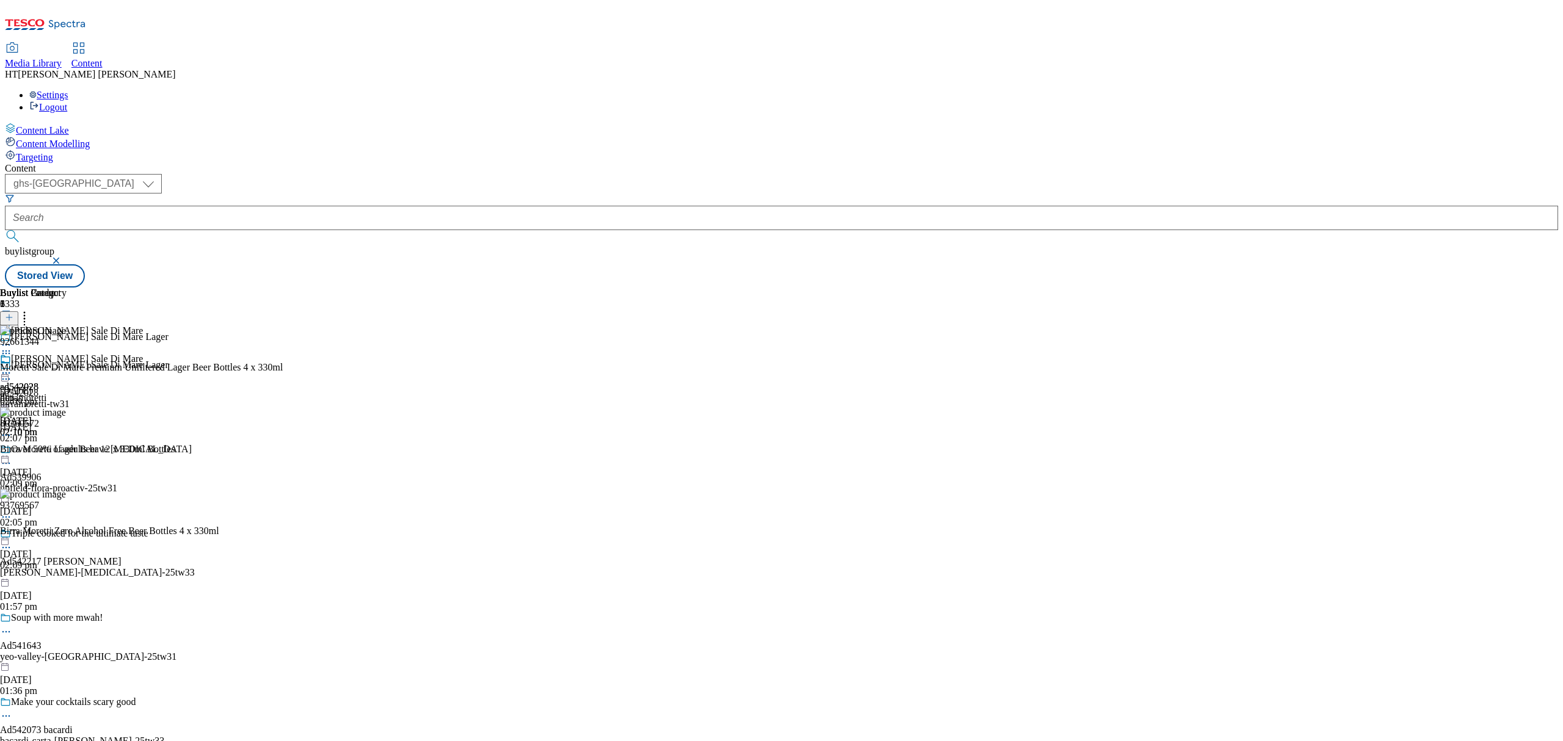
click at [67, 354] on div "ad542028 birramoretti [DATE] 02:10 pm" at bounding box center [33, 396] width 67 height 84
click at [12, 367] on icon at bounding box center [6, 373] width 12 height 12
click at [52, 394] on span "Edit" at bounding box center [45, 398] width 14 height 9
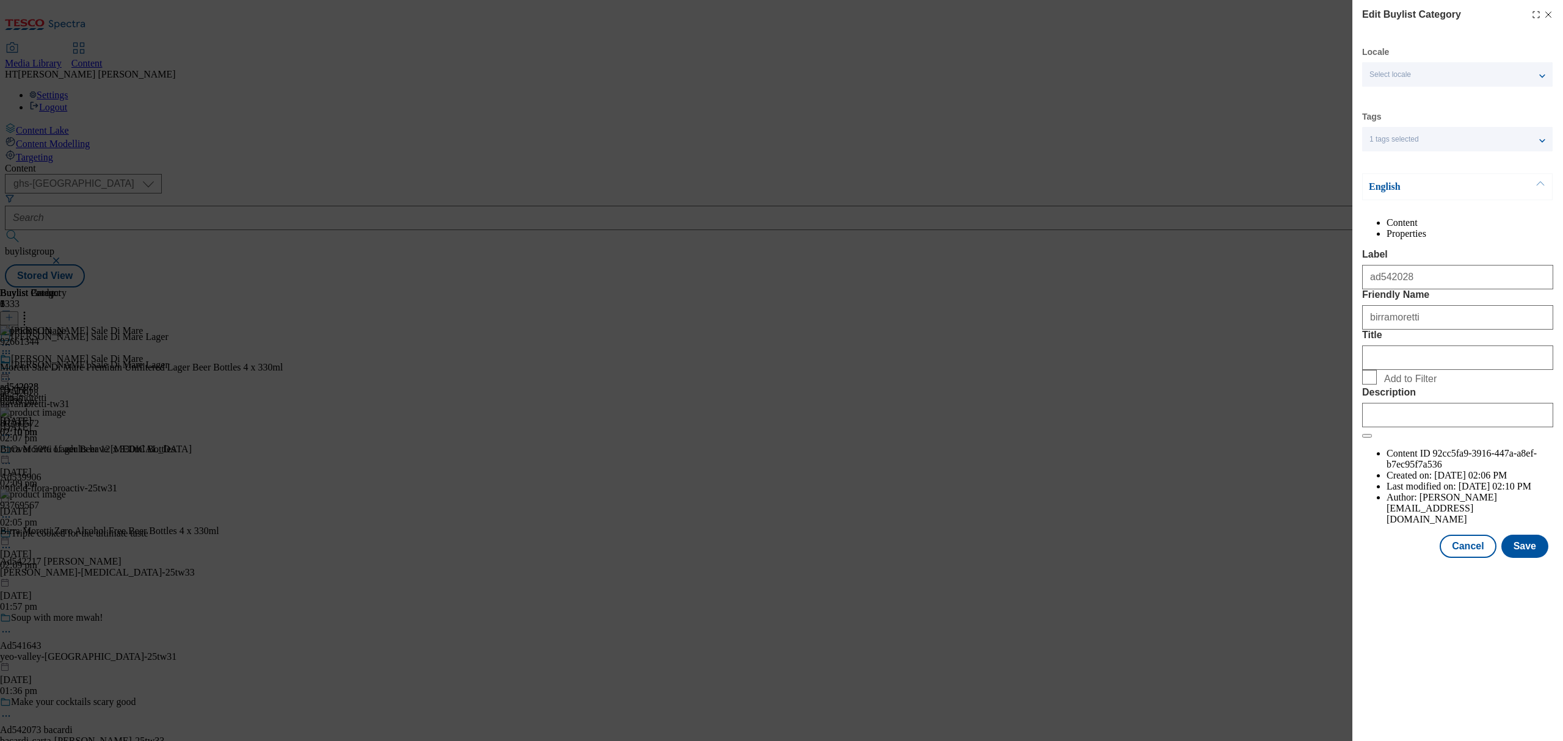
click at [520, 238] on div "Edit Buylist Category Locale Select locale English Welsh Tags 1 tags selected f…" at bounding box center [781, 370] width 1563 height 741
click at [1550, 15] on icon "Modal" at bounding box center [1548, 15] width 10 height 10
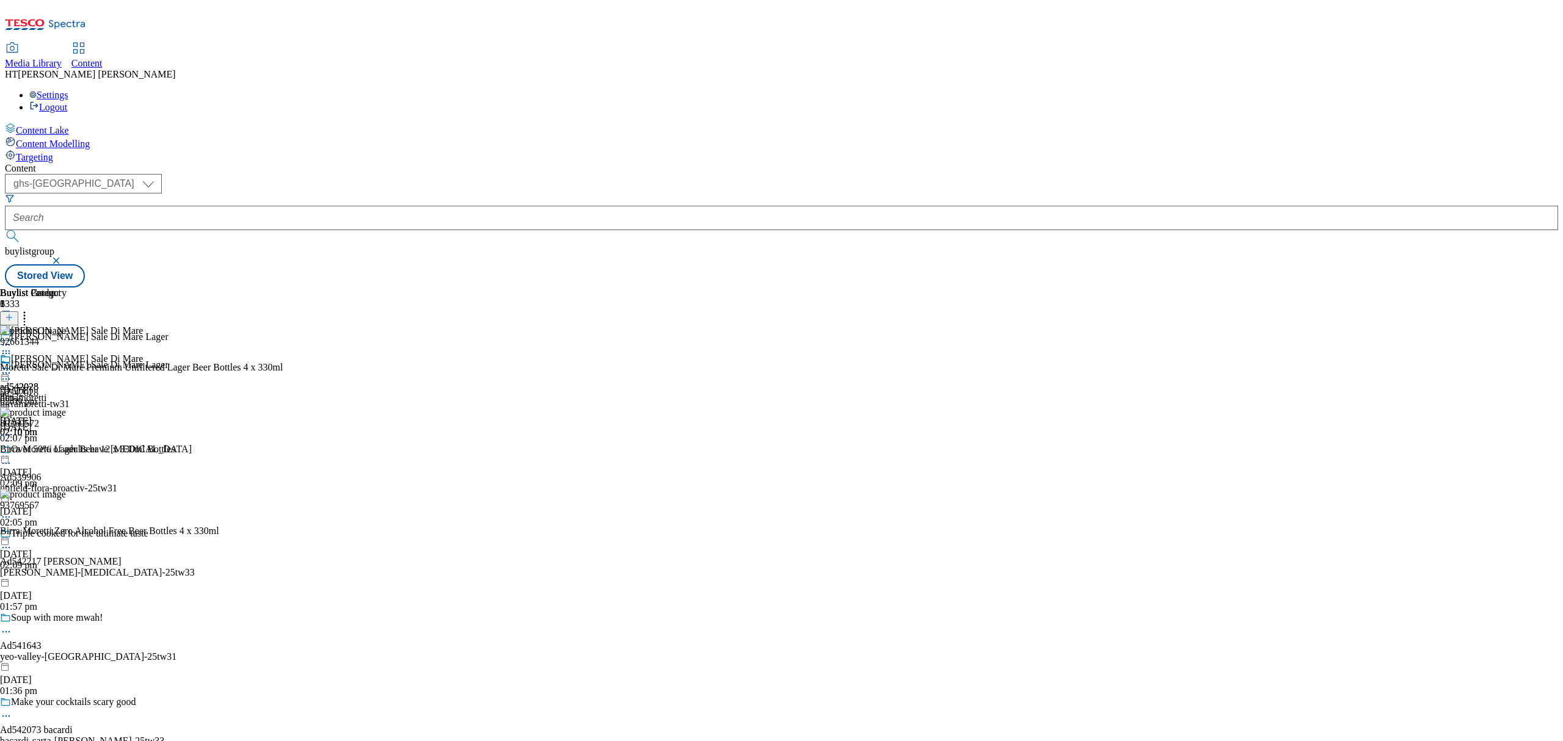
click at [143, 354] on div "[PERSON_NAME] Sale Di Mare ad542028 dcp [DATE] 02:10 pm" at bounding box center [71, 396] width 143 height 84
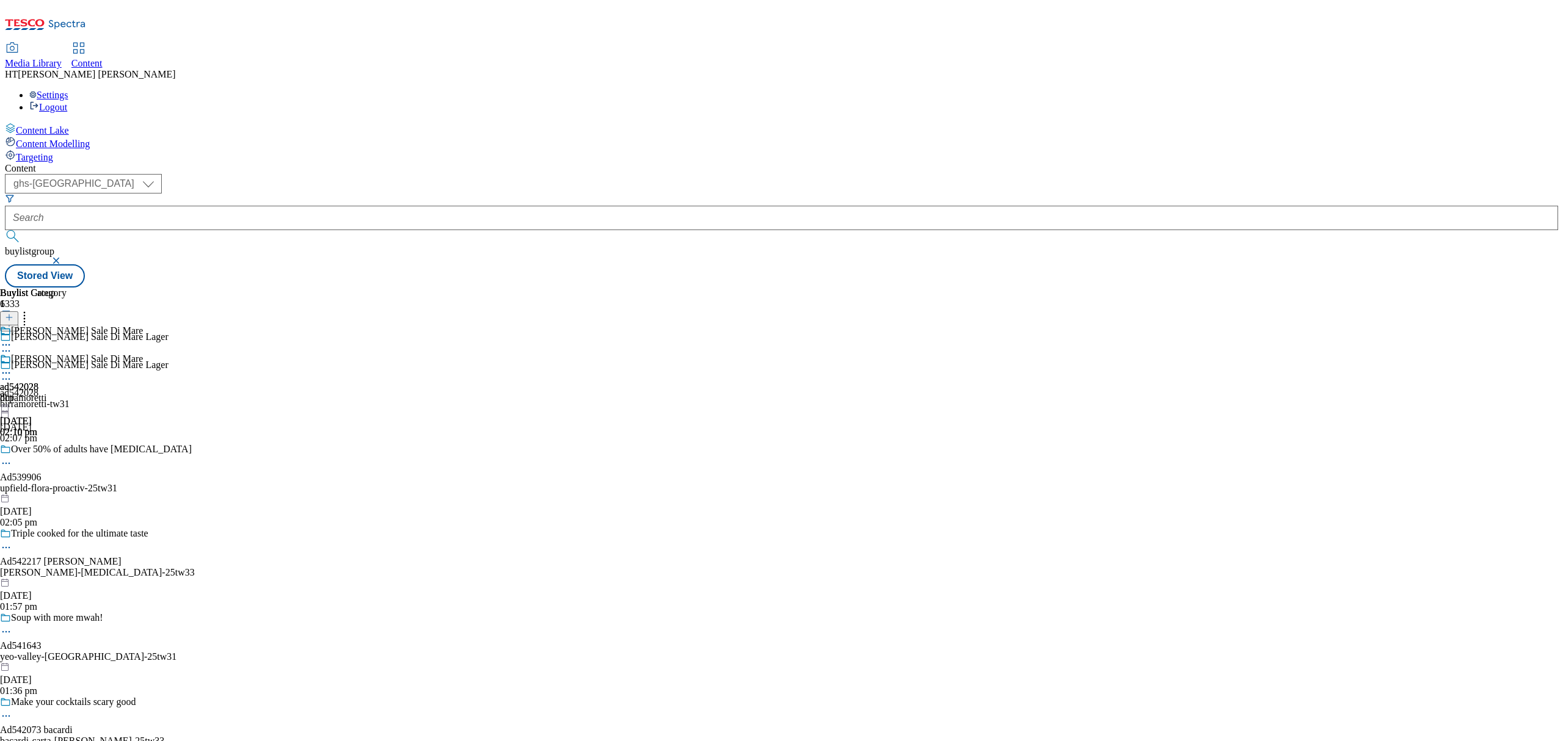
click at [12, 367] on icon at bounding box center [6, 373] width 12 height 12
click at [57, 391] on button "Edit" at bounding box center [40, 398] width 32 height 14
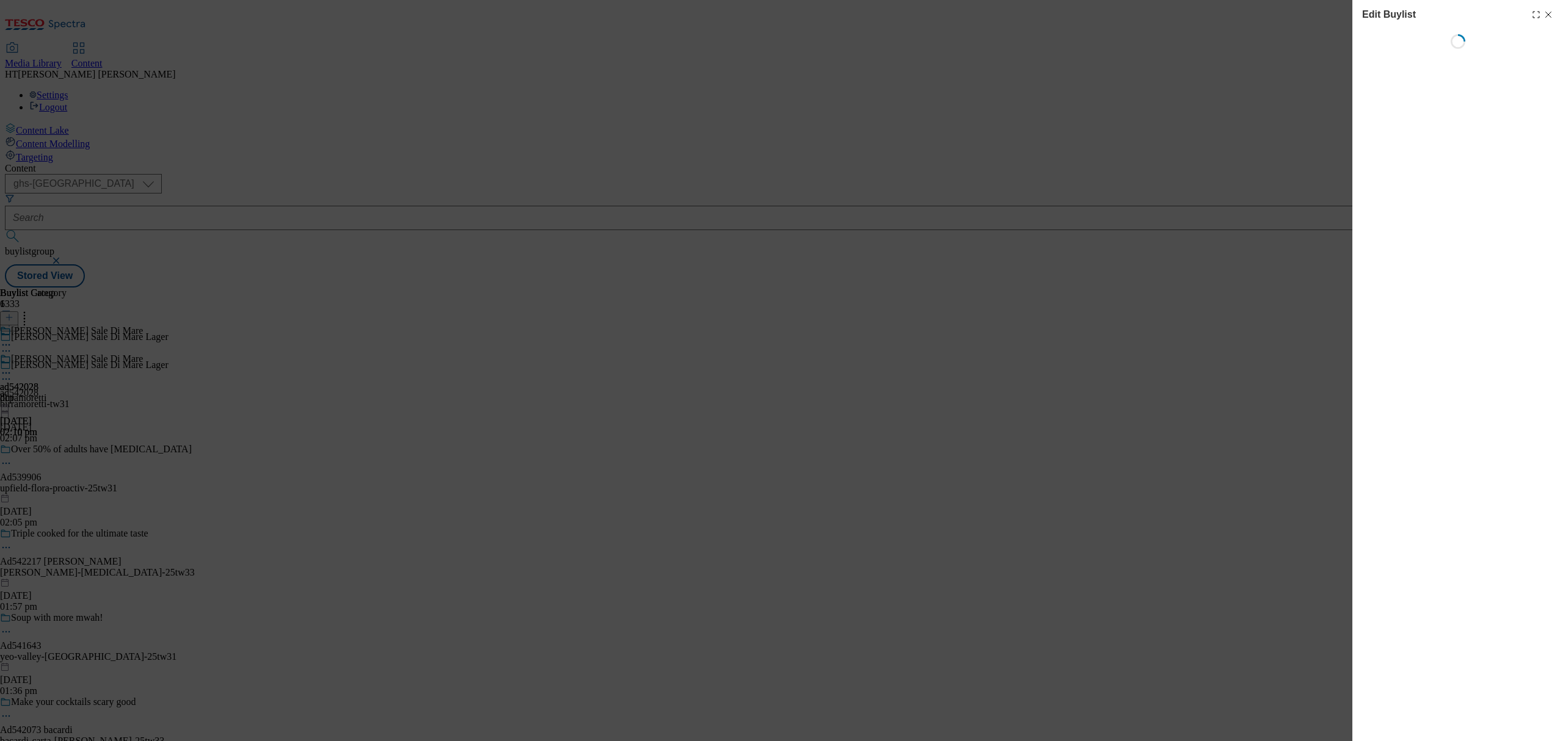
select select "tactical"
select select "dunnhumby"
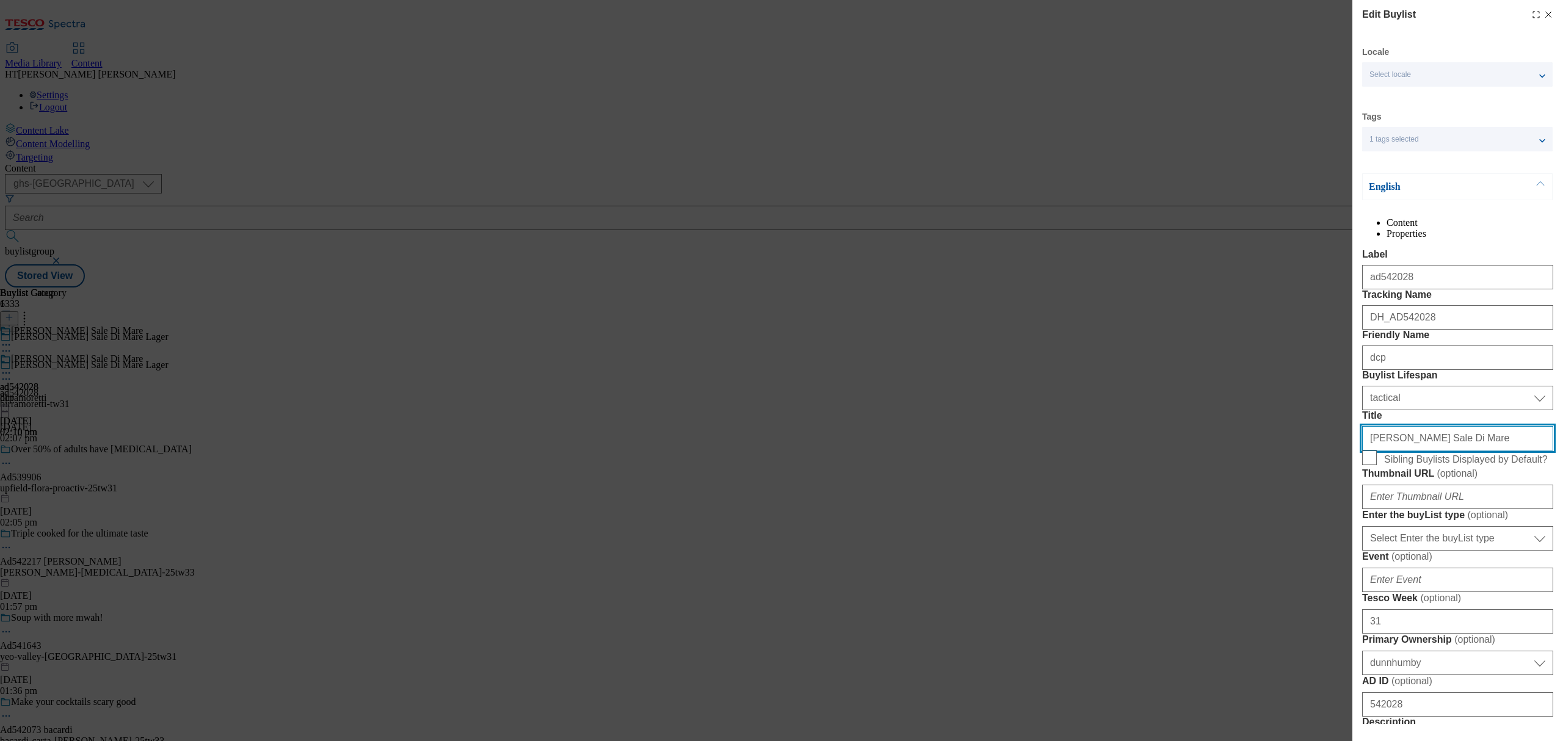
drag, startPoint x: 1479, startPoint y: 547, endPoint x: 1272, endPoint y: 546, distance: 206.4
click at [1272, 546] on div "Edit Buylist Locale Select locale English Welsh Tags 1 tags selected fnf market…" at bounding box center [781, 370] width 1563 height 741
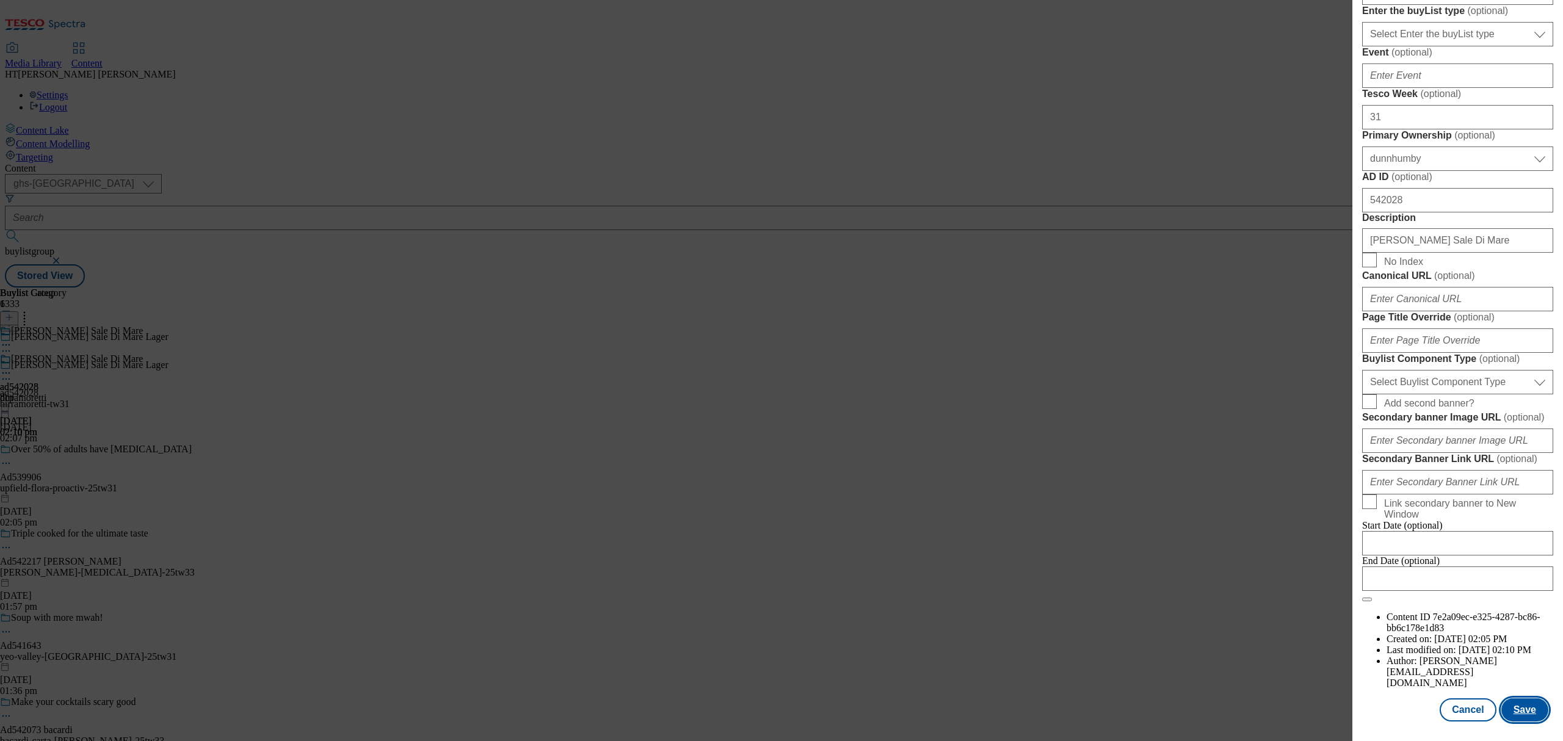
click at [1504, 698] on button "Save" at bounding box center [1524, 709] width 47 height 23
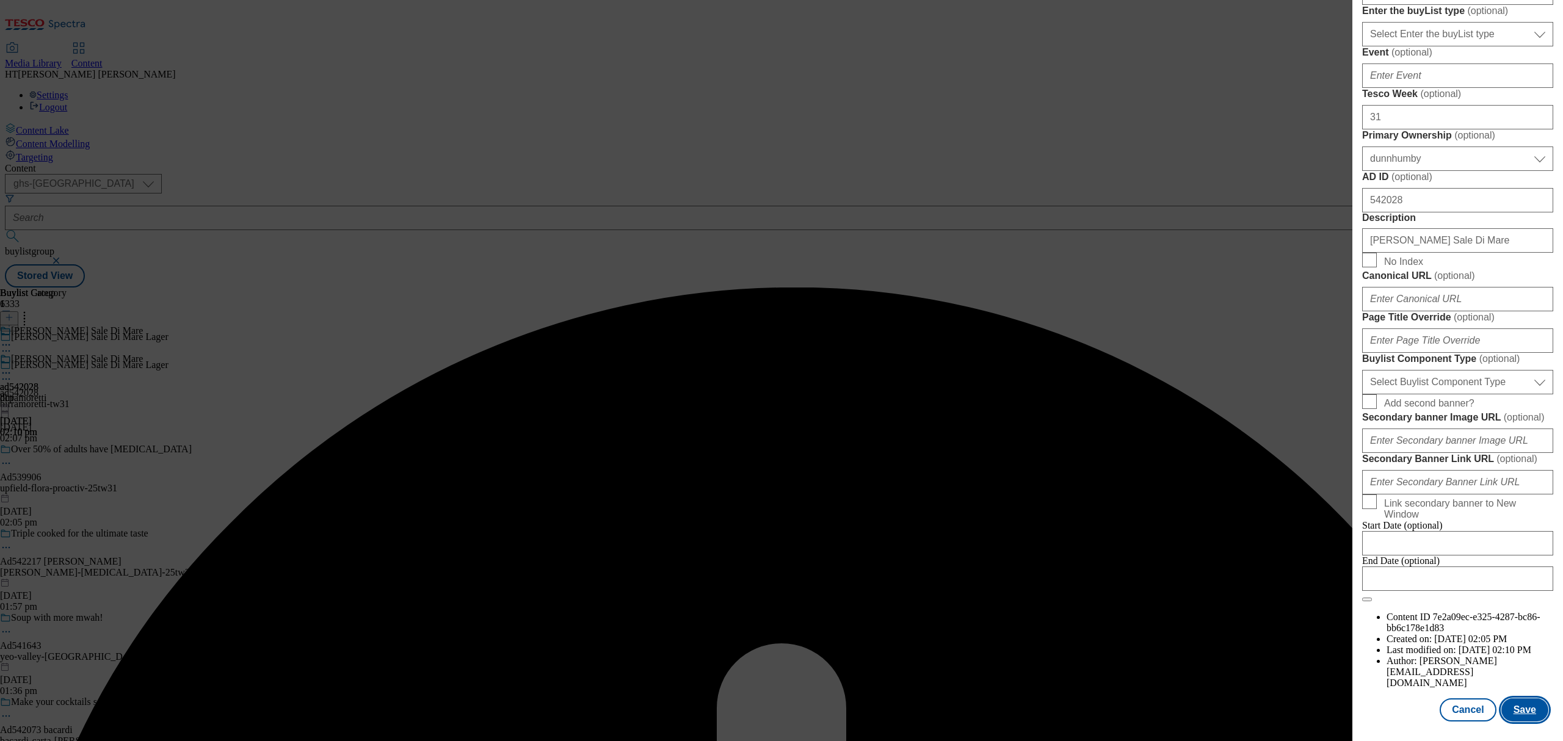
scroll to position [907, 0]
click at [287, 238] on div "Edit Buylist Locale Select locale English Welsh Tags 1 tags selected fnf market…" at bounding box center [781, 370] width 1563 height 741
click at [316, 198] on div "Edit Buylist Locale Select locale English Welsh Tags 1 tags selected fnf market…" at bounding box center [781, 370] width 1563 height 741
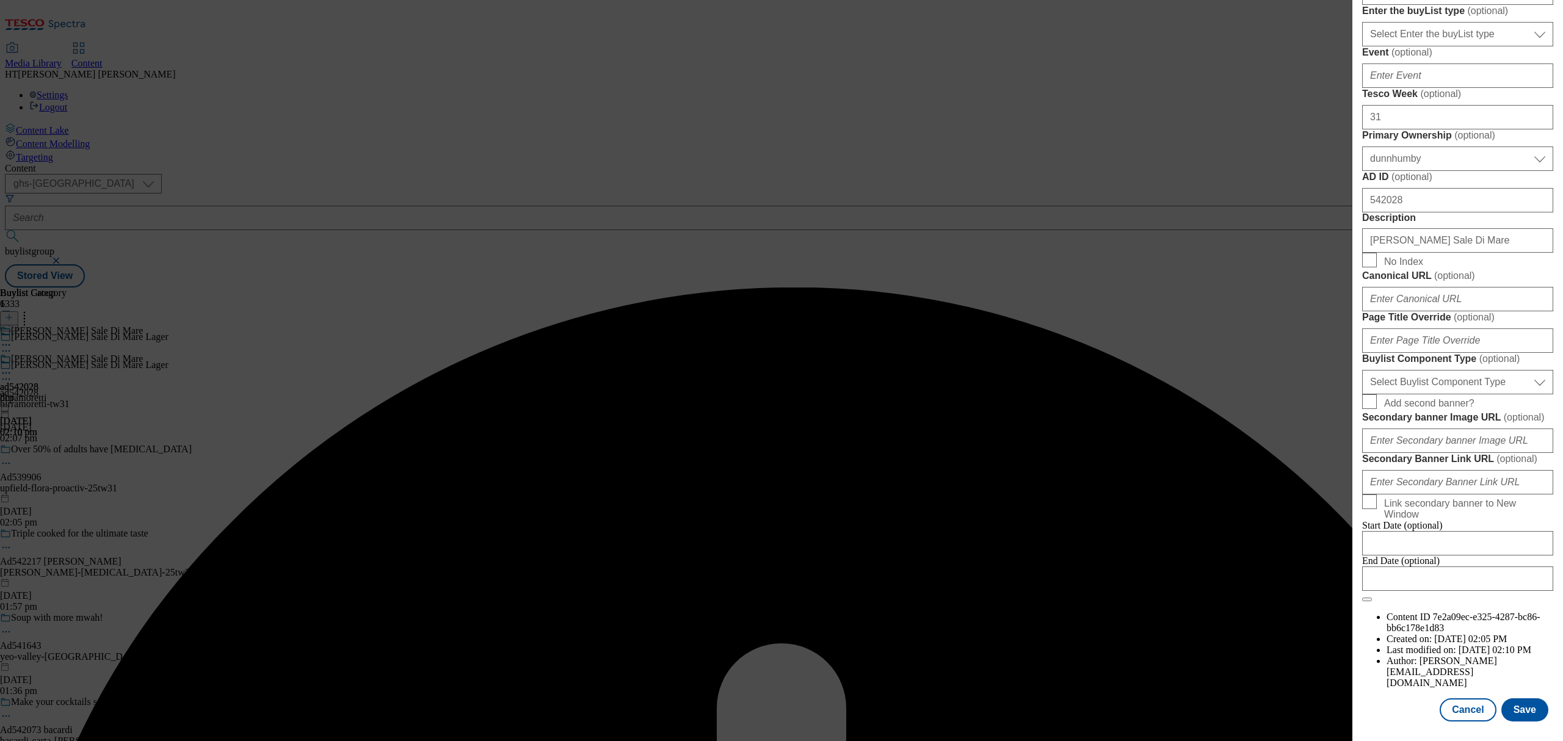
click at [316, 198] on div "Edit Buylist Locale Select locale English Welsh Tags 1 tags selected fnf market…" at bounding box center [781, 370] width 1563 height 741
click at [1520, 698] on button "Save" at bounding box center [1524, 709] width 47 height 23
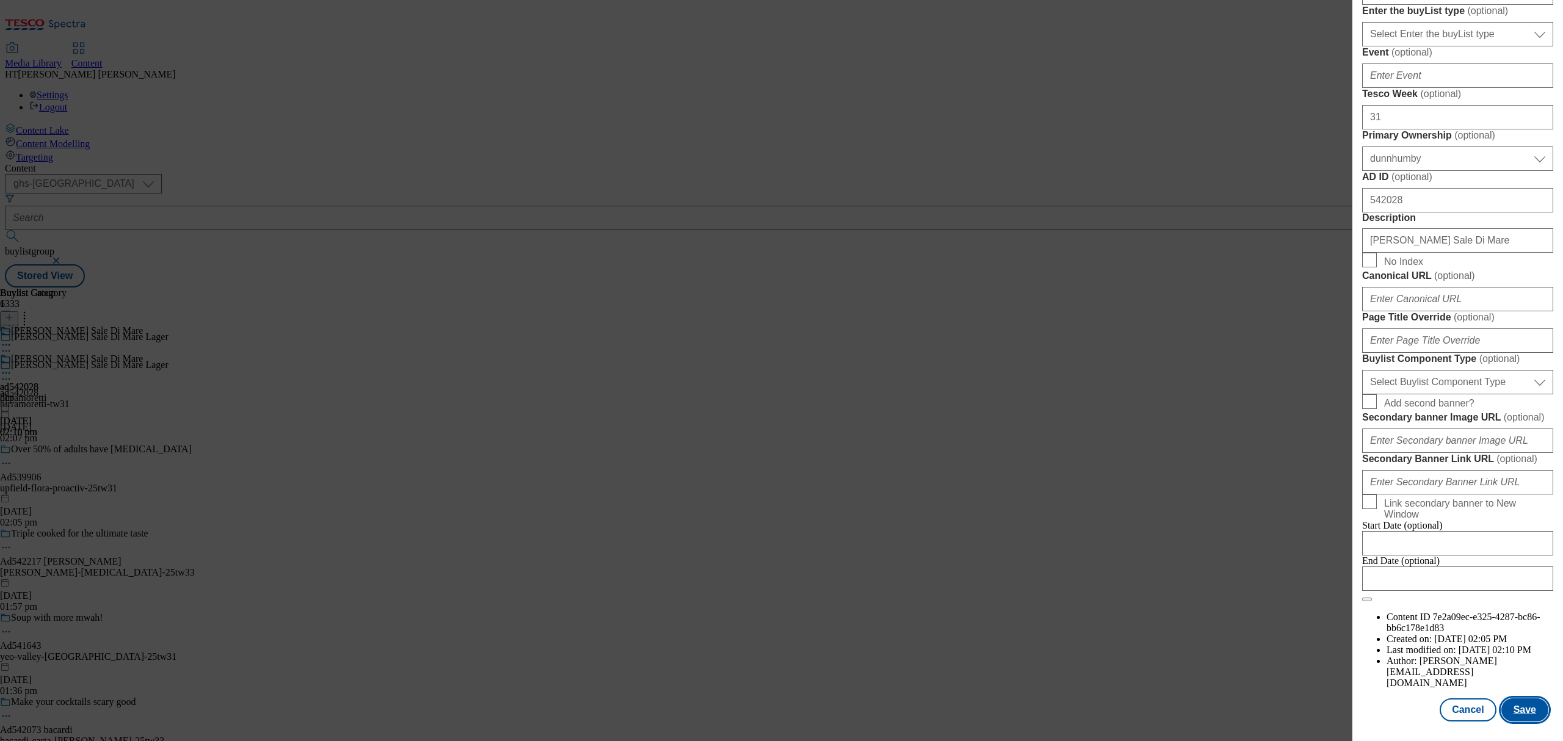
scroll to position [662, 0]
click at [1422, 253] on input "[PERSON_NAME] Sale Di Mare" at bounding box center [1457, 240] width 191 height 24
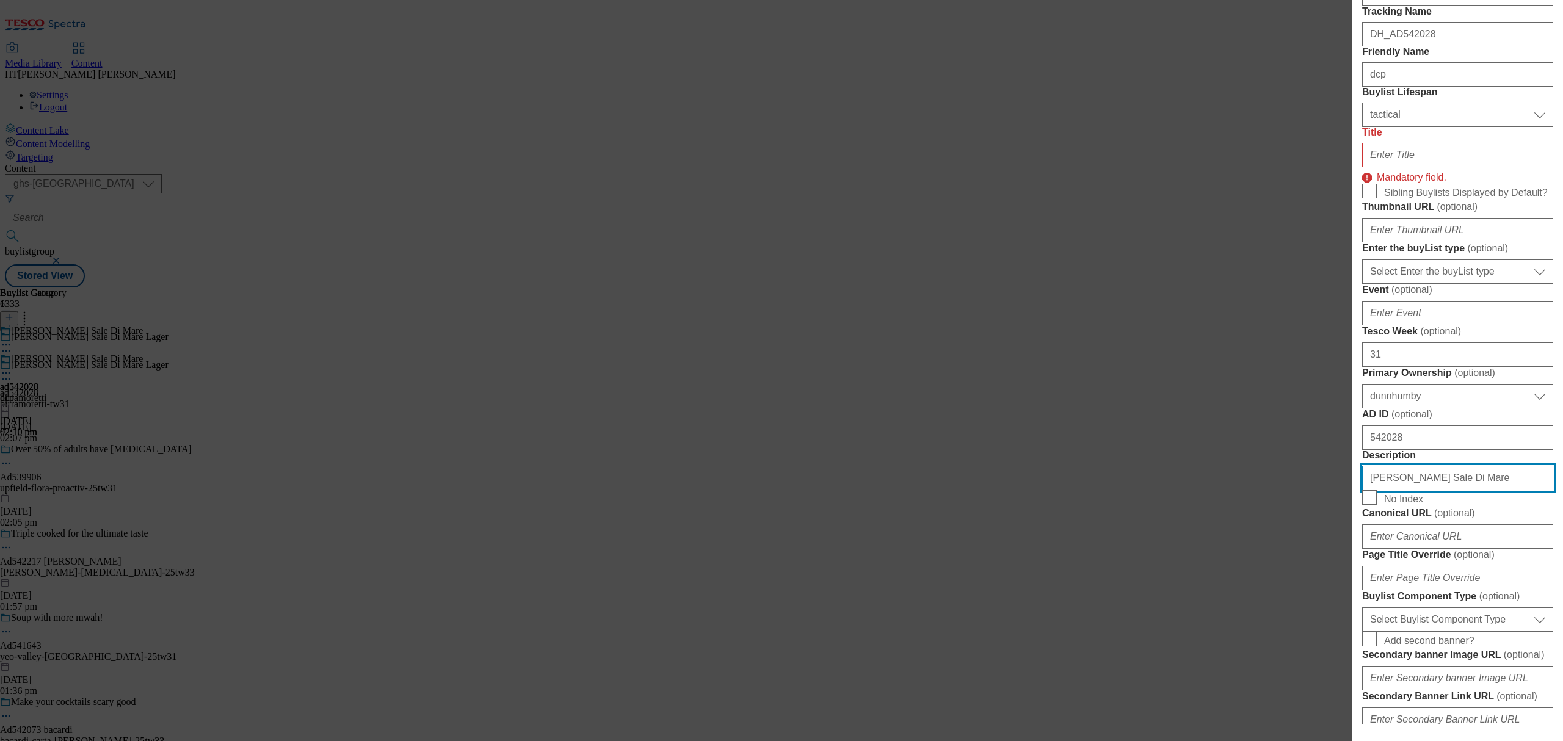
scroll to position [93, 0]
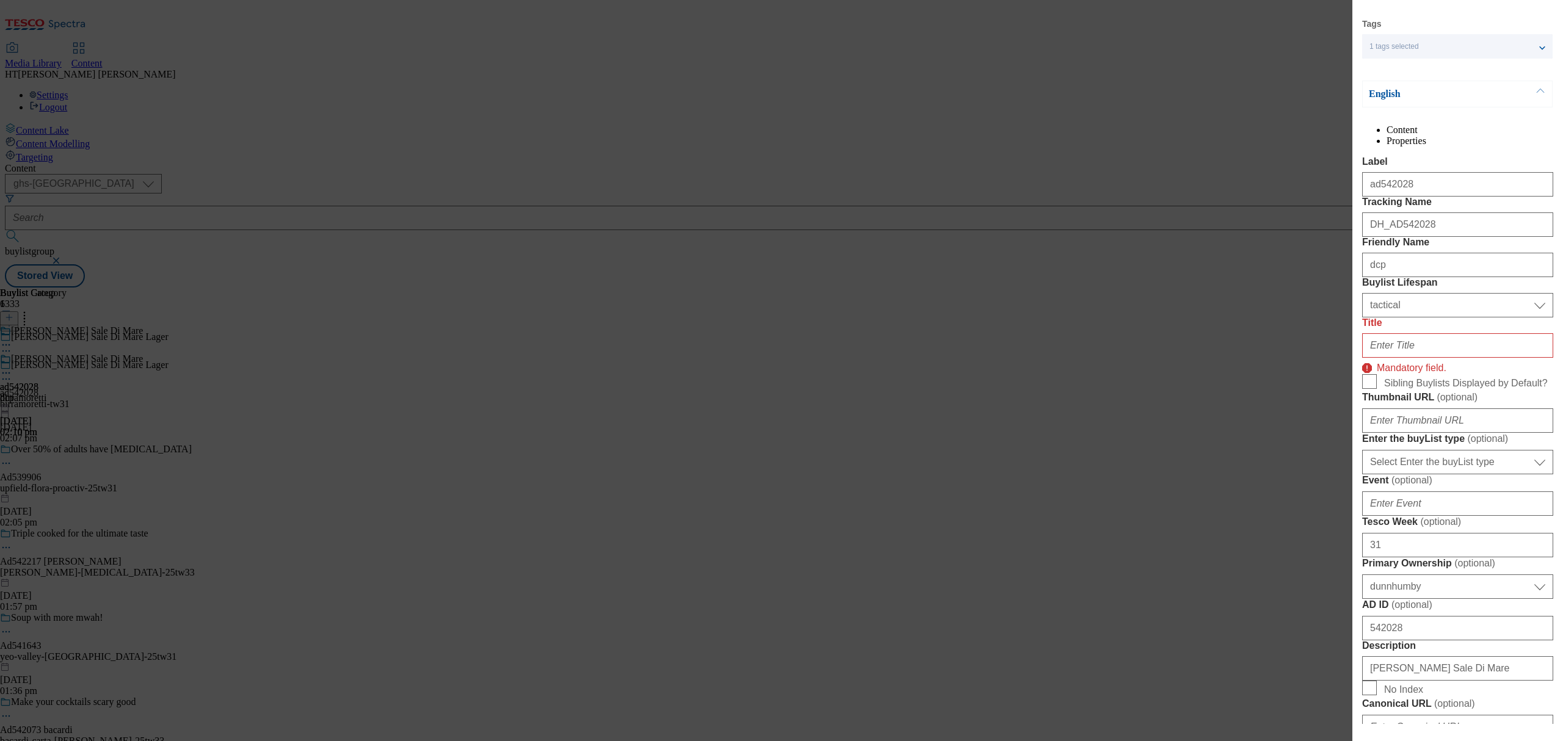
drag, startPoint x: 1513, startPoint y: 466, endPoint x: 1488, endPoint y: 466, distance: 25.0
click at [1513, 358] on div "Modal" at bounding box center [1457, 342] width 191 height 29
click at [1420, 358] on input "Title" at bounding box center [1457, 345] width 191 height 24
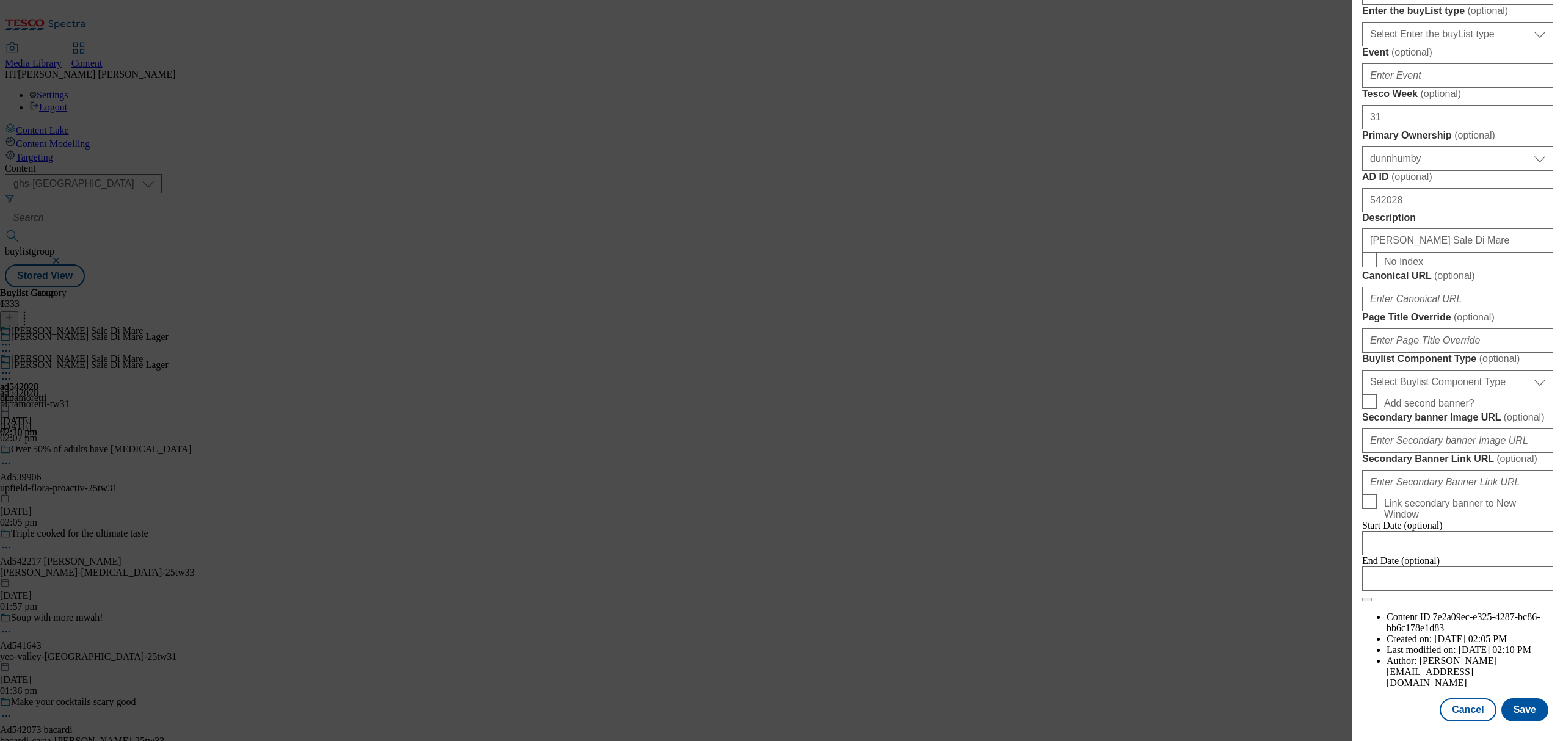
scroll to position [891, 0]
click at [1505, 698] on button "Save" at bounding box center [1524, 709] width 47 height 23
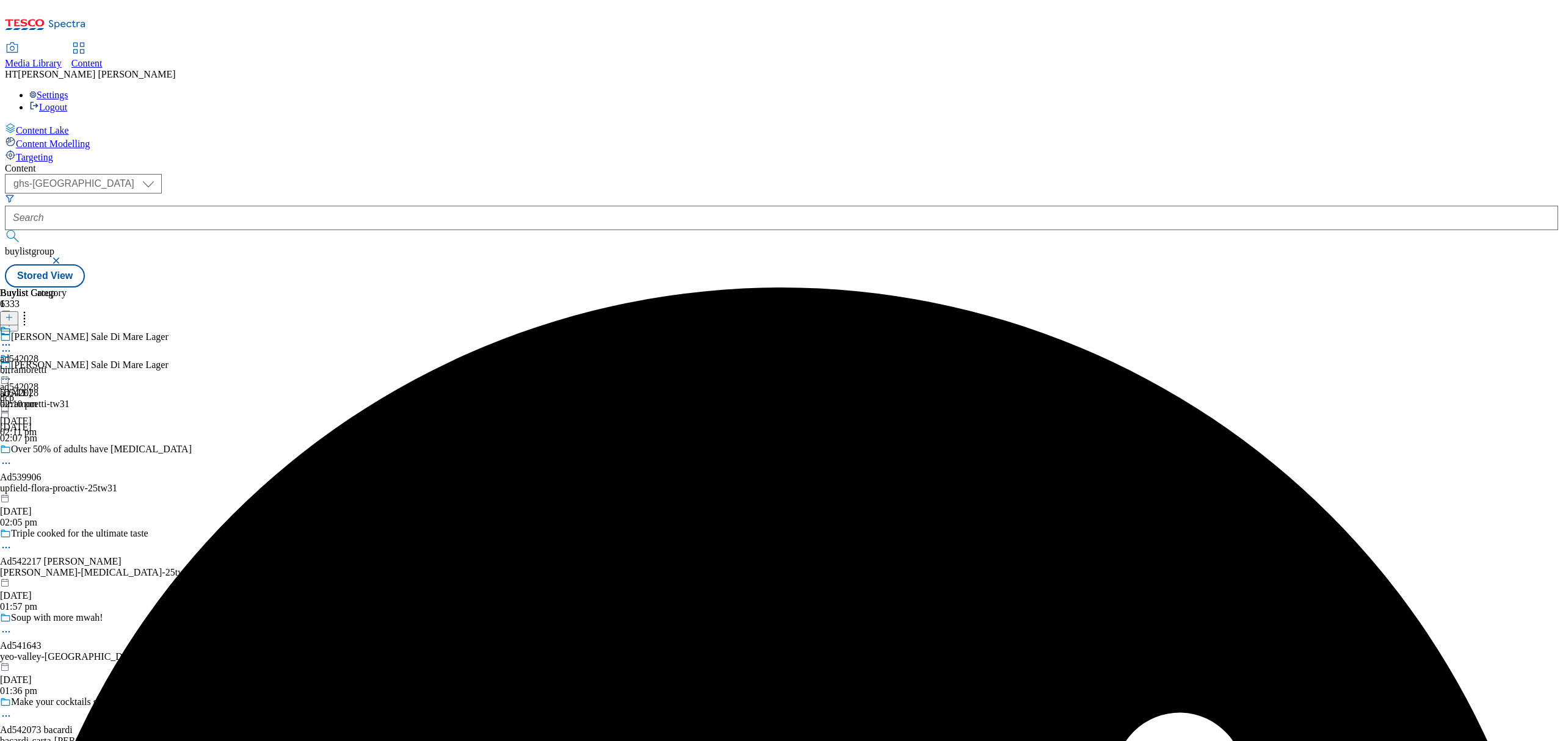
click at [12, 373] on icon at bounding box center [6, 379] width 12 height 12
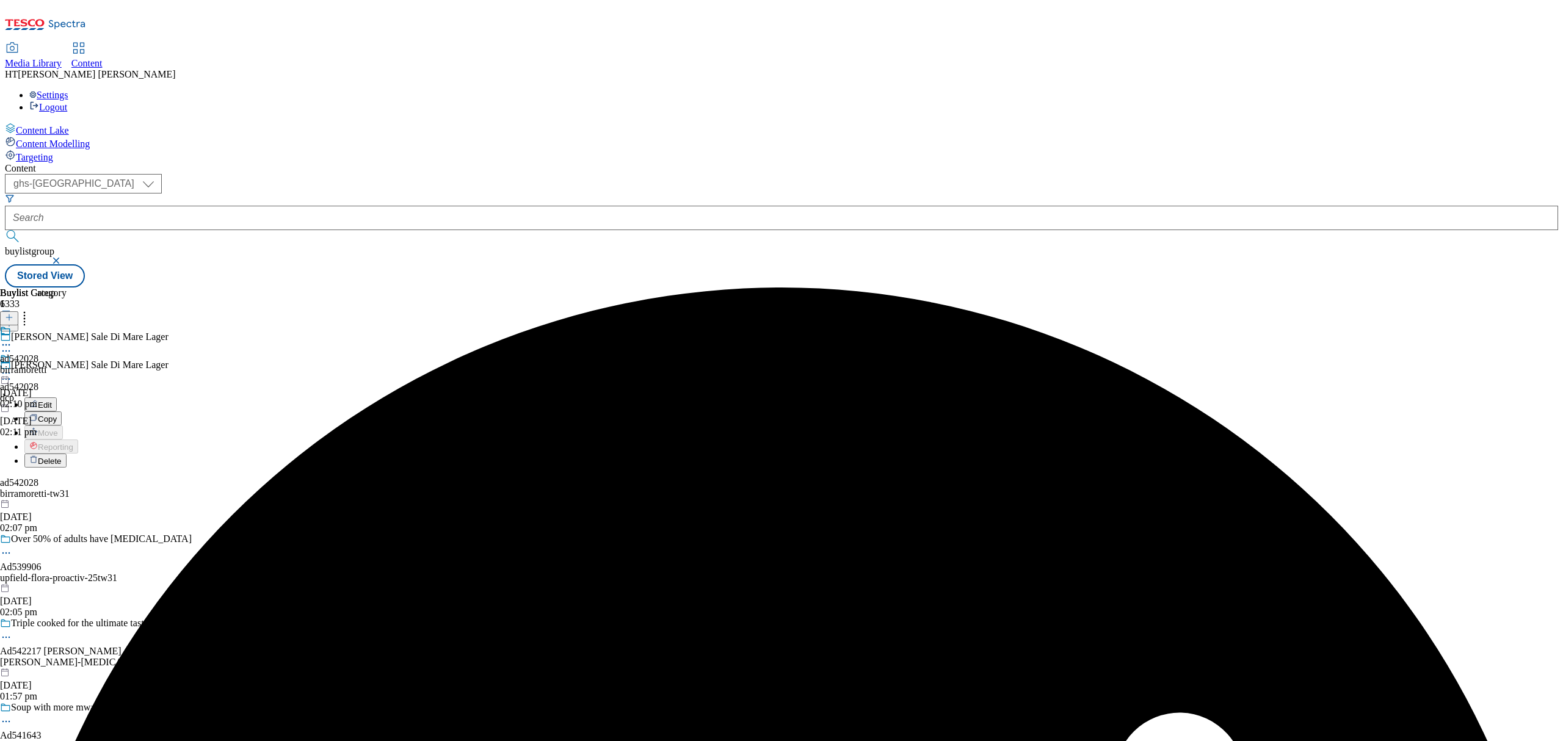
click at [57, 397] on button "Edit" at bounding box center [40, 404] width 32 height 14
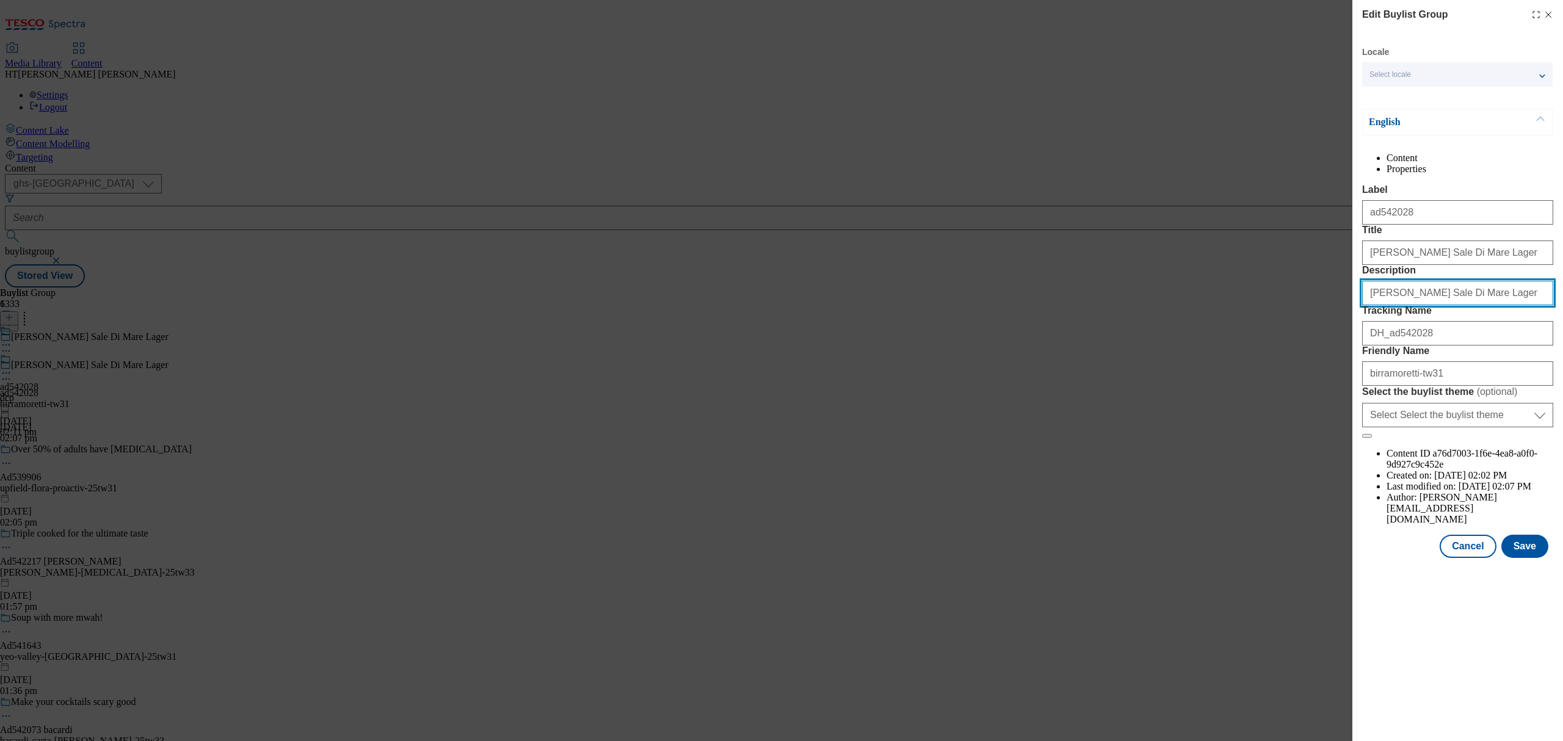
click at [1495, 305] on input "[PERSON_NAME] Sale Di Mare Lager" at bounding box center [1457, 293] width 191 height 24
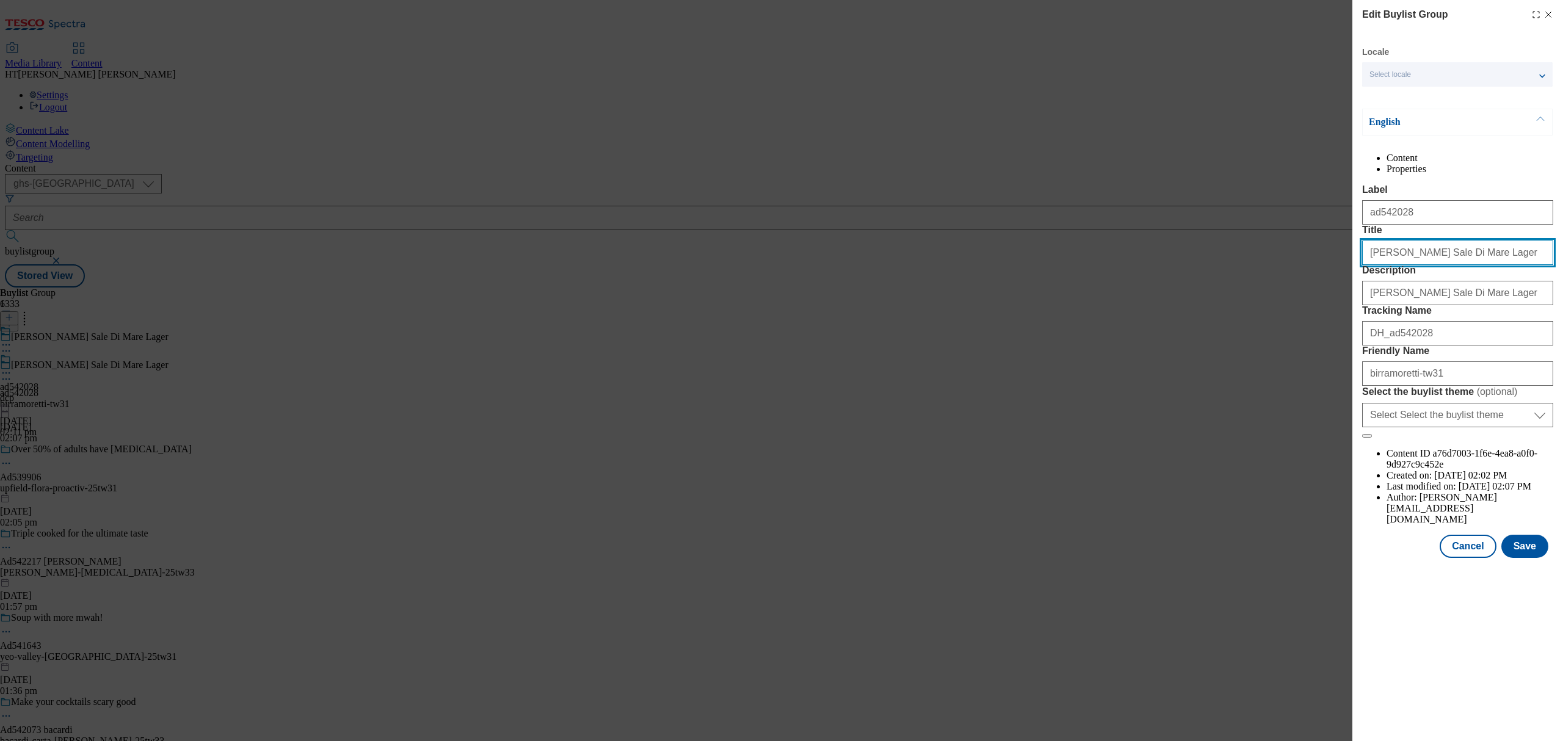
drag, startPoint x: 1492, startPoint y: 302, endPoint x: 1458, endPoint y: 302, distance: 34.2
click at [1458, 265] on input "[PERSON_NAME] Sale Di Mare Lager" at bounding box center [1457, 253] width 191 height 24
type input "[PERSON_NAME] Sale Di Mare"
click at [1525, 558] on button "Save" at bounding box center [1524, 546] width 47 height 23
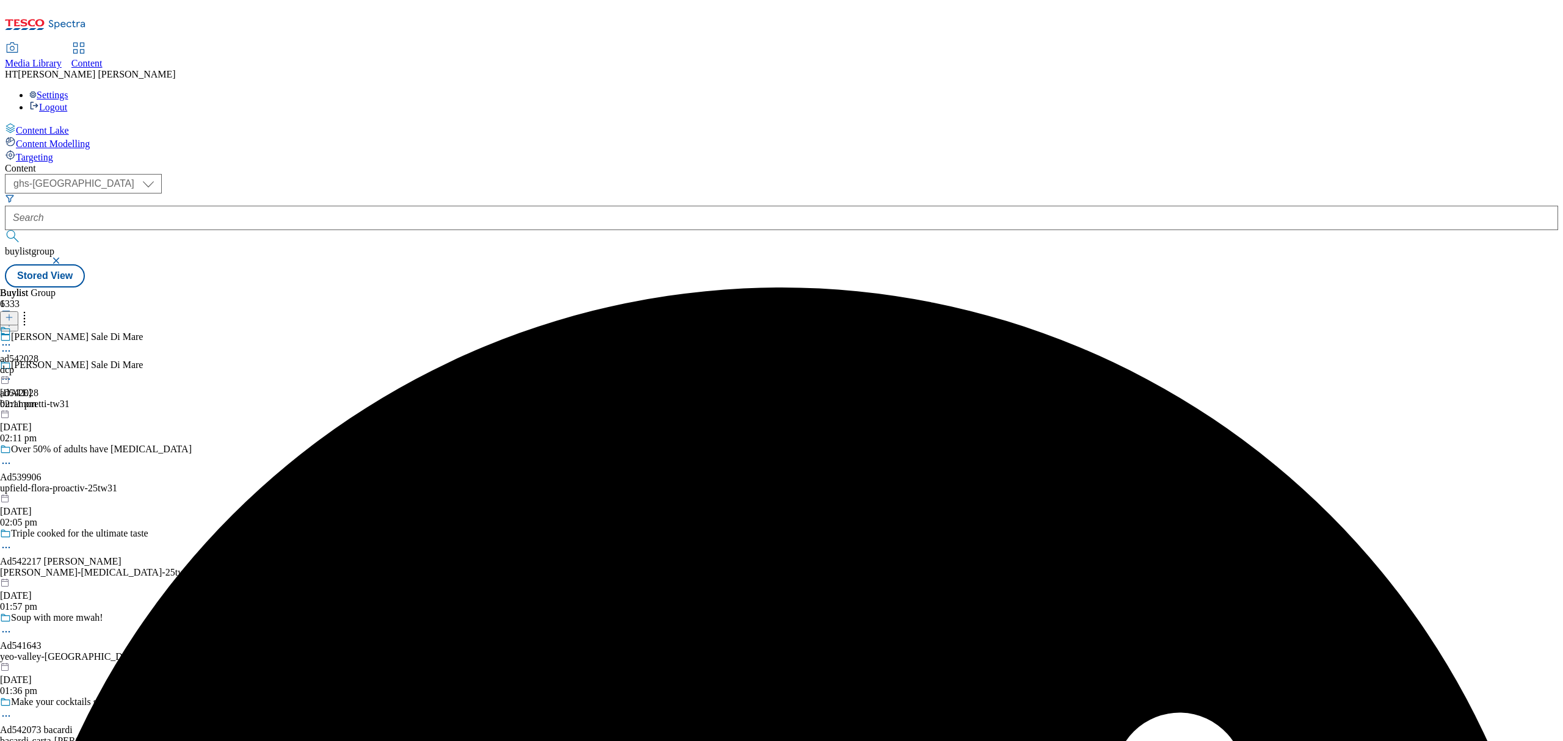
click at [38, 288] on div "Buylist 1 ad542028 dcp [DATE] 02:11 pm" at bounding box center [19, 349] width 38 height 122
click at [38, 364] on div "dcp" at bounding box center [19, 369] width 38 height 11
click at [67, 364] on div "birramoretti" at bounding box center [33, 369] width 67 height 11
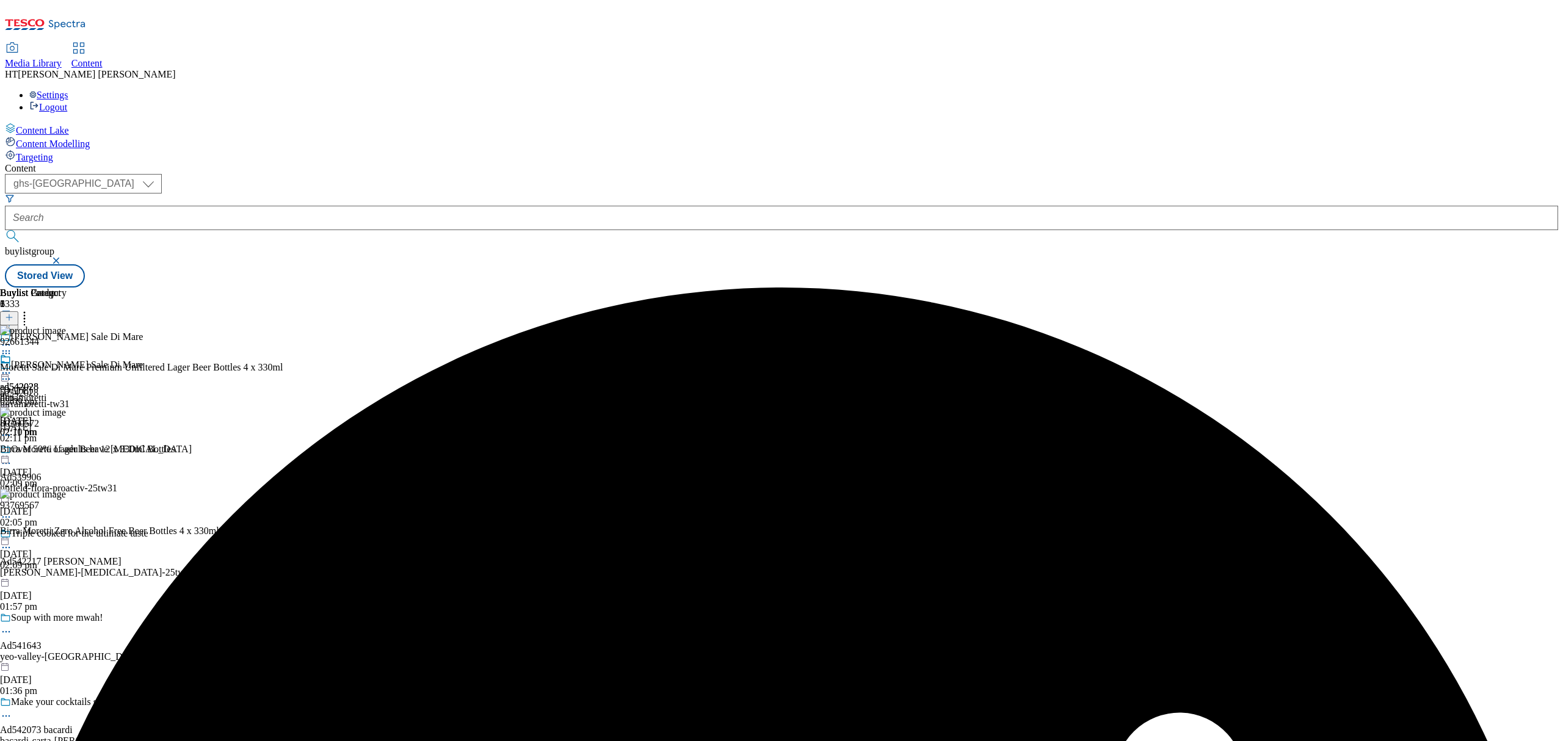
click at [12, 367] on icon at bounding box center [6, 373] width 12 height 12
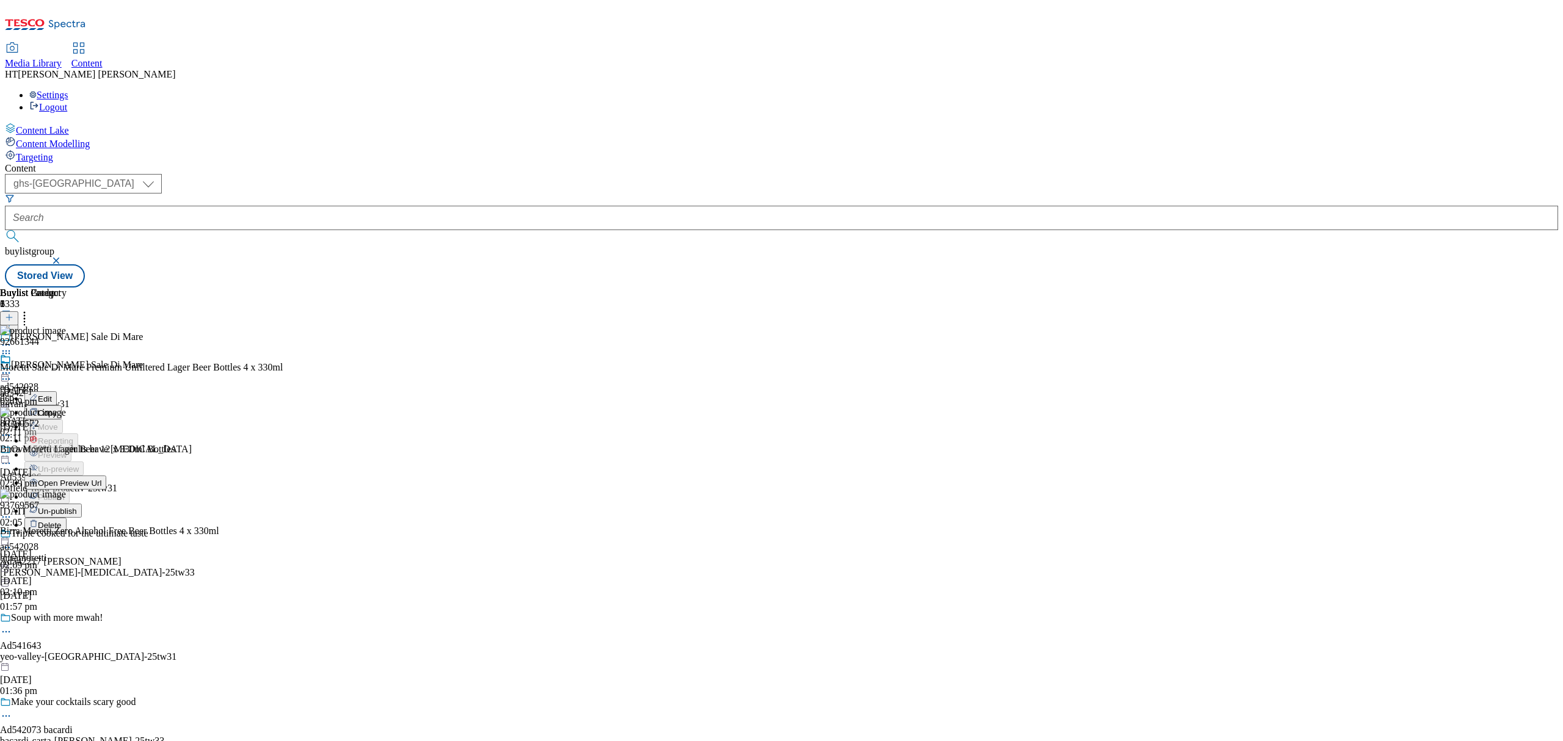
click at [12, 367] on icon at bounding box center [6, 373] width 12 height 12
click at [67, 367] on div at bounding box center [33, 374] width 67 height 15
click at [77, 507] on span "Un-publish" at bounding box center [57, 511] width 39 height 9
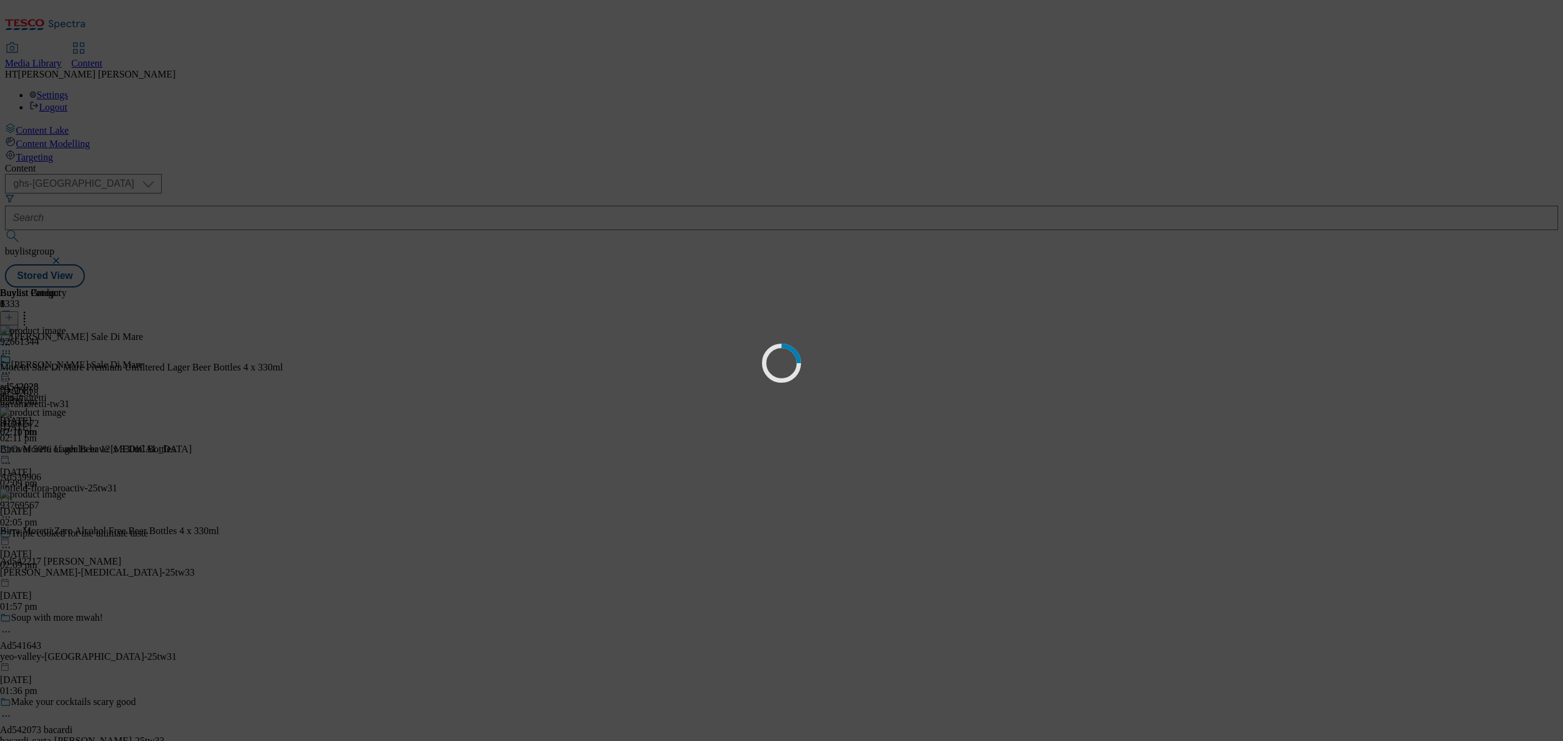
click at [557, 198] on div "Loading" at bounding box center [781, 370] width 1563 height 741
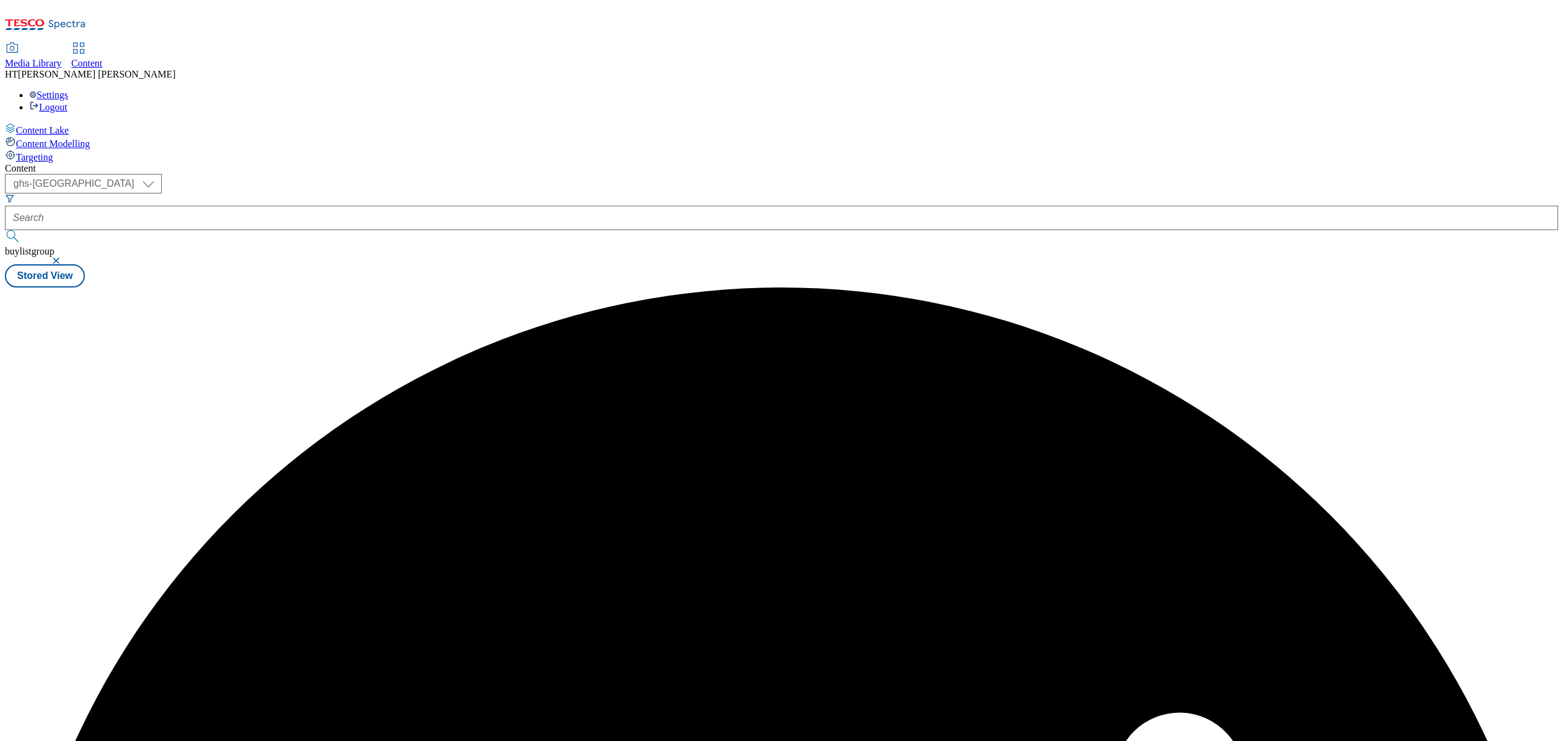
click at [563, 194] on div "Content ( optional ) ghs-roi ghs-[GEOGRAPHIC_DATA] ghs-uk buylistgroup Stored V…" at bounding box center [781, 225] width 1553 height 125
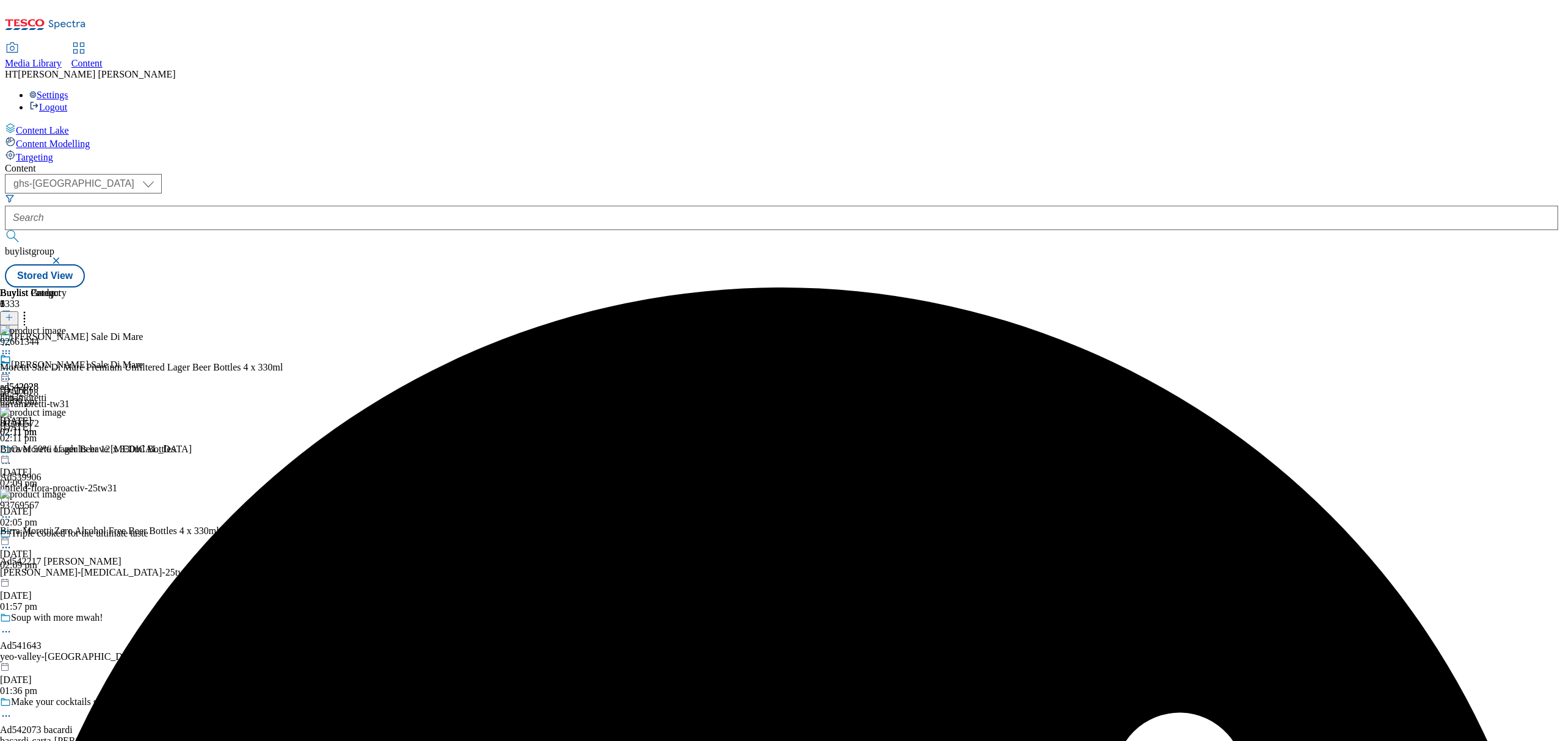
click at [12, 367] on icon at bounding box center [6, 373] width 12 height 12
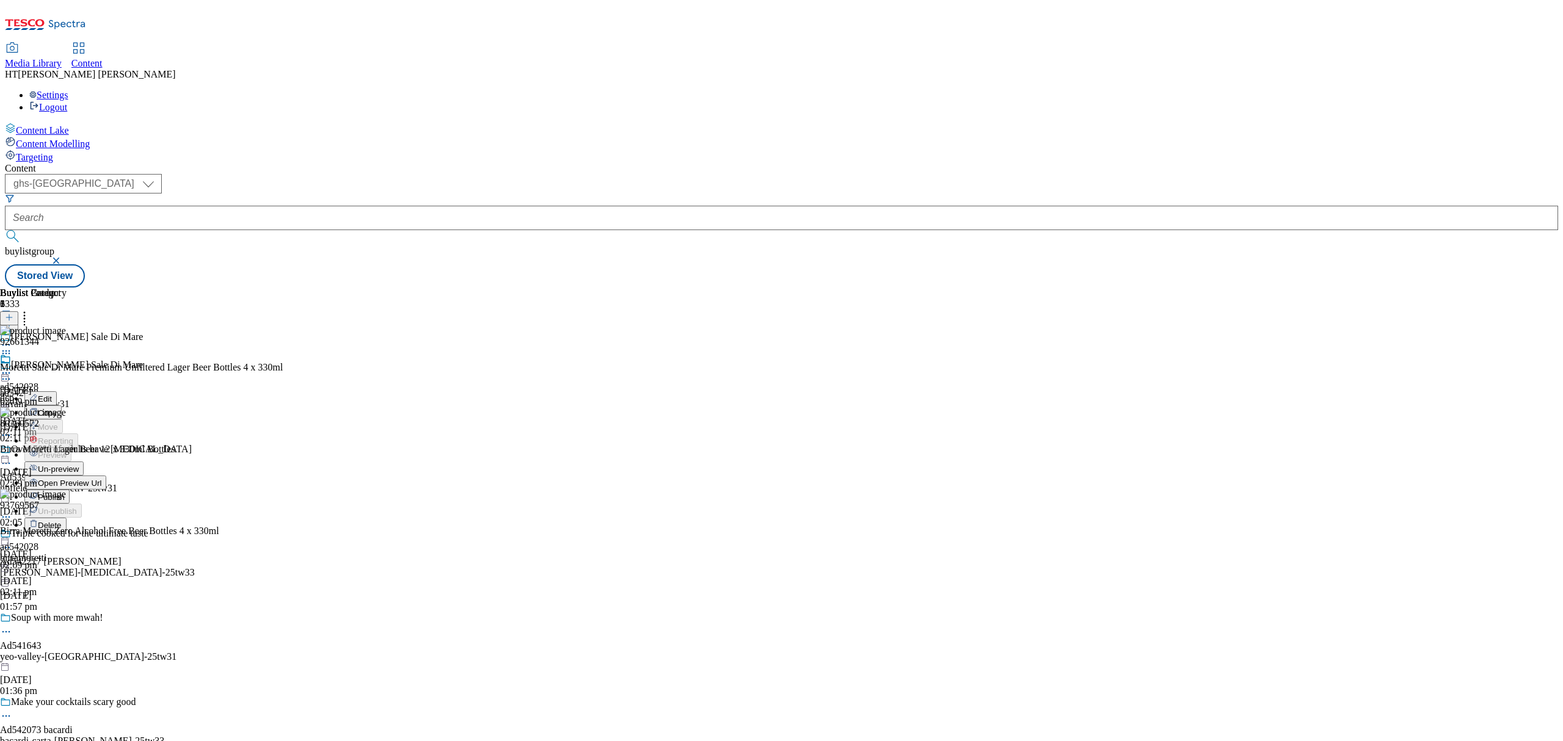
click at [79, 465] on span "Un-preview" at bounding box center [58, 469] width 41 height 9
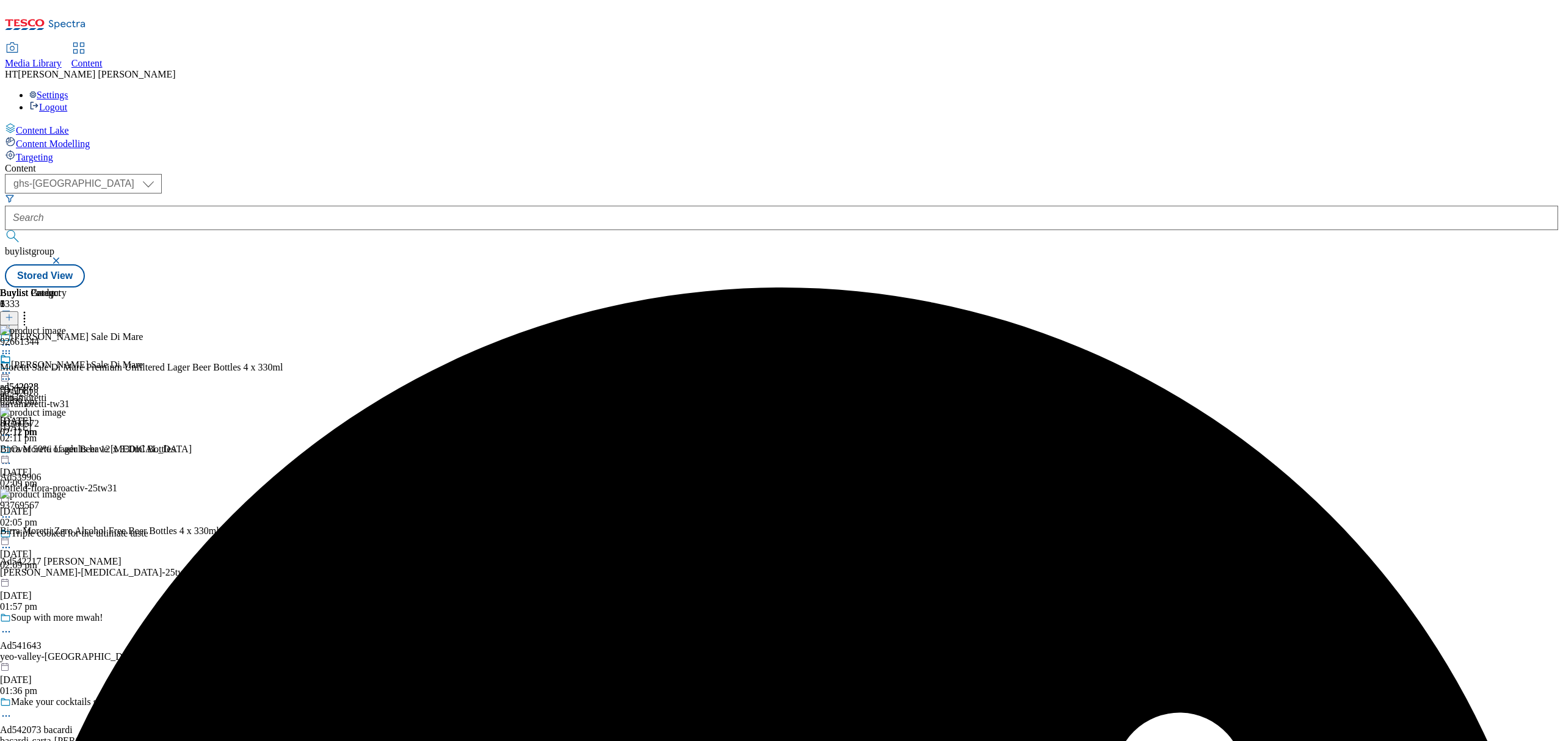
click at [67, 354] on div "ad542028 birramoretti [DATE] 02:12 pm" at bounding box center [33, 396] width 67 height 84
click at [12, 367] on icon at bounding box center [6, 373] width 12 height 12
click at [67, 451] on span "Preview" at bounding box center [52, 455] width 29 height 9
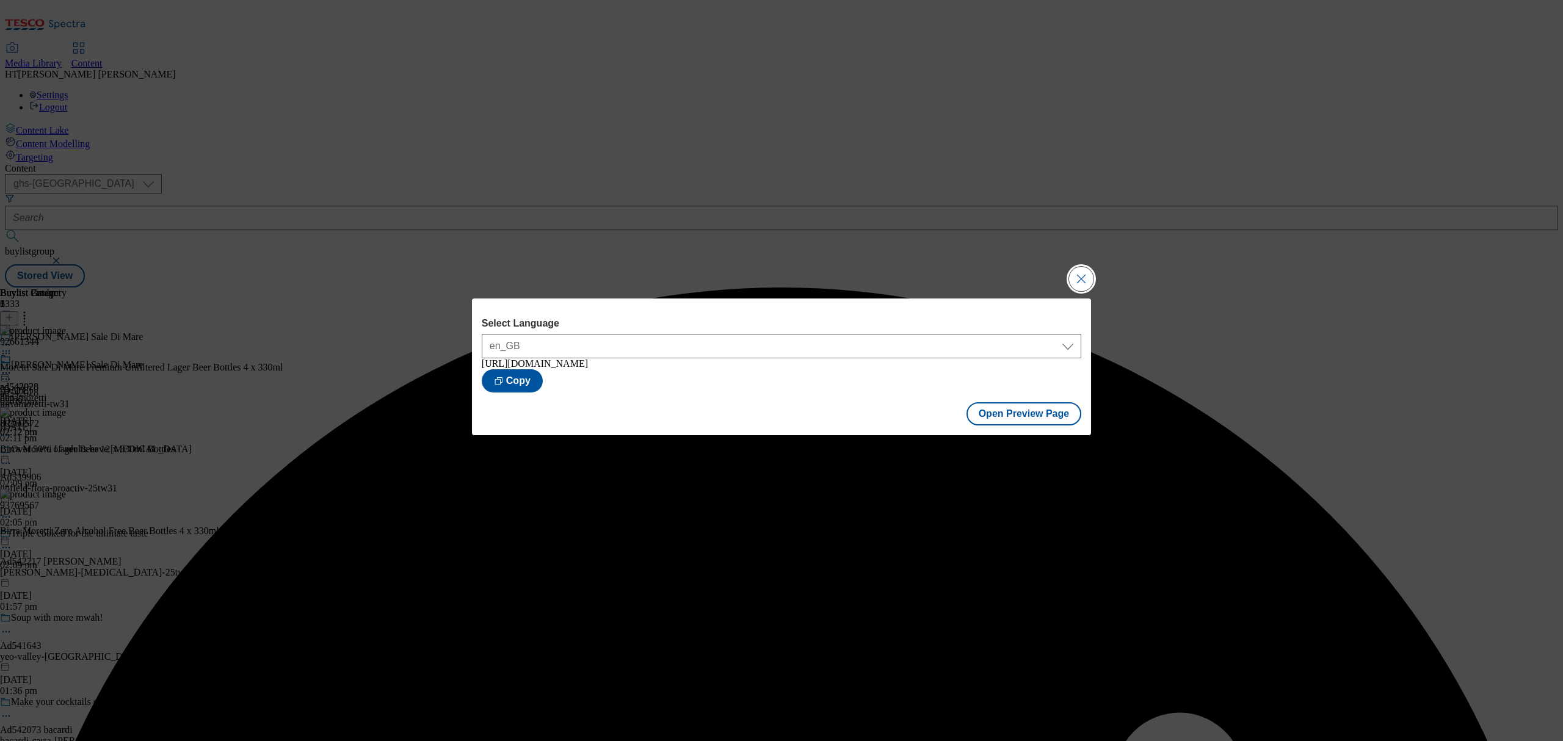
click at [1077, 272] on button "Close Modal" at bounding box center [1081, 279] width 24 height 24
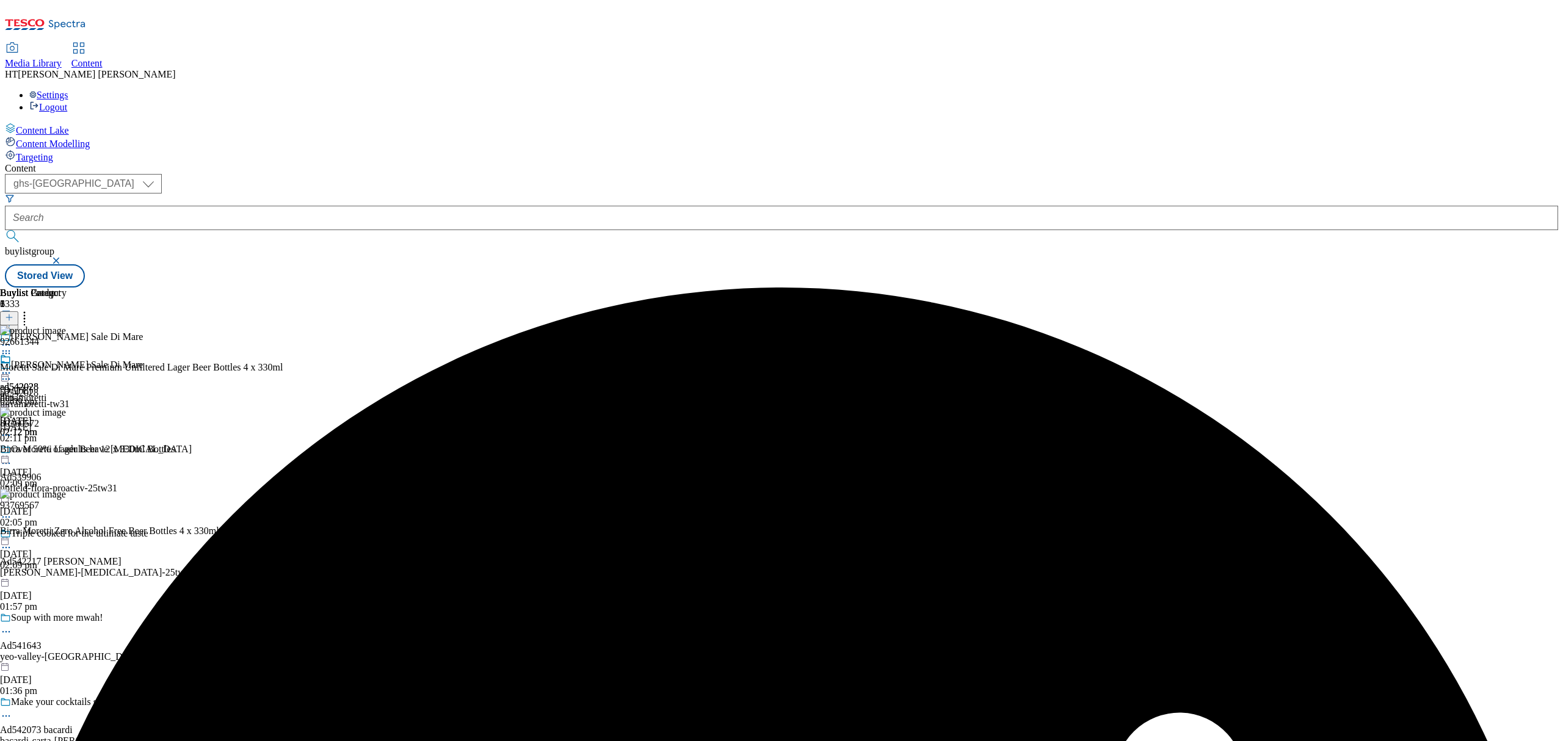
click at [12, 367] on icon at bounding box center [6, 373] width 12 height 12
click at [65, 493] on span "Publish" at bounding box center [51, 497] width 27 height 9
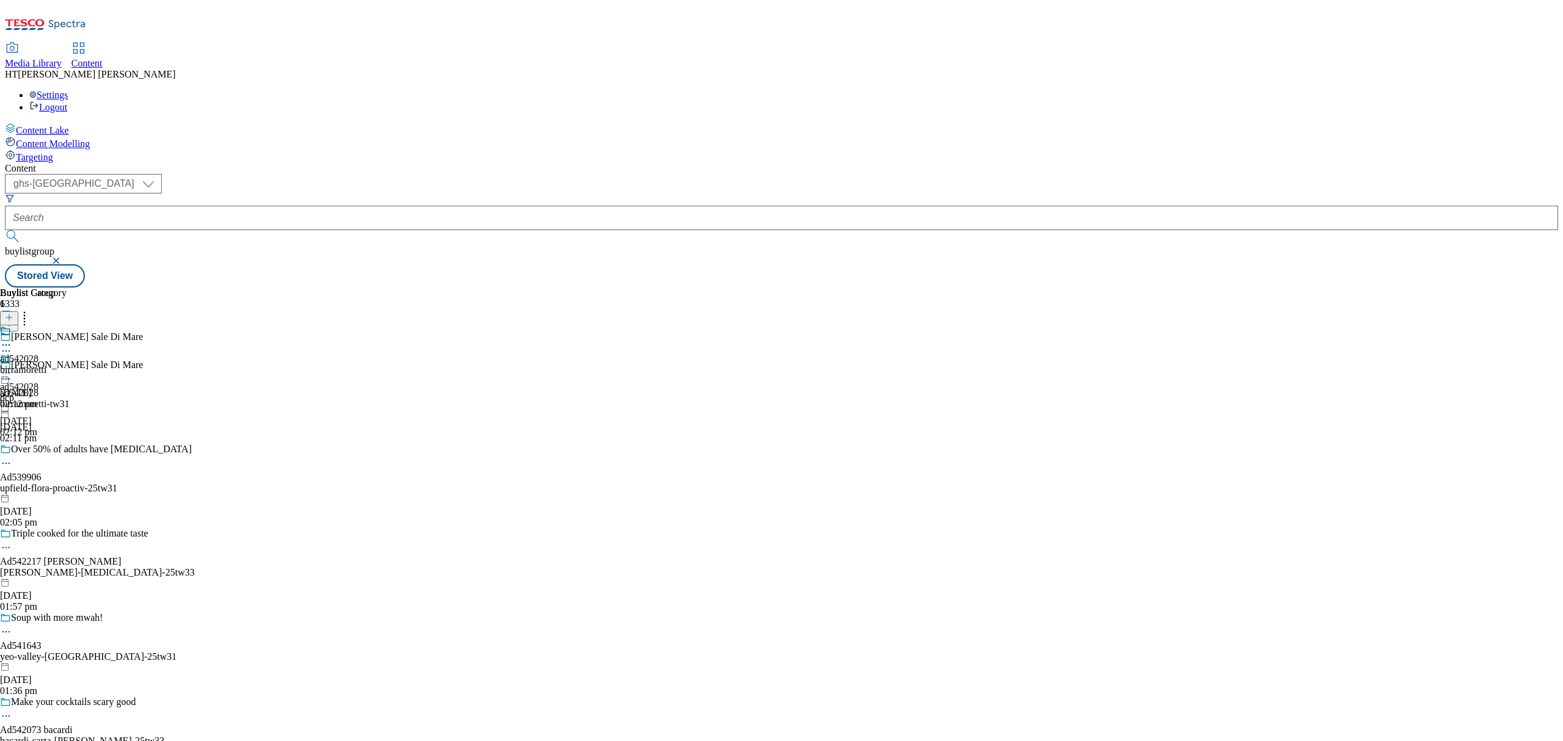
click at [67, 339] on div at bounding box center [33, 346] width 67 height 15
click at [1222, 288] on div "Buylist Group 6333 [PERSON_NAME] Sale Di Mare Birra Moretti Sale Di Mare ad5420…" at bounding box center [781, 288] width 1553 height 0
